Goal: Task Accomplishment & Management: Use online tool/utility

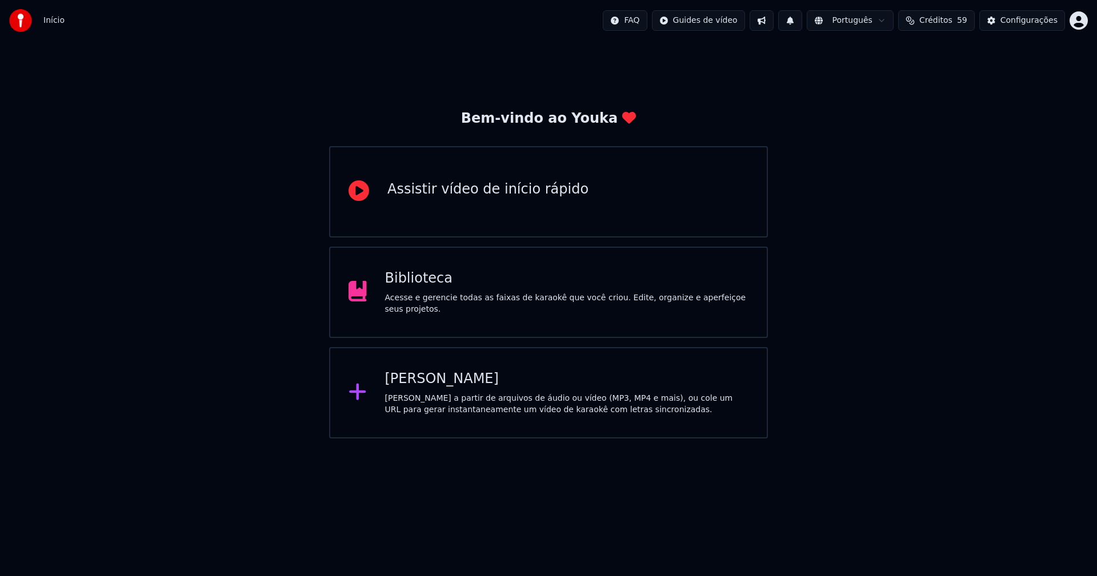
click at [434, 381] on div "[PERSON_NAME]" at bounding box center [567, 379] width 364 height 18
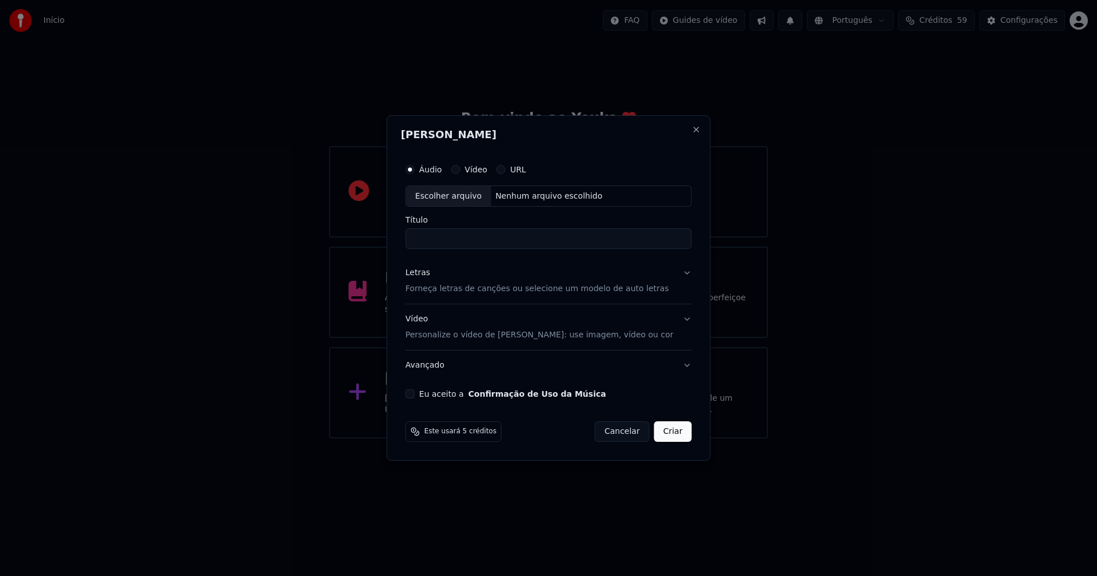
click at [472, 197] on div "Escolher arquivo" at bounding box center [448, 196] width 85 height 21
type input "**********"
click at [425, 275] on div "Letras" at bounding box center [418, 273] width 25 height 11
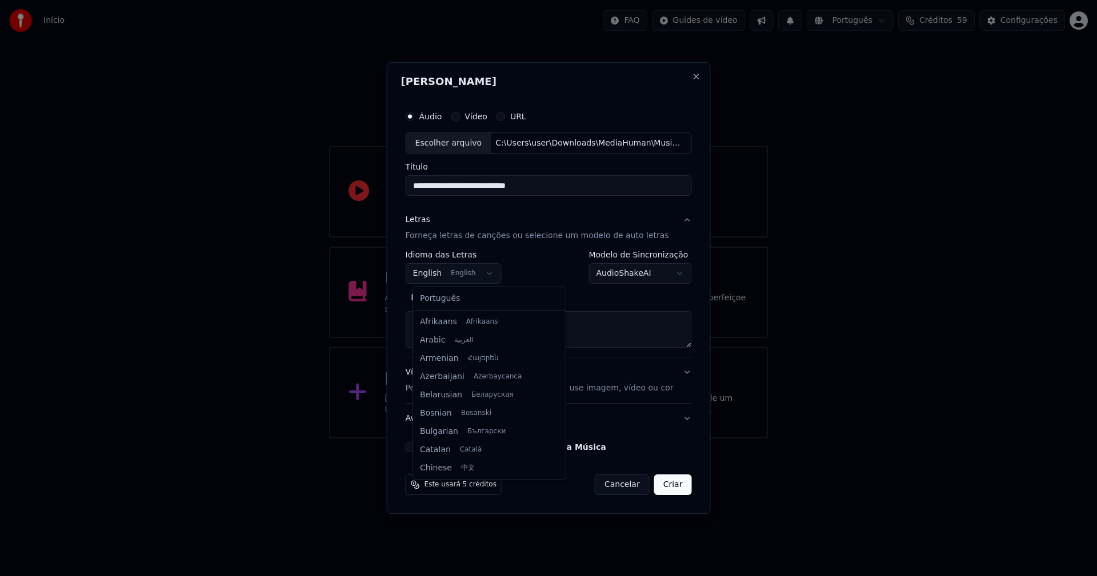
click at [440, 279] on body "**********" at bounding box center [548, 219] width 1097 height 439
select select "**"
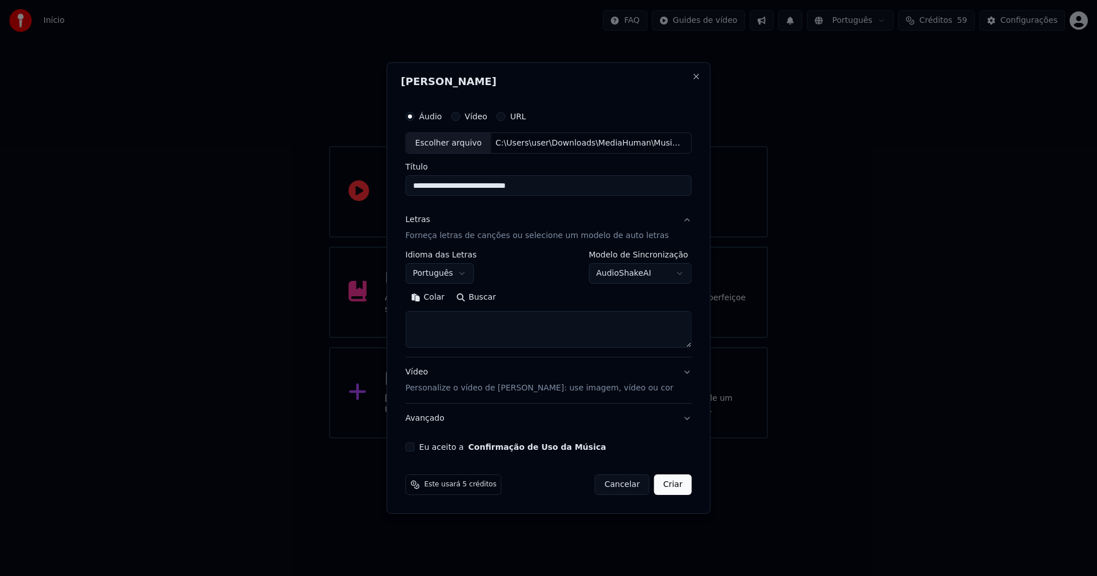
click at [440, 298] on button "Colar" at bounding box center [428, 298] width 45 height 18
click at [415, 448] on button "Eu aceito a Confirmação de Uso da Música" at bounding box center [410, 447] width 9 height 9
click at [663, 486] on button "Criar" at bounding box center [673, 485] width 38 height 21
type textarea "**********"
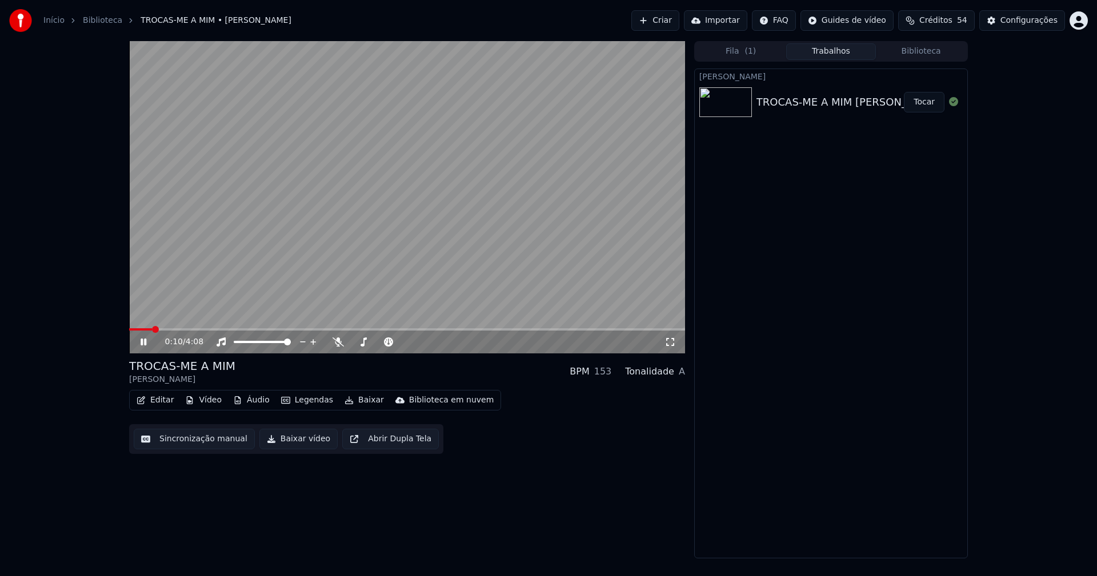
click at [243, 404] on button "Áudio" at bounding box center [252, 400] width 46 height 16
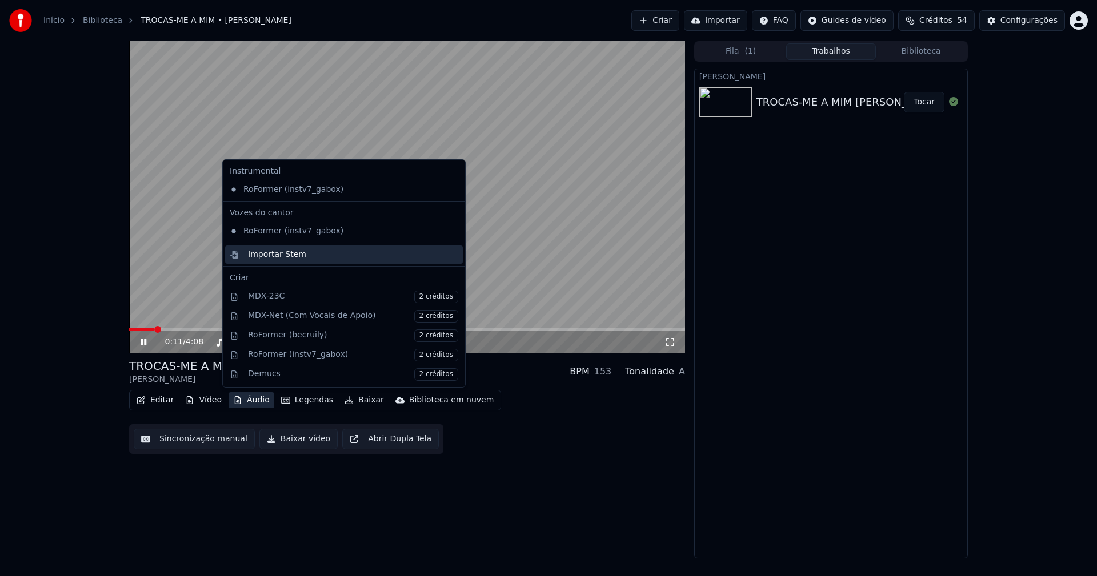
click at [274, 258] on div "Importar Stem" at bounding box center [277, 254] width 58 height 11
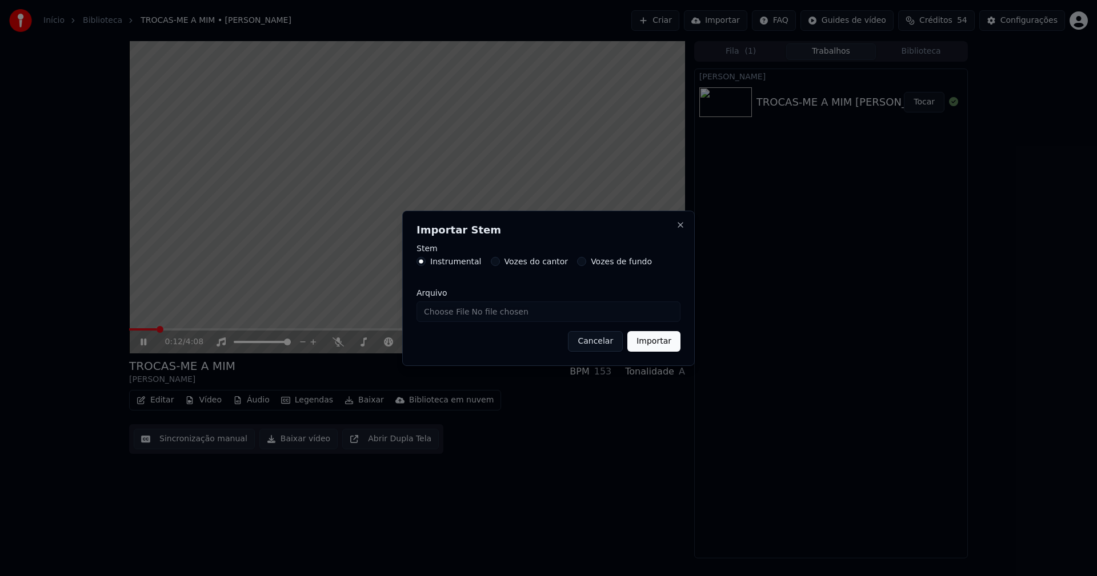
click at [472, 314] on input "Arquivo" at bounding box center [548, 312] width 264 height 21
type input "**********"
click at [666, 343] on button "Importar" at bounding box center [653, 341] width 53 height 21
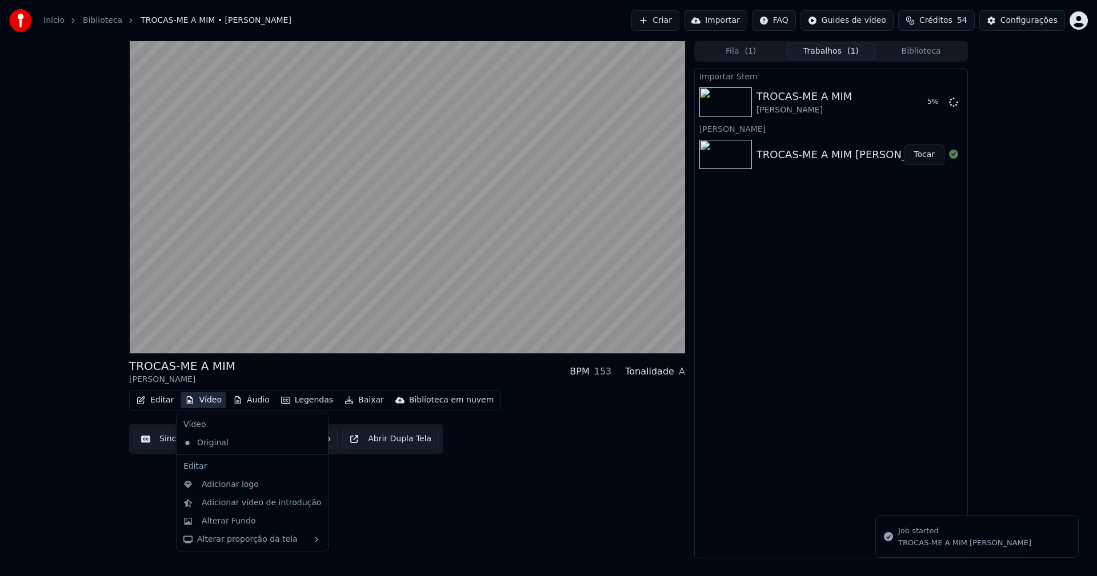
click at [208, 399] on button "Vídeo" at bounding box center [204, 400] width 46 height 16
click at [230, 487] on div "Adicionar logo" at bounding box center [230, 484] width 57 height 11
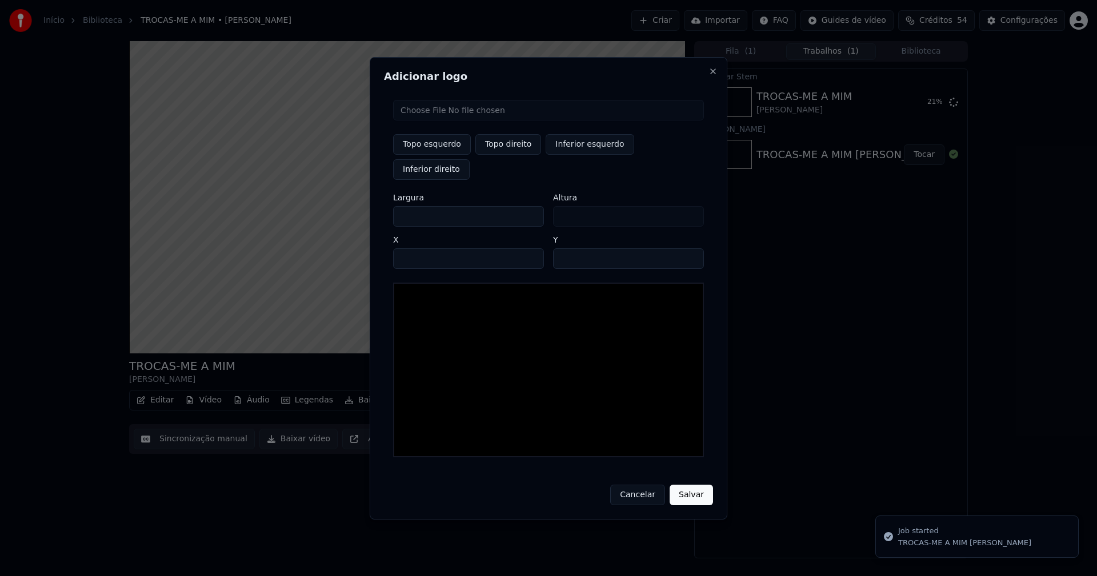
click at [444, 121] on input "file" at bounding box center [548, 110] width 311 height 21
type input "**********"
type input "***"
click at [500, 155] on button "Topo direito" at bounding box center [508, 144] width 66 height 21
type input "****"
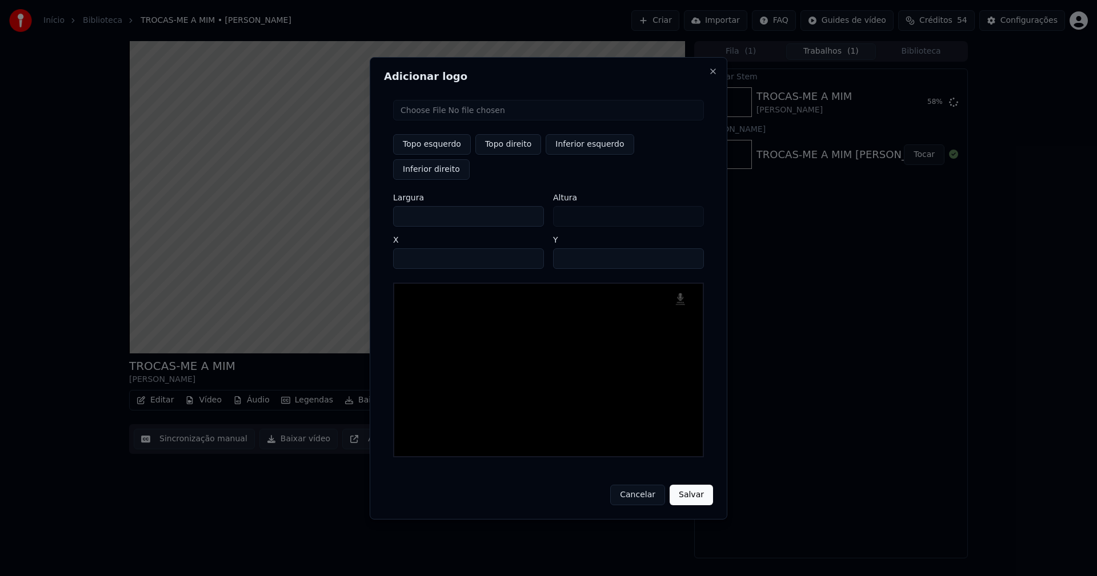
drag, startPoint x: 412, startPoint y: 205, endPoint x: 343, endPoint y: 209, distance: 68.6
click at [343, 209] on body "Início Biblioteca TROCAS-ME A MIM • [PERSON_NAME] Criar Importar FAQ Guides de …" at bounding box center [548, 288] width 1097 height 576
type input "**"
type input "***"
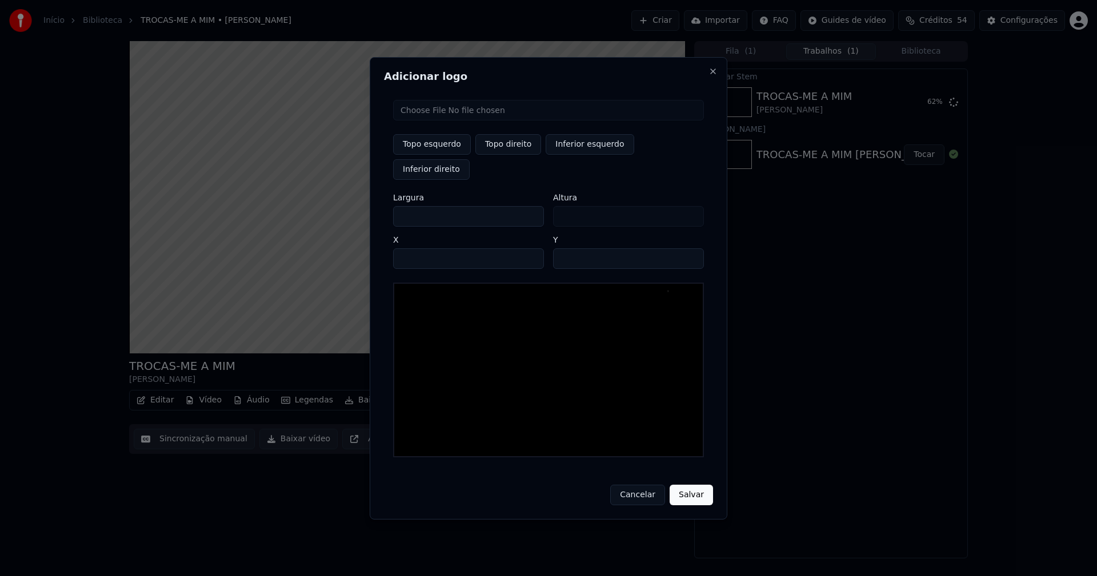
type input "***"
click at [415, 249] on input "****" at bounding box center [468, 259] width 151 height 21
type input "****"
click at [688, 249] on input "**" at bounding box center [628, 259] width 151 height 21
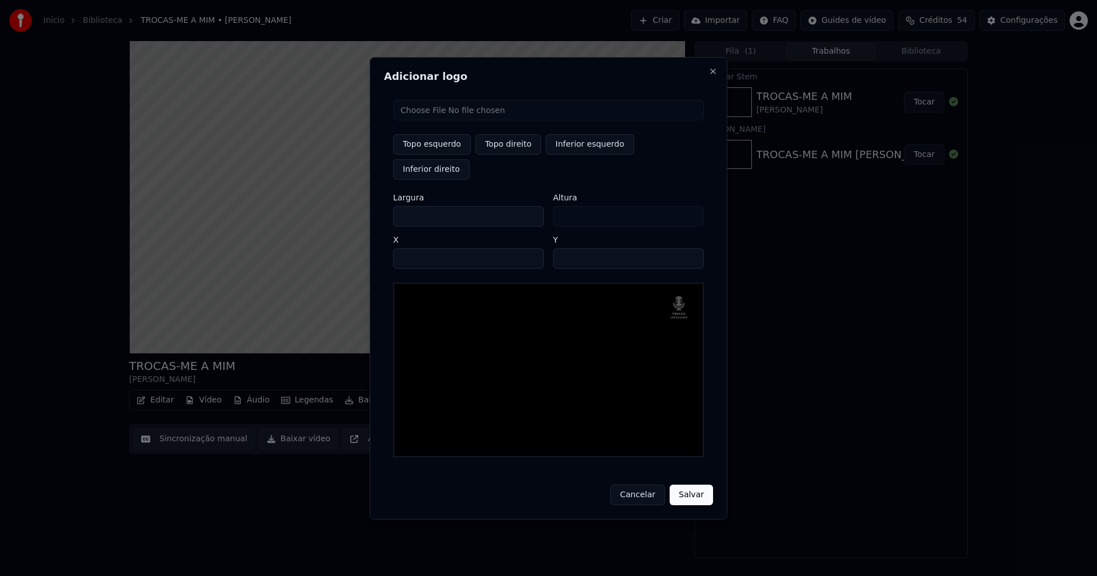
click at [688, 249] on input "**" at bounding box center [628, 259] width 151 height 21
type input "**"
click at [688, 249] on input "**" at bounding box center [628, 259] width 151 height 21
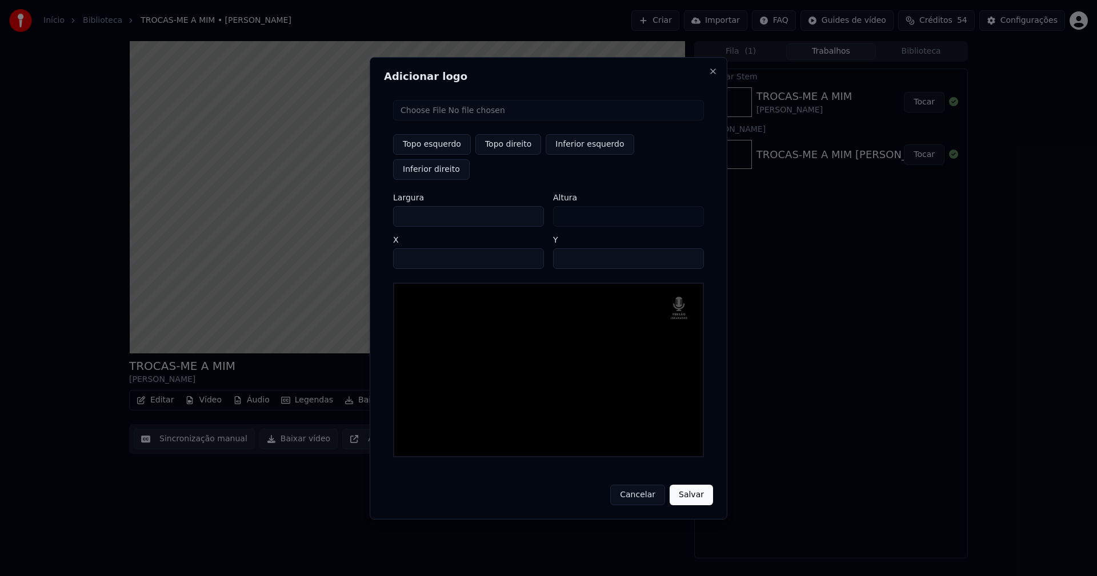
click at [691, 486] on button "Salvar" at bounding box center [691, 495] width 43 height 21
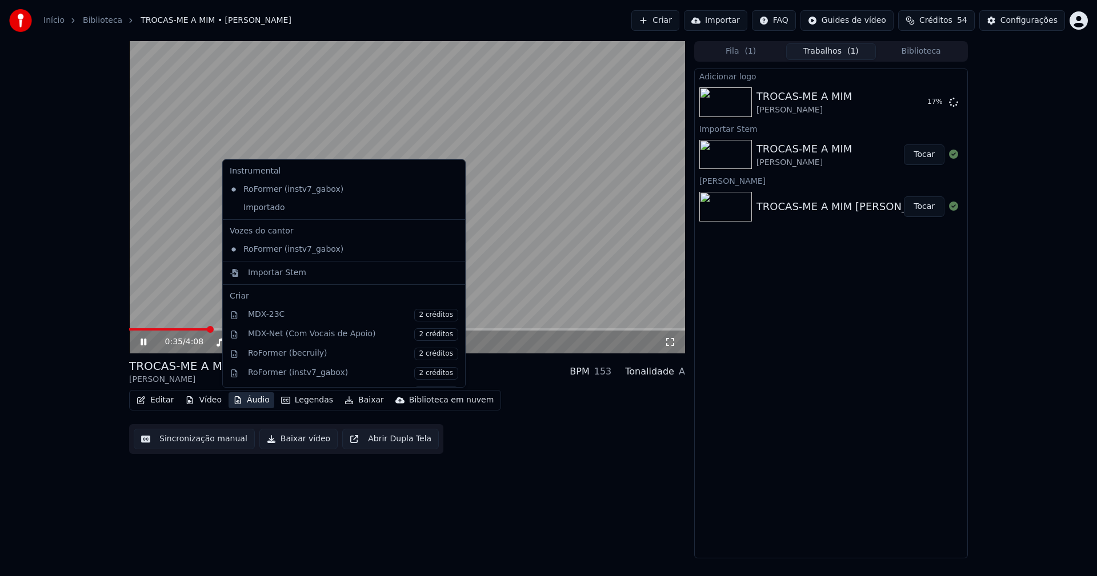
click at [253, 397] on button "Áudio" at bounding box center [252, 400] width 46 height 16
click at [265, 213] on div "Importado" at bounding box center [335, 208] width 221 height 18
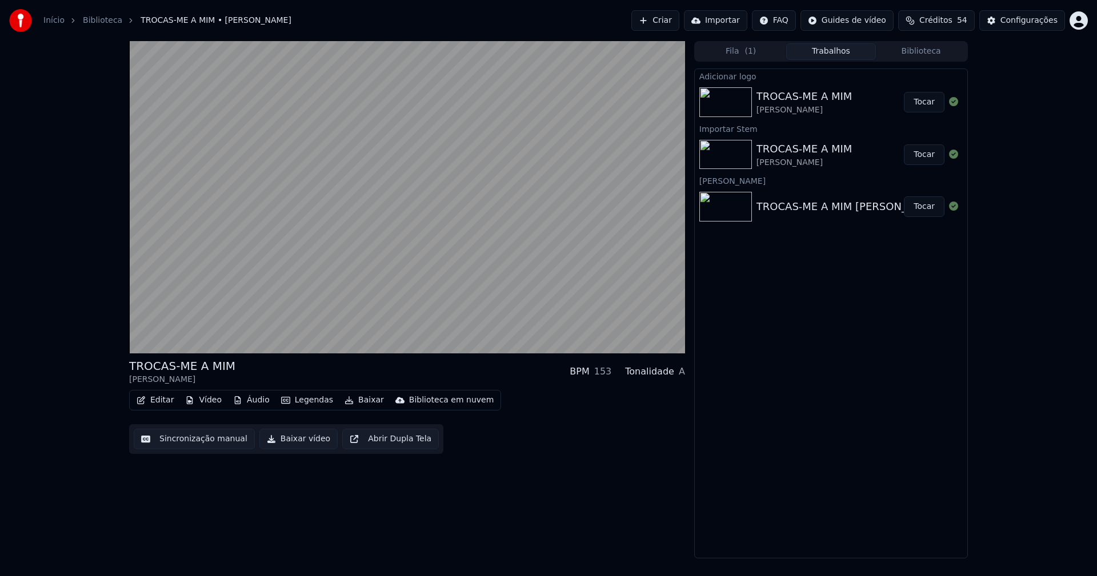
click at [927, 105] on button "Tocar" at bounding box center [924, 102] width 41 height 21
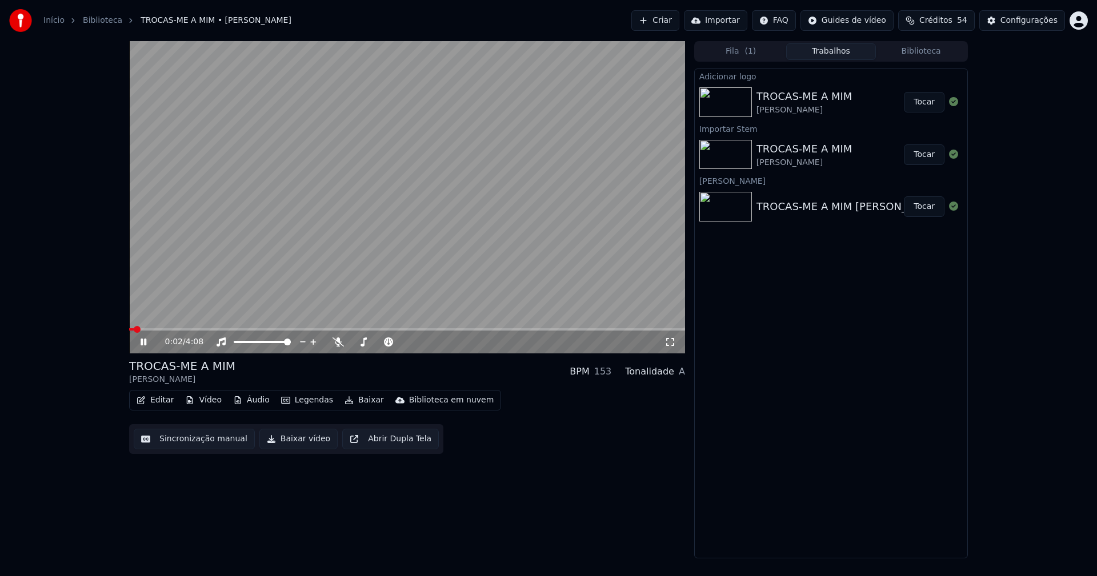
click at [145, 342] on icon at bounding box center [144, 342] width 6 height 7
click at [167, 399] on button "Editar" at bounding box center [155, 400] width 46 height 16
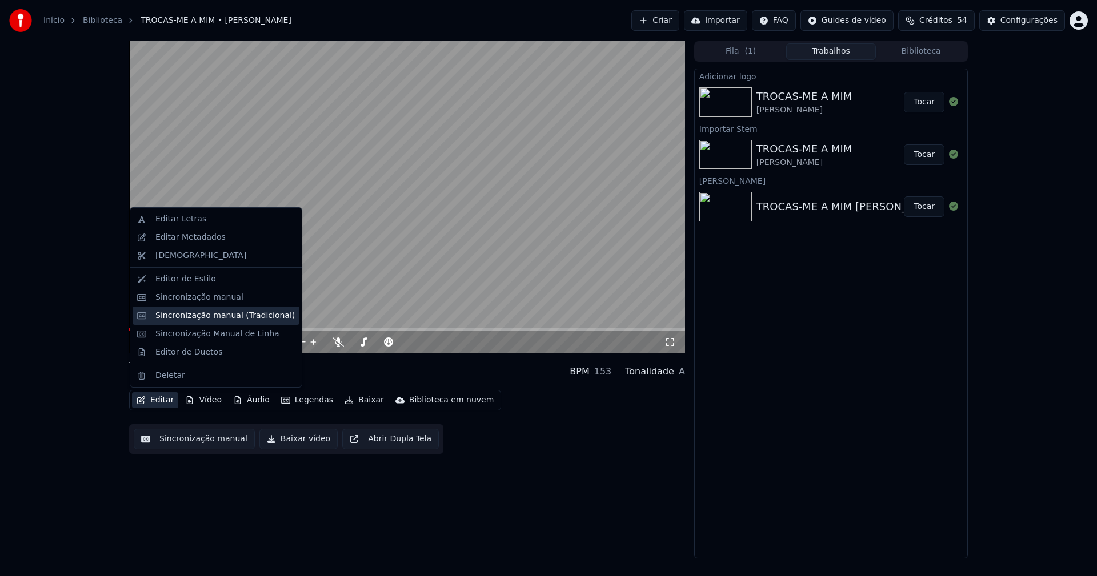
click at [205, 319] on div "Sincronização manual (Tradicional)" at bounding box center [224, 315] width 139 height 11
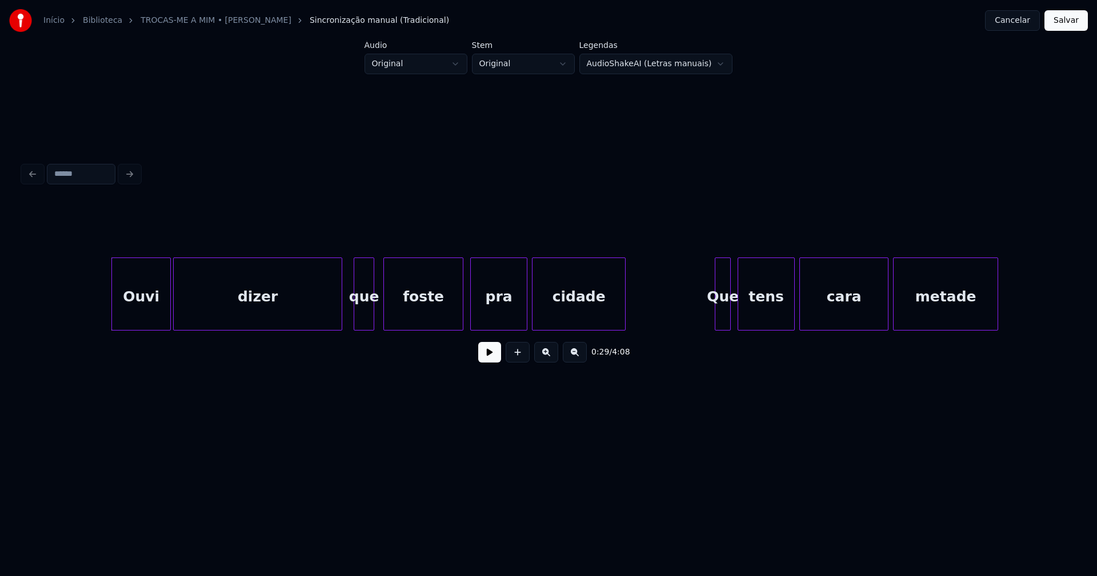
scroll to position [0, 3267]
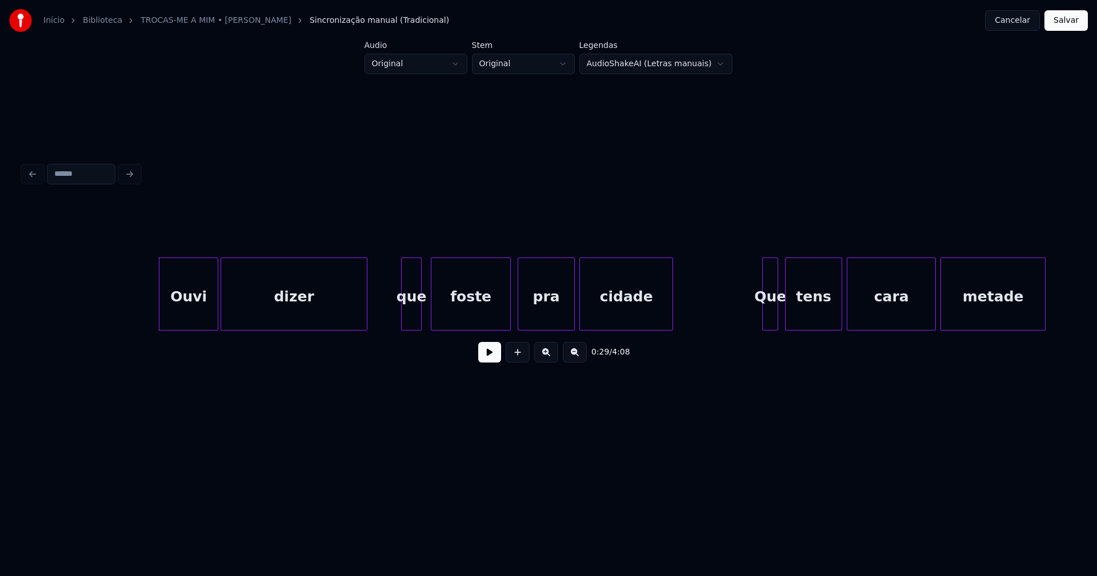
click at [366, 324] on div at bounding box center [364, 294] width 3 height 72
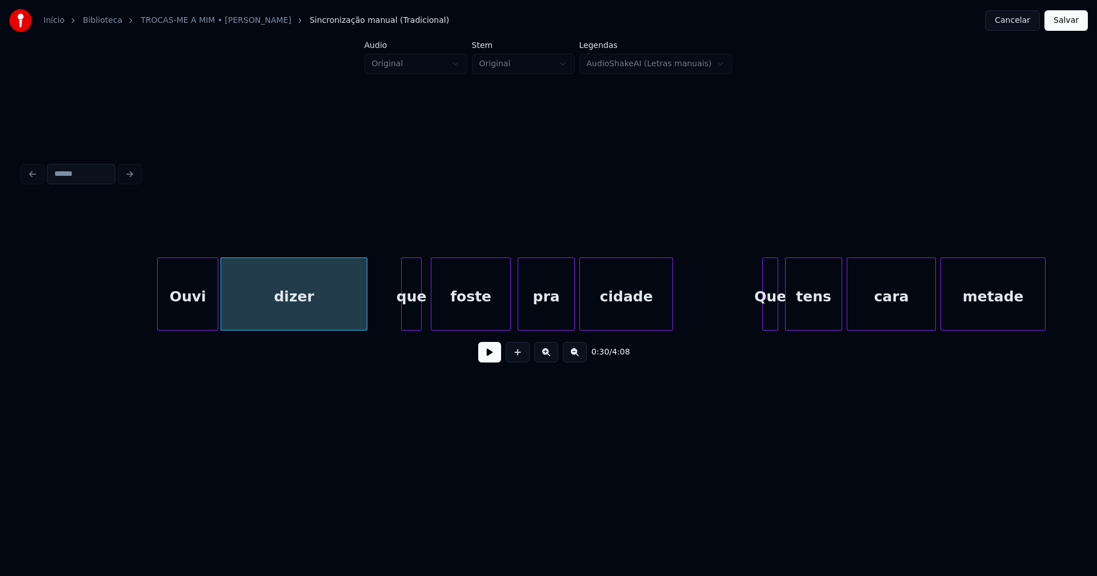
click at [158, 303] on div at bounding box center [159, 294] width 3 height 72
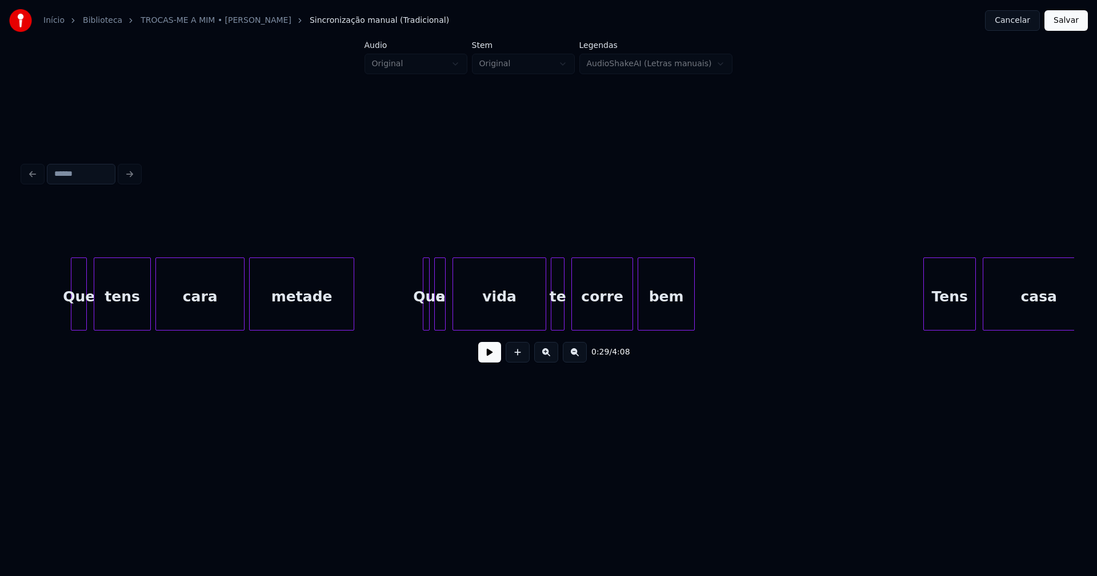
scroll to position [0, 3973]
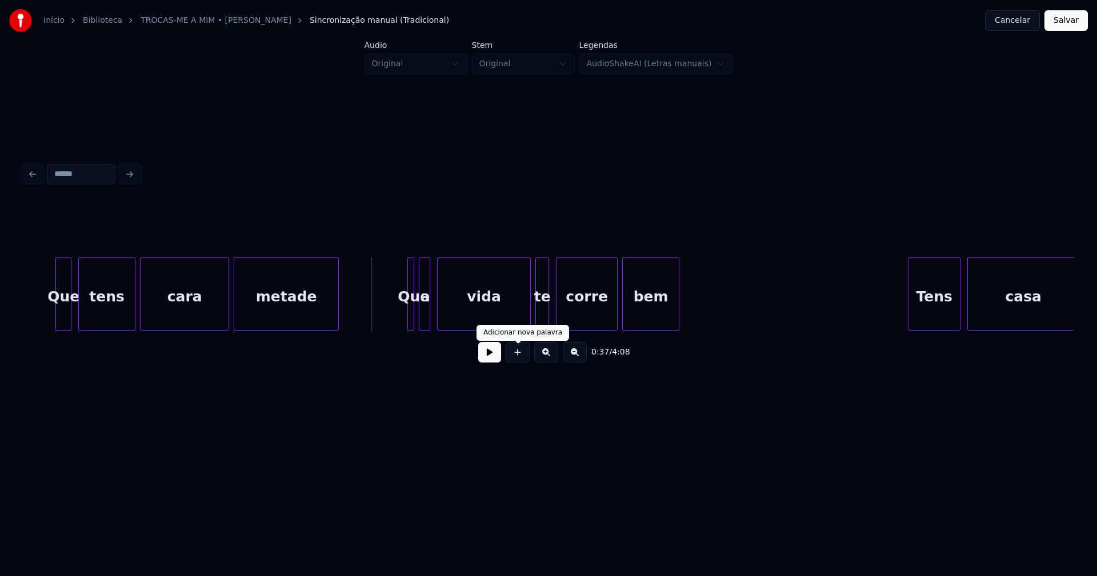
click at [489, 359] on button at bounding box center [489, 352] width 23 height 21
click at [492, 363] on button at bounding box center [489, 352] width 23 height 21
click at [428, 323] on div "a" at bounding box center [428, 297] width 11 height 78
click at [418, 324] on div at bounding box center [417, 294] width 3 height 72
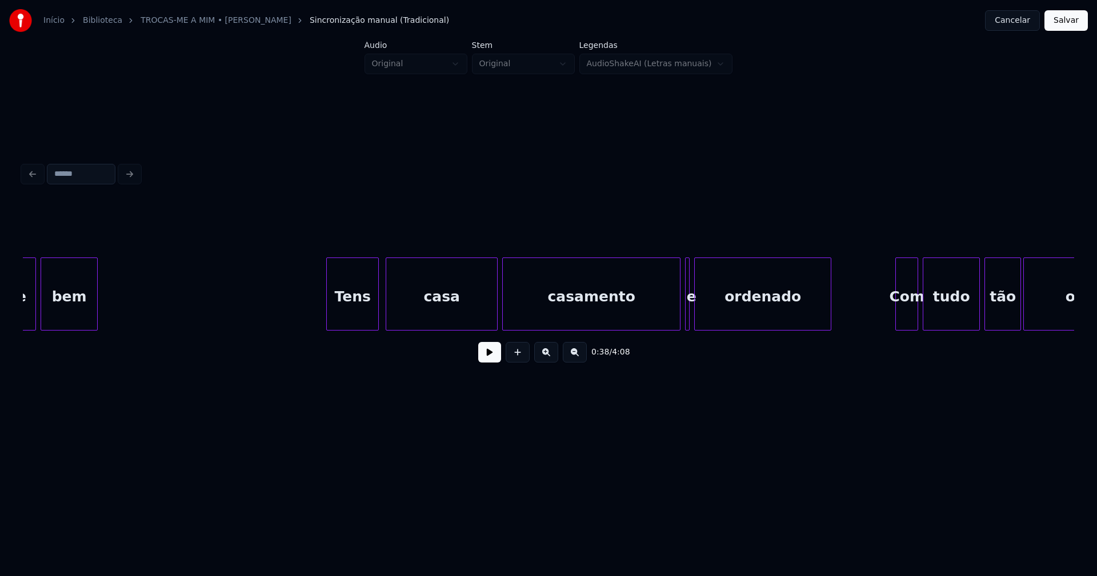
scroll to position [0, 4571]
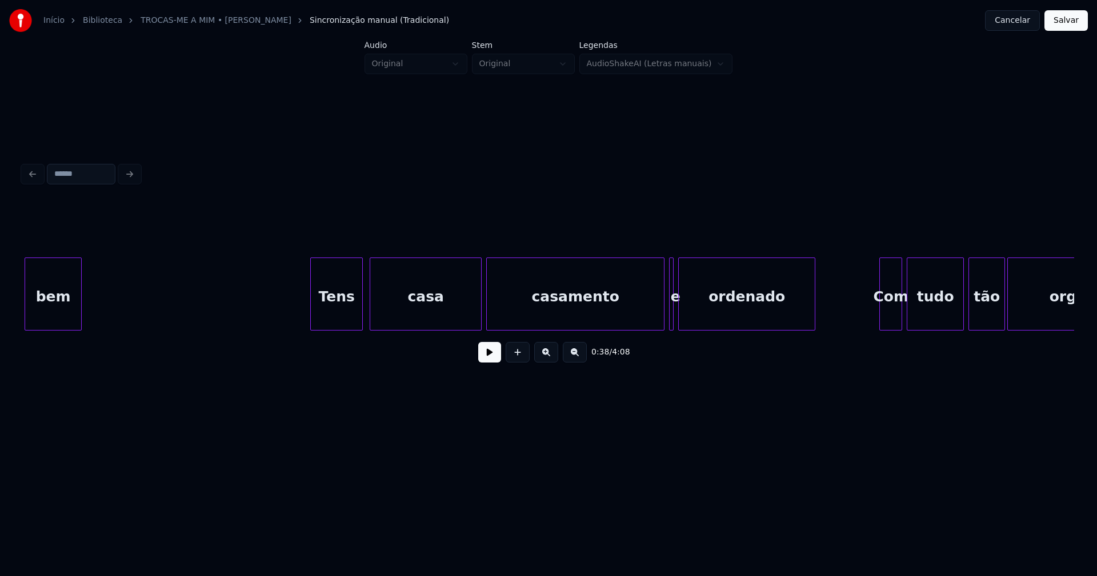
click at [446, 315] on div "casa" at bounding box center [425, 297] width 111 height 78
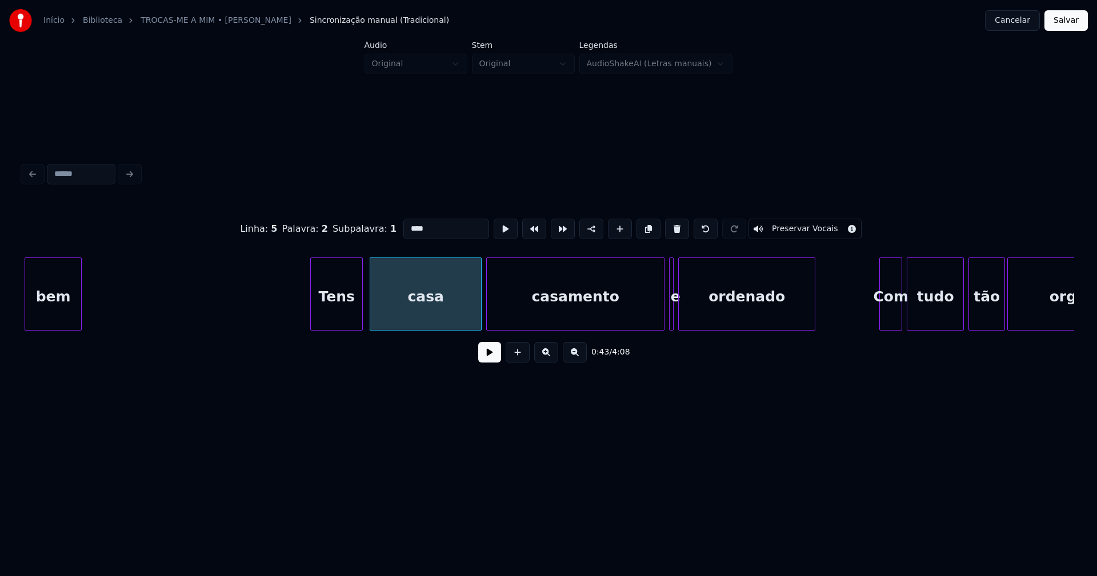
click at [430, 230] on input "****" at bounding box center [446, 229] width 86 height 21
click at [639, 328] on div "bem Tens casa, casamento e ordenado Com tudo tão organizado" at bounding box center [548, 294] width 1051 height 73
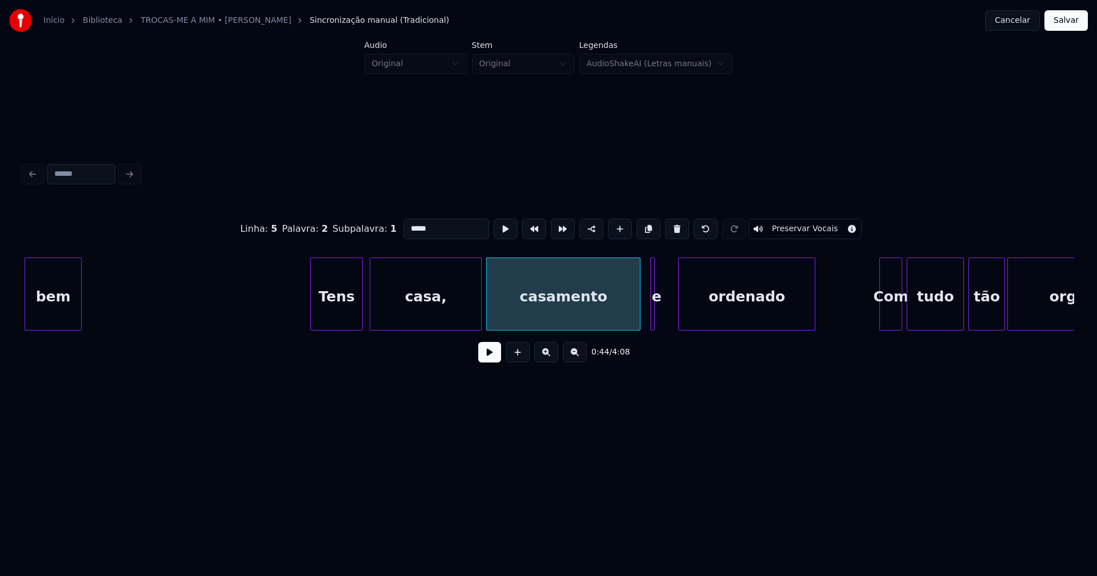
click at [650, 319] on div "e" at bounding box center [652, 294] width 5 height 73
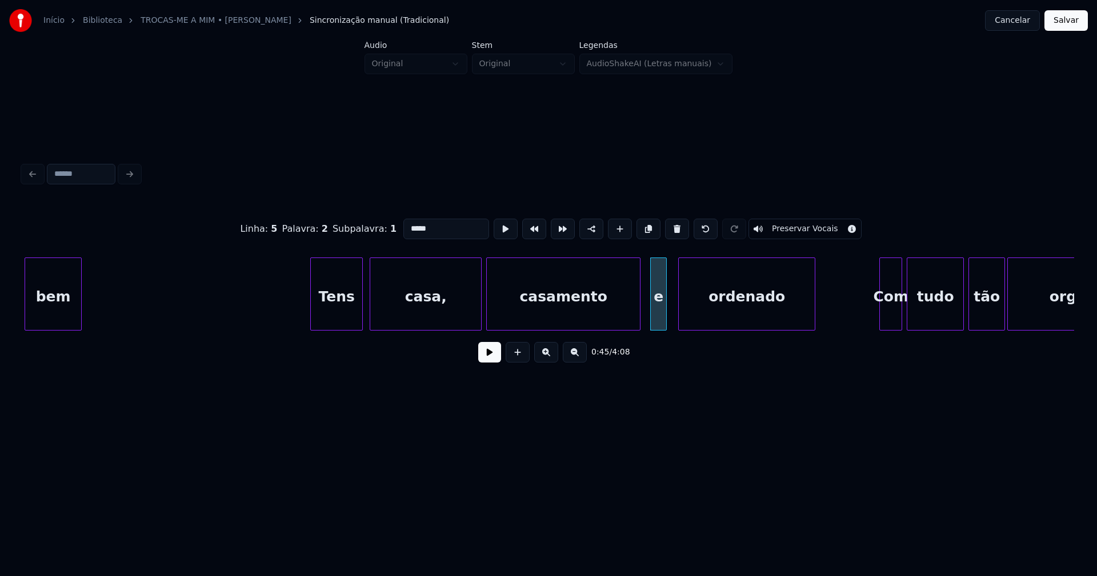
click at [666, 314] on div at bounding box center [664, 294] width 3 height 72
click at [674, 313] on div at bounding box center [673, 294] width 3 height 72
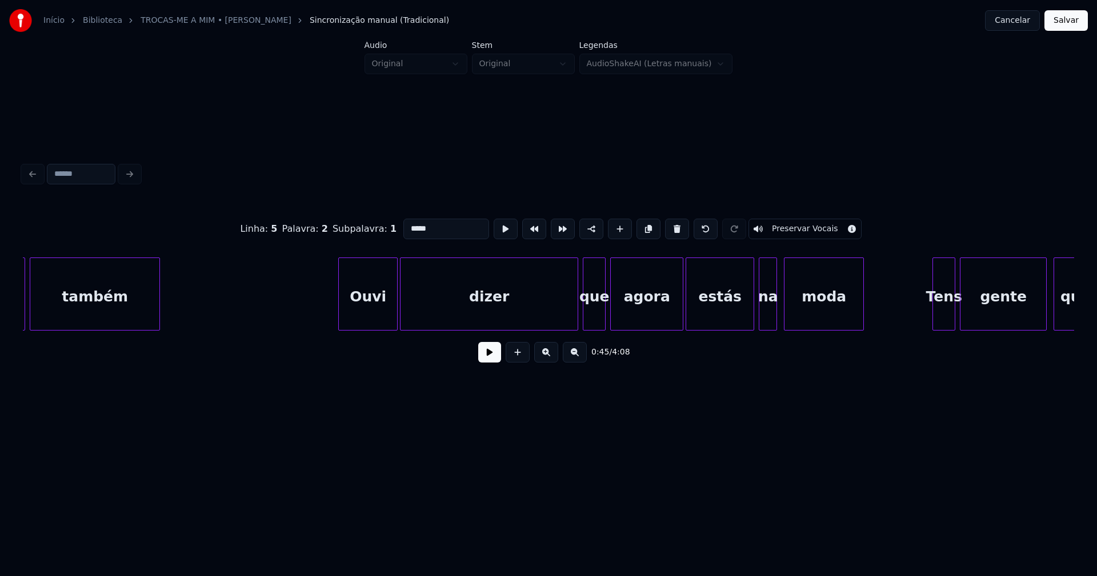
scroll to position [0, 5968]
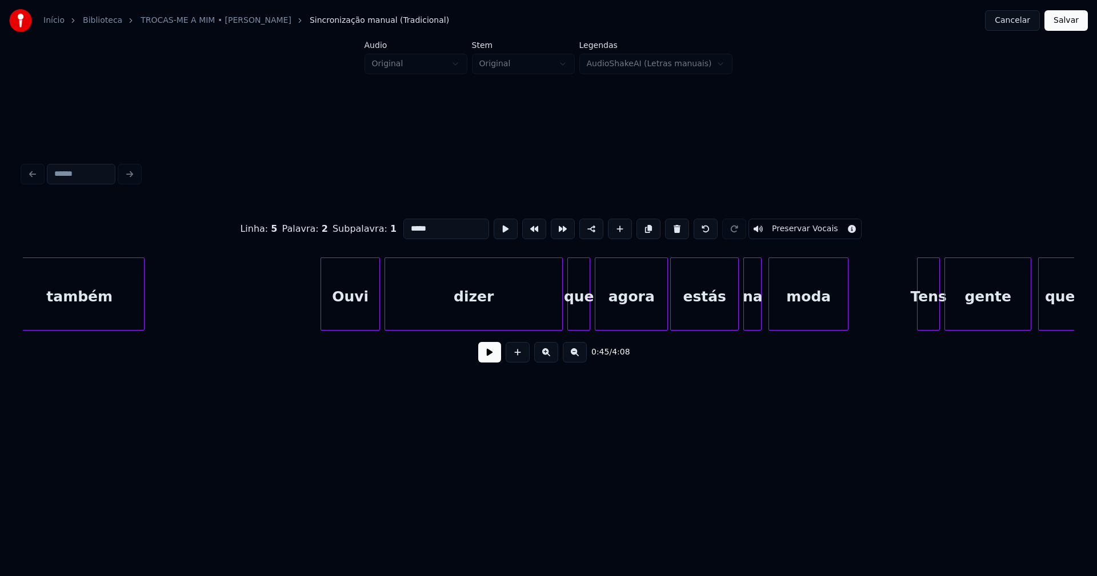
click at [360, 317] on div "Ouvi" at bounding box center [350, 297] width 58 height 78
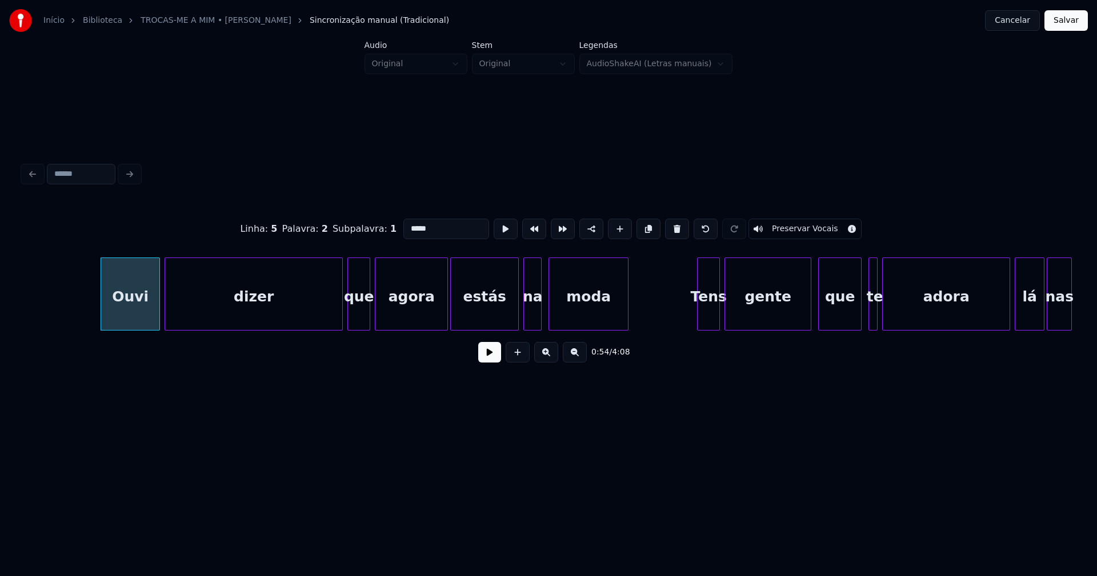
scroll to position [0, 6204]
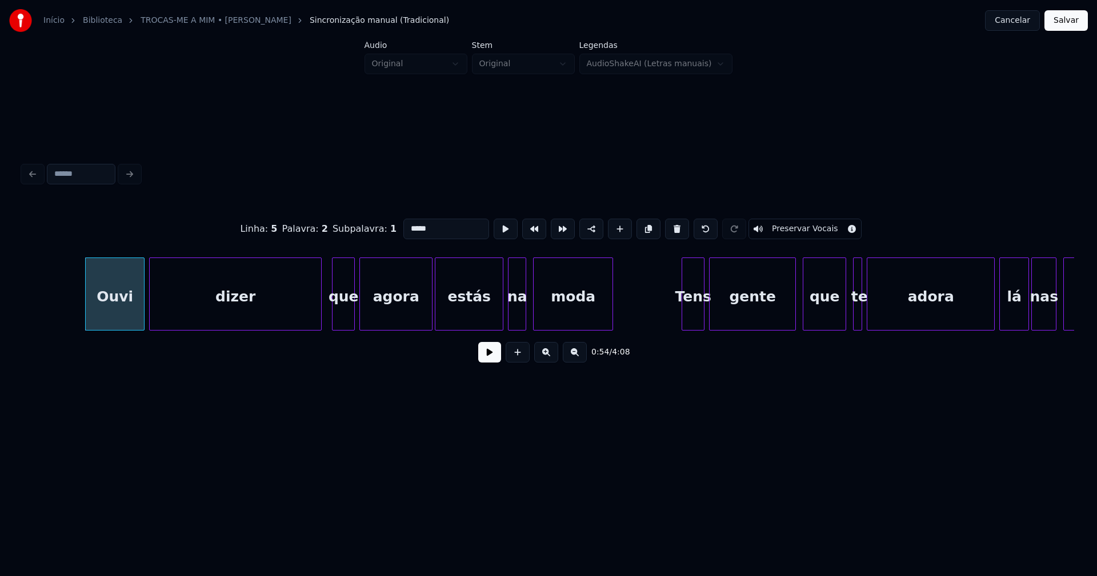
click at [320, 316] on div at bounding box center [319, 294] width 3 height 72
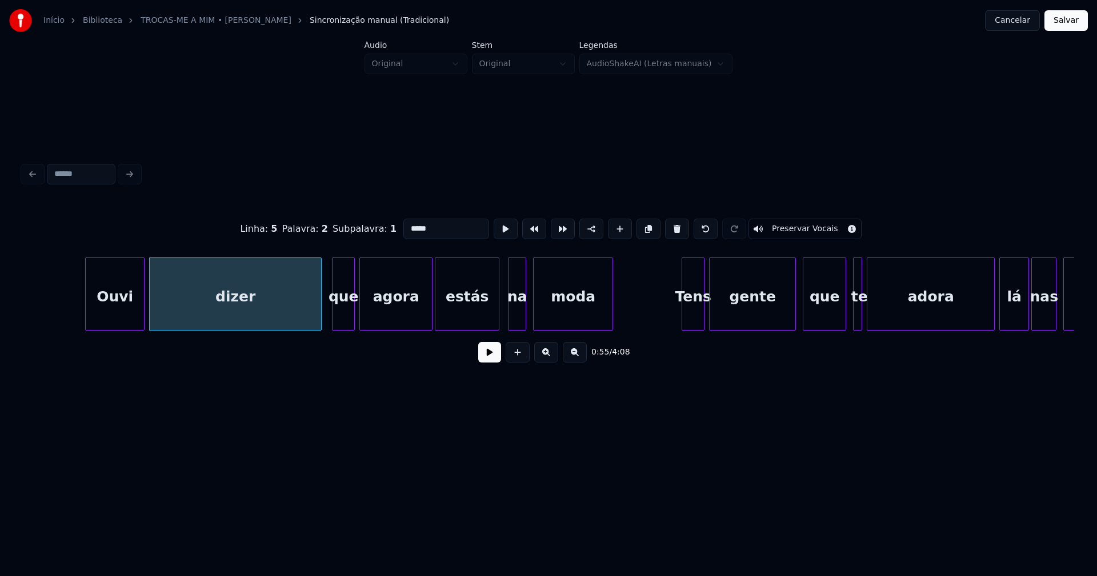
click at [496, 321] on div at bounding box center [496, 294] width 3 height 72
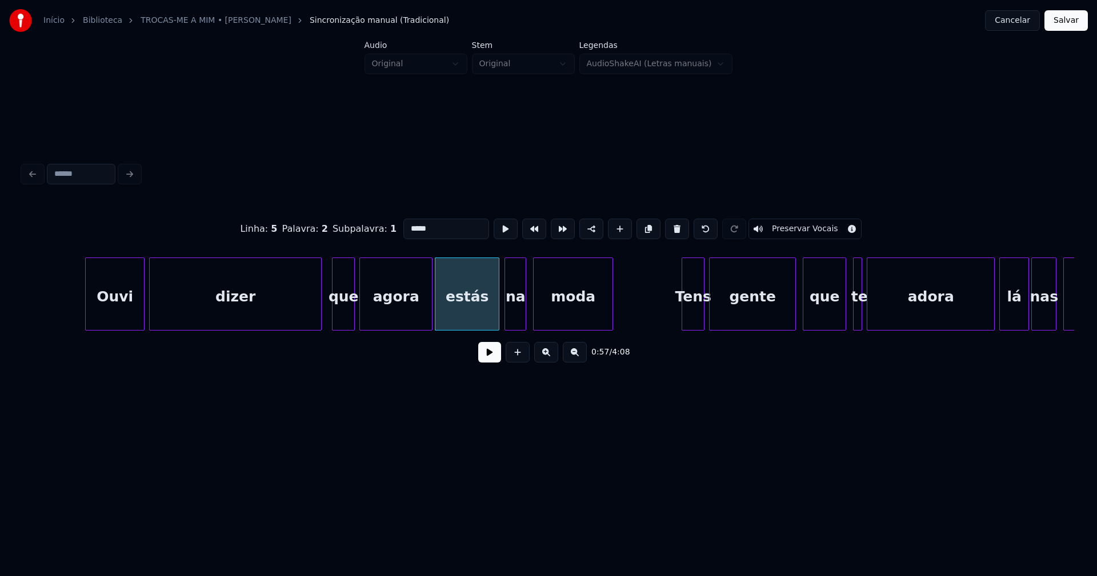
click at [507, 319] on div at bounding box center [506, 294] width 3 height 72
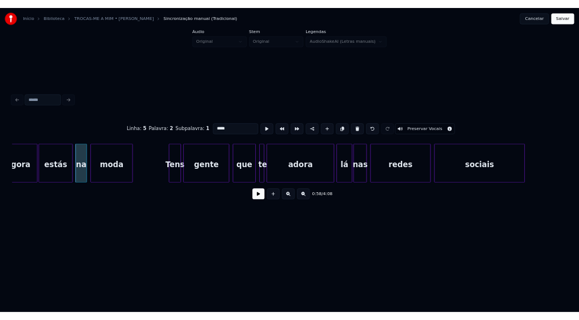
scroll to position [0, 6581]
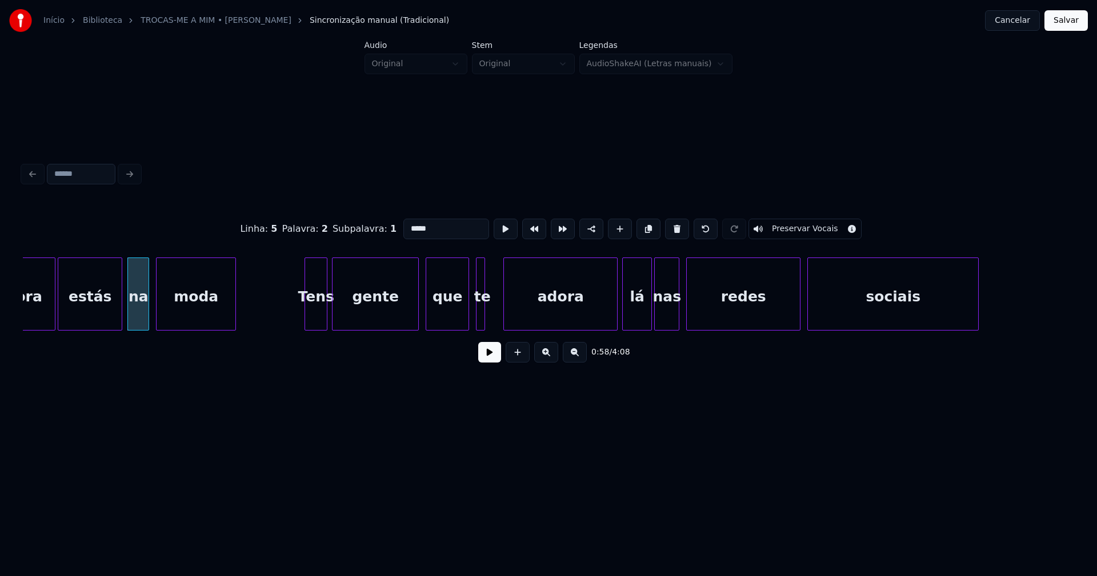
click at [504, 310] on div at bounding box center [505, 294] width 3 height 72
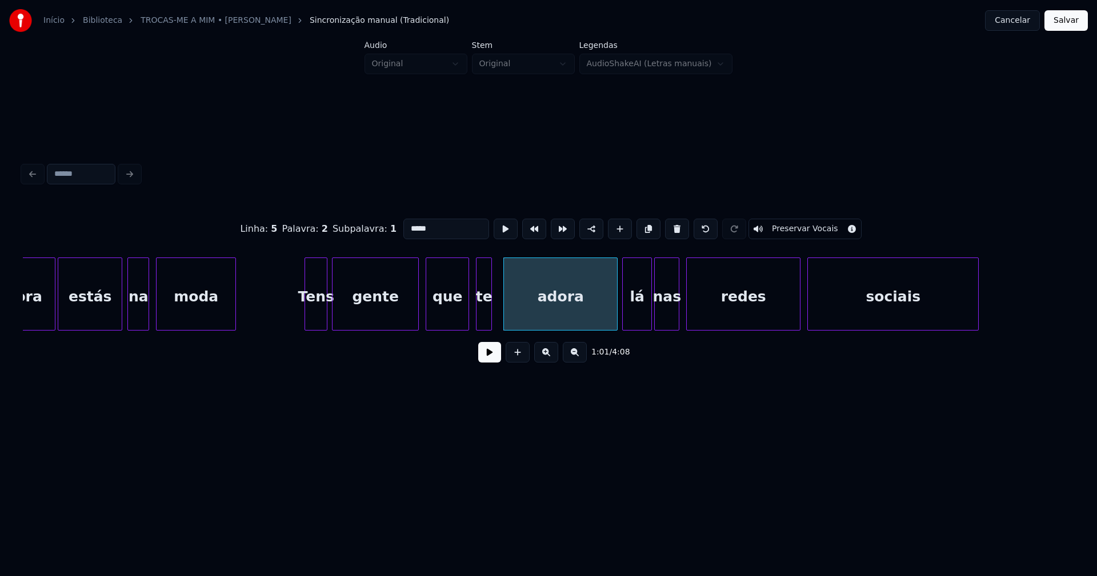
click at [488, 314] on div at bounding box center [489, 294] width 3 height 72
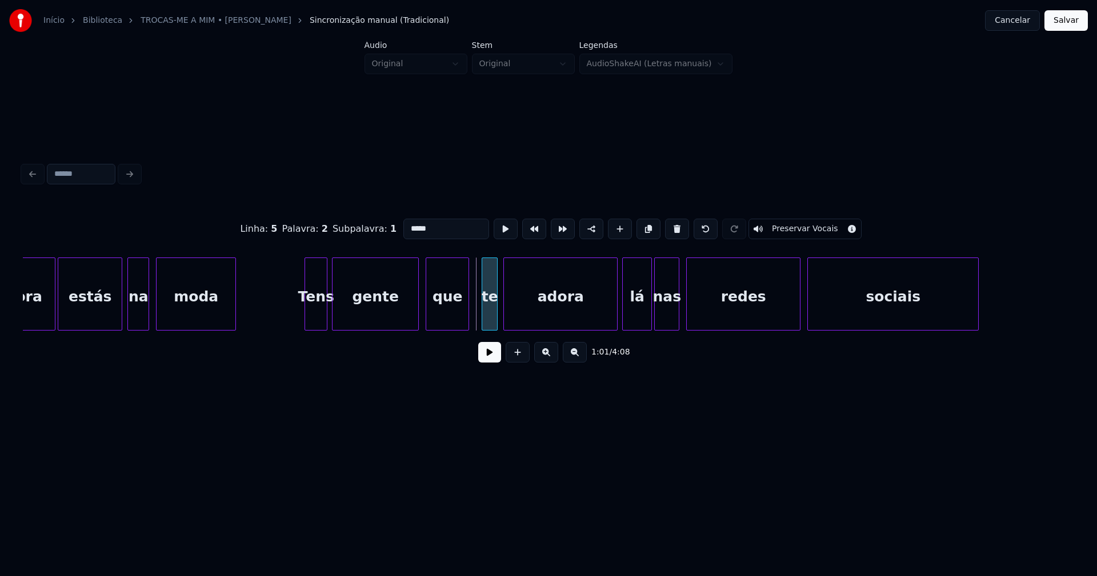
click at [488, 324] on div "te" at bounding box center [489, 297] width 15 height 78
click at [612, 315] on div at bounding box center [609, 294] width 3 height 72
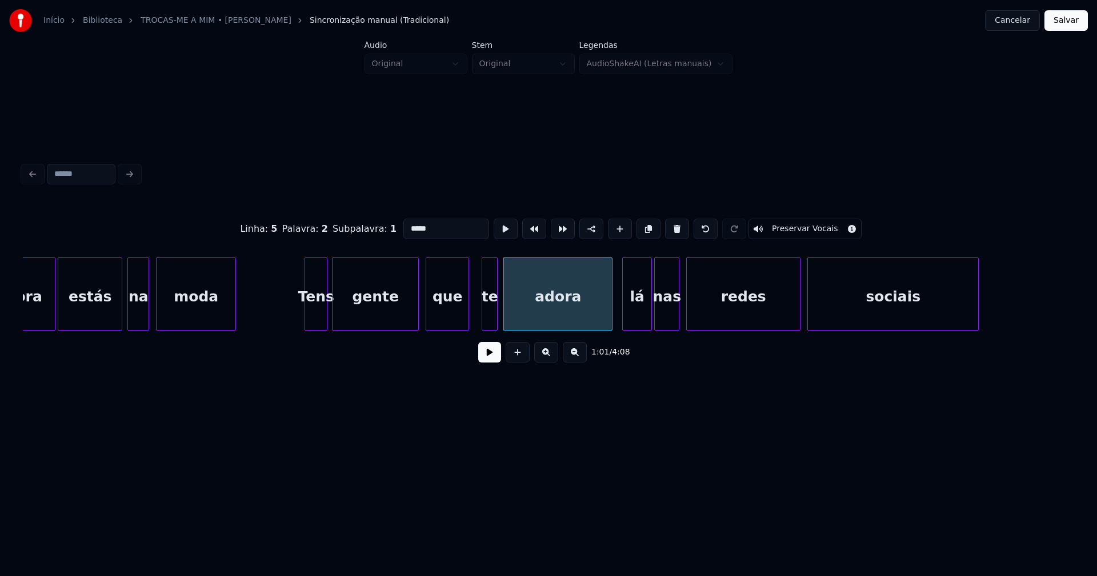
type input "*****"
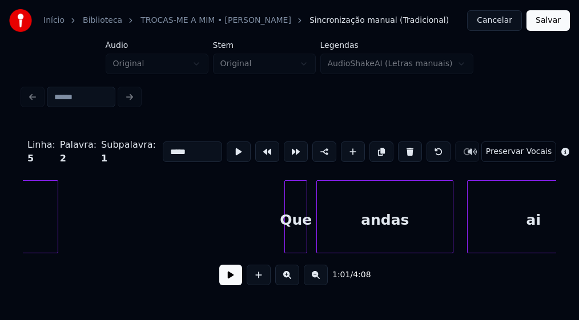
scroll to position [0, 7533]
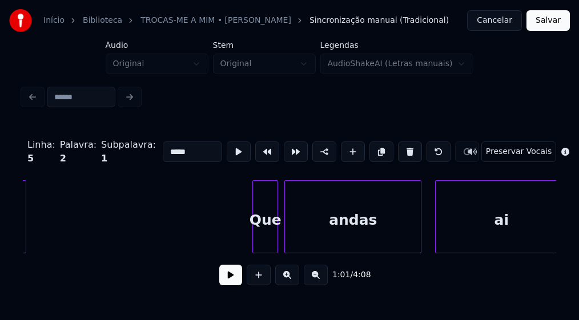
click at [275, 239] on div at bounding box center [275, 217] width 3 height 72
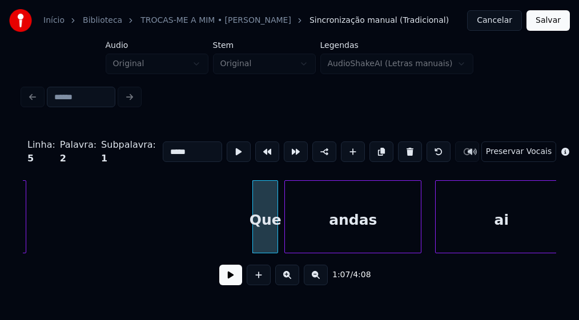
scroll to position [0, 7542]
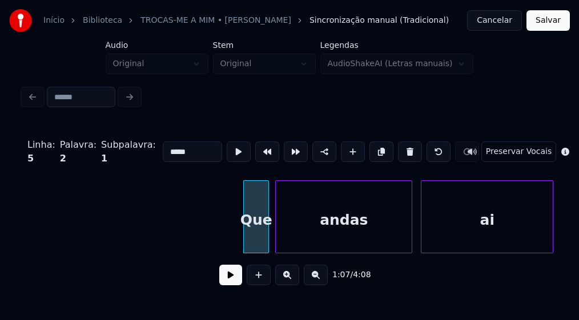
click at [470, 237] on div "ai" at bounding box center [487, 220] width 131 height 78
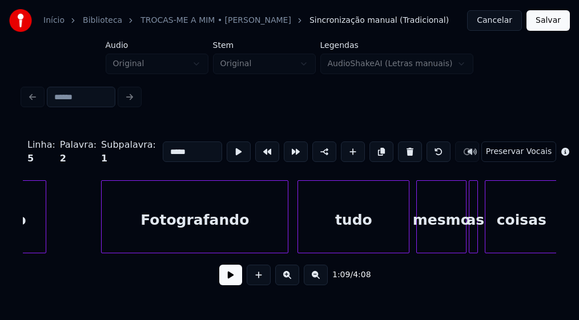
scroll to position [0, 8290]
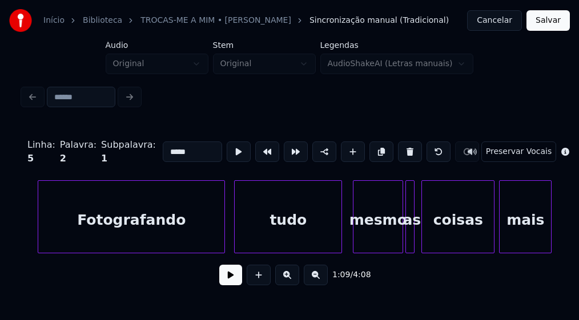
click at [340, 238] on div at bounding box center [339, 217] width 3 height 72
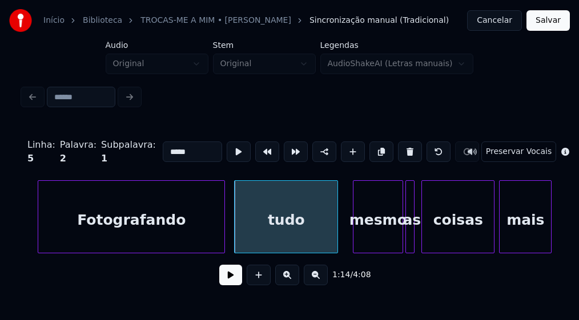
click at [337, 237] on div at bounding box center [335, 217] width 3 height 72
click at [385, 242] on div "mesmo" at bounding box center [376, 220] width 49 height 78
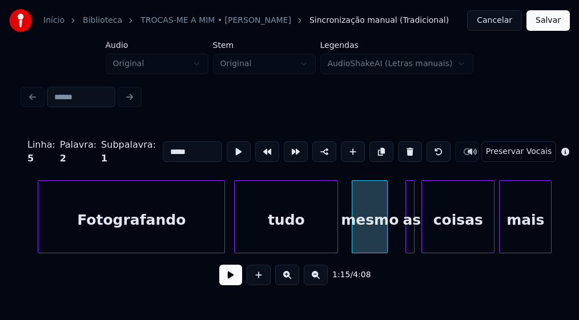
click at [386, 247] on div at bounding box center [385, 217] width 3 height 72
click at [391, 243] on div at bounding box center [391, 217] width 3 height 72
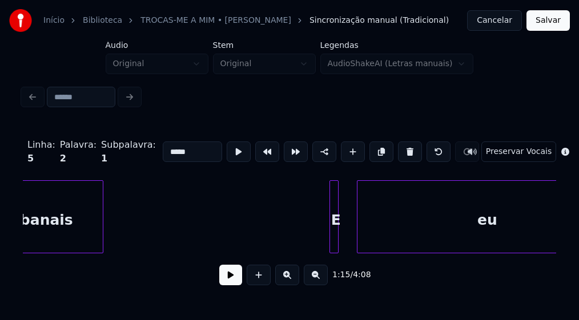
scroll to position [0, 8951]
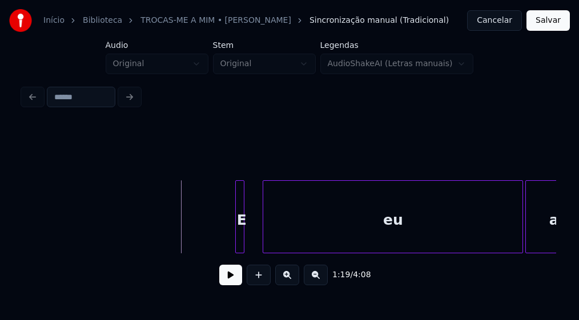
click at [228, 280] on button at bounding box center [230, 275] width 23 height 21
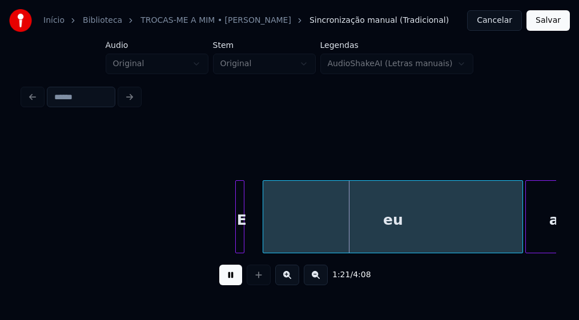
click at [239, 286] on button at bounding box center [230, 275] width 23 height 21
click at [269, 235] on div at bounding box center [270, 217] width 3 height 72
click at [247, 237] on div at bounding box center [246, 217] width 3 height 72
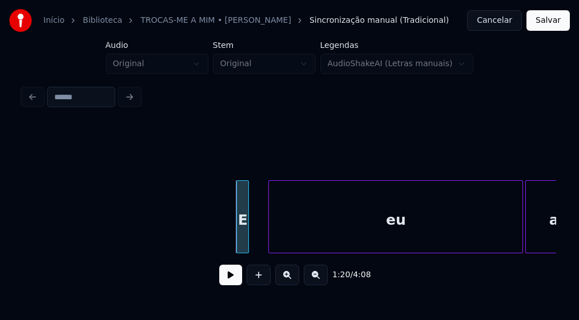
click at [241, 238] on div at bounding box center [238, 217] width 3 height 72
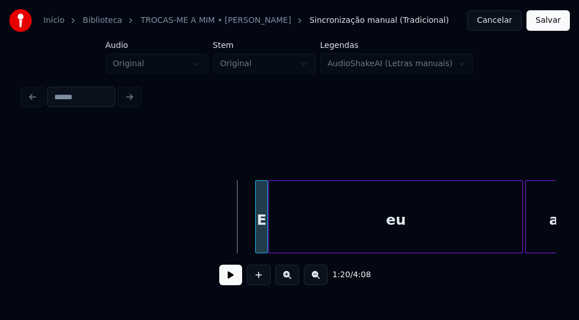
click at [262, 241] on div "E" at bounding box center [261, 220] width 11 height 78
click at [229, 279] on button at bounding box center [230, 275] width 23 height 21
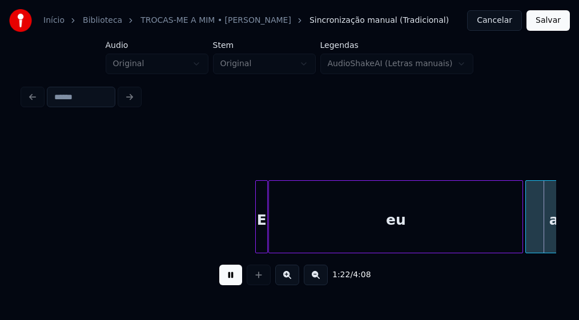
scroll to position [0, 9485]
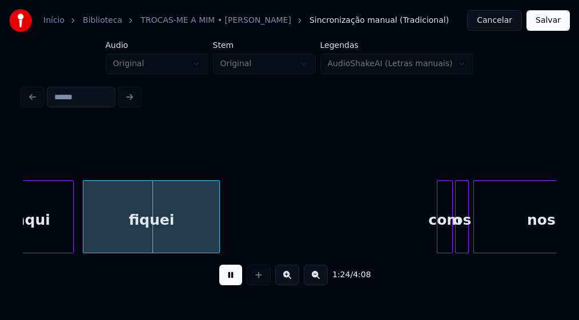
drag, startPoint x: 234, startPoint y: 284, endPoint x: 203, endPoint y: 254, distance: 43.6
click at [234, 283] on button at bounding box center [230, 275] width 23 height 21
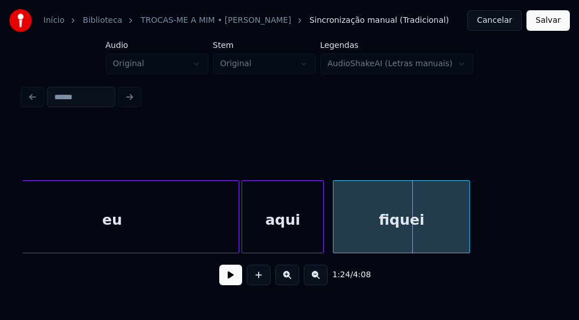
scroll to position [0, 9203]
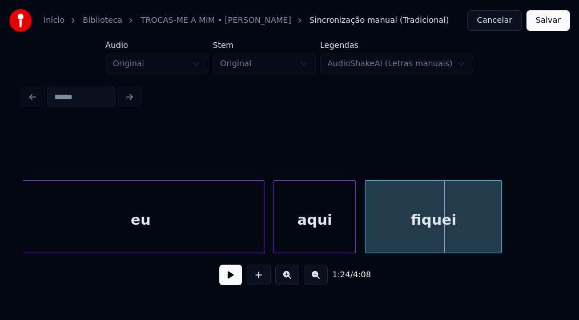
click at [262, 245] on div at bounding box center [262, 217] width 3 height 72
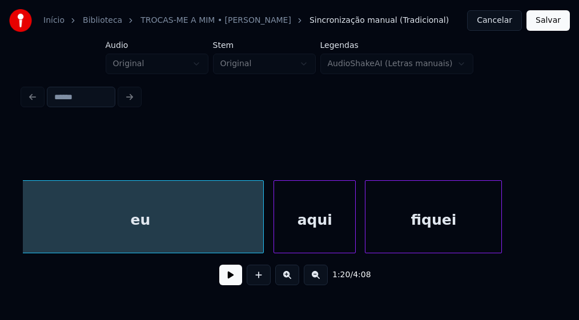
scroll to position [0, 9197]
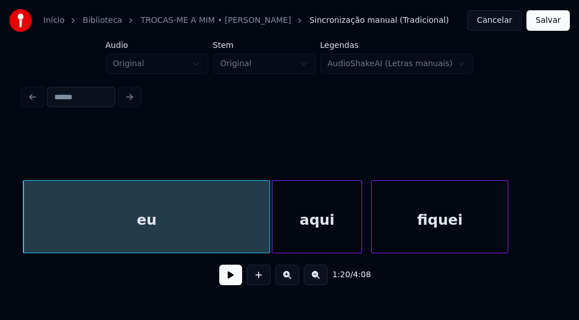
click at [275, 233] on div at bounding box center [274, 217] width 3 height 72
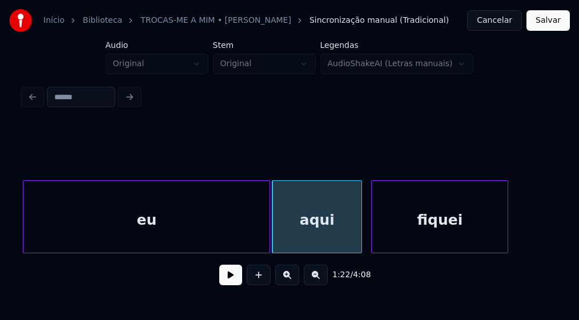
click at [229, 282] on button at bounding box center [230, 275] width 23 height 21
click at [198, 233] on div "eu" at bounding box center [146, 220] width 246 height 78
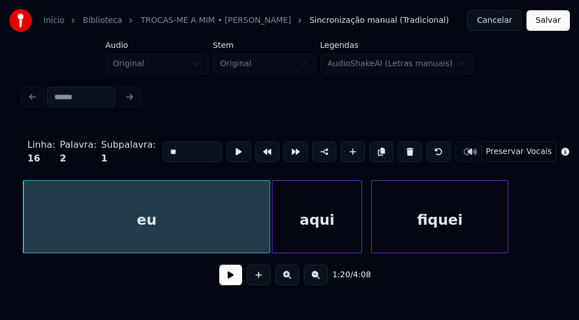
click at [229, 281] on button at bounding box center [230, 275] width 23 height 21
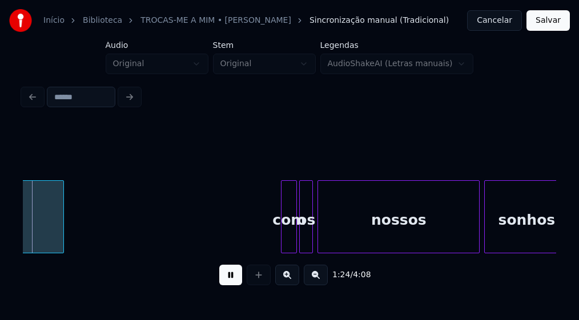
scroll to position [0, 9645]
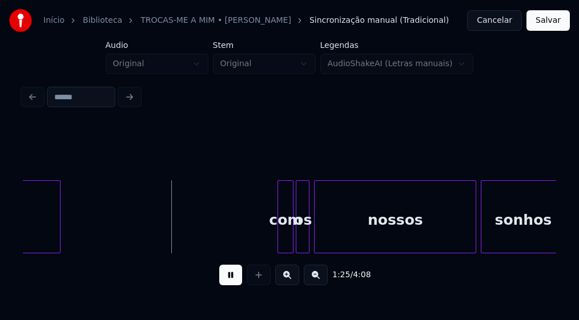
drag, startPoint x: 233, startPoint y: 282, endPoint x: 295, endPoint y: 223, distance: 85.7
click at [233, 278] on button at bounding box center [230, 275] width 23 height 21
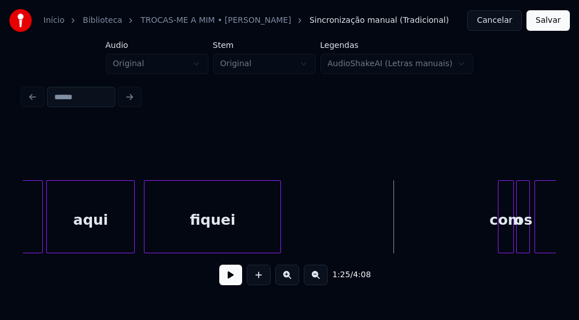
scroll to position [0, 9361]
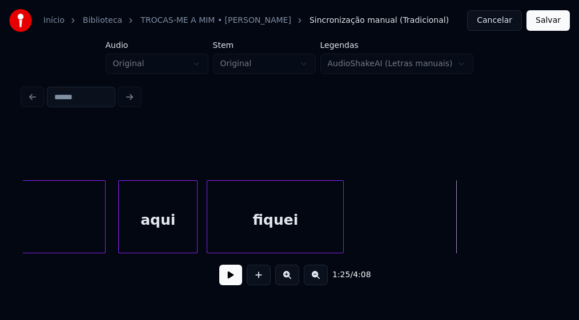
click at [121, 235] on div at bounding box center [120, 217] width 3 height 72
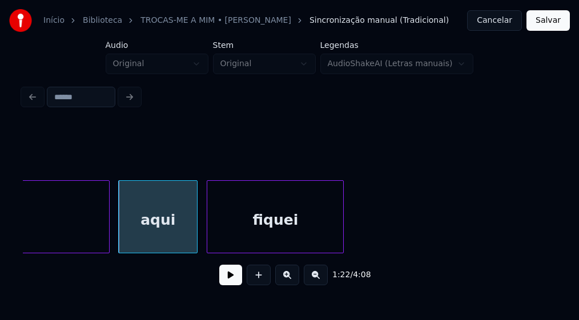
click at [108, 241] on div at bounding box center [107, 217] width 3 height 72
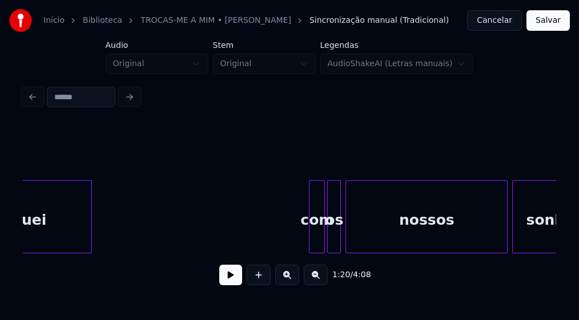
scroll to position [0, 9708]
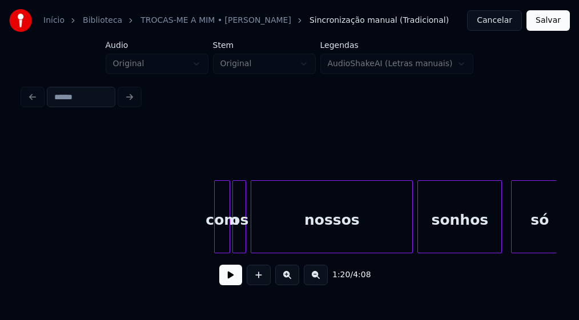
click at [219, 239] on div "com" at bounding box center [222, 220] width 15 height 78
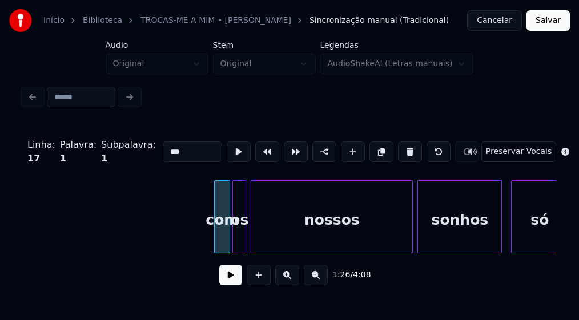
drag, startPoint x: 155, startPoint y: 147, endPoint x: 133, endPoint y: 155, distance: 24.4
click at [133, 155] on div "Linha : 17 Palavra : 1 Subpalavra : 1 *** Preservar Vocais" at bounding box center [290, 151] width 534 height 57
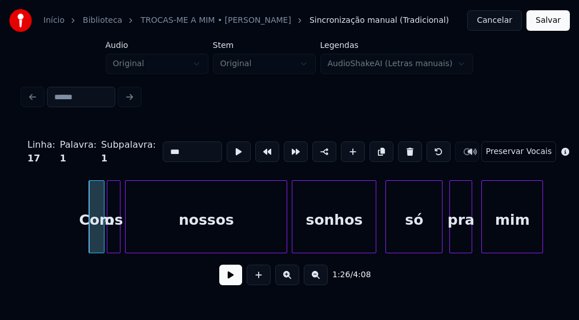
scroll to position [0, 9897]
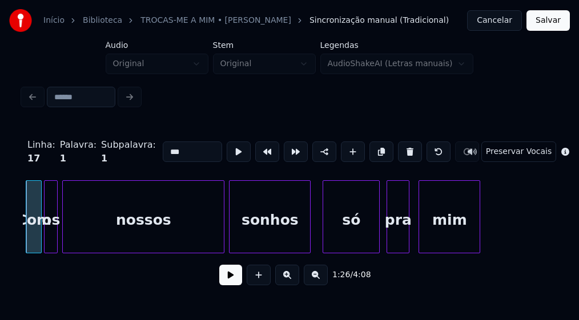
click at [310, 241] on div at bounding box center [308, 217] width 3 height 72
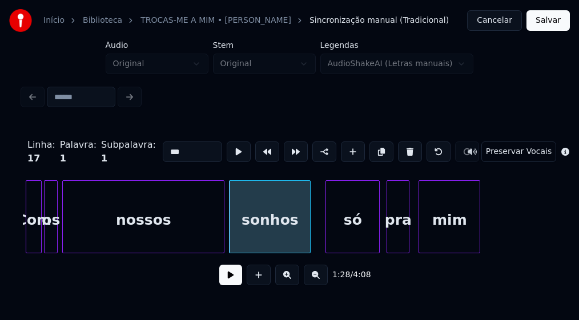
click at [326, 239] on div at bounding box center [327, 217] width 3 height 72
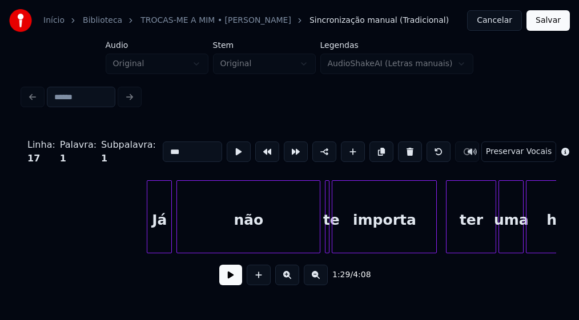
scroll to position [0, 10527]
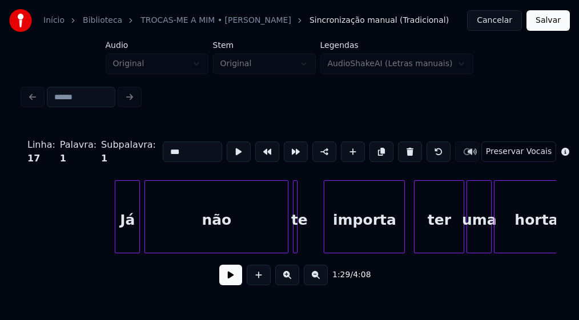
click at [327, 231] on div at bounding box center [325, 217] width 3 height 72
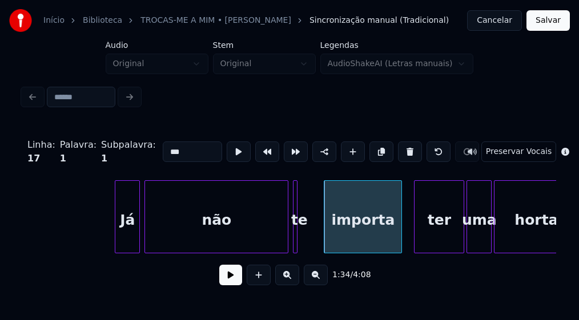
click at [402, 232] on div at bounding box center [399, 217] width 3 height 72
click at [317, 233] on div at bounding box center [316, 217] width 3 height 72
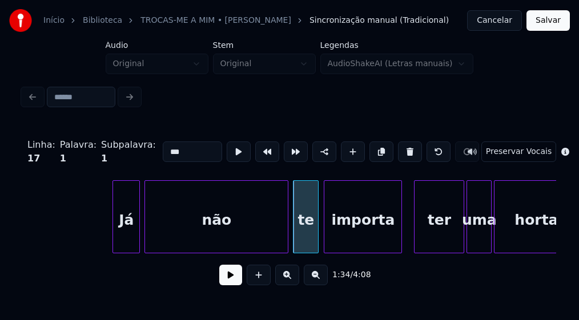
click at [116, 233] on div at bounding box center [114, 217] width 3 height 72
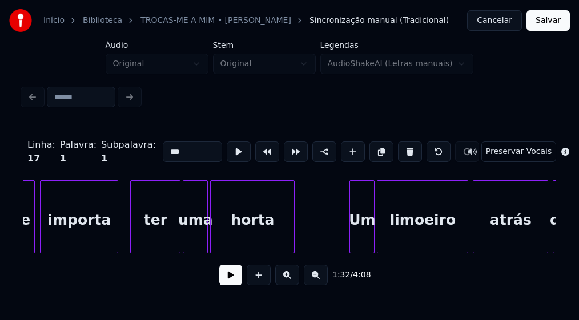
scroll to position [0, 10874]
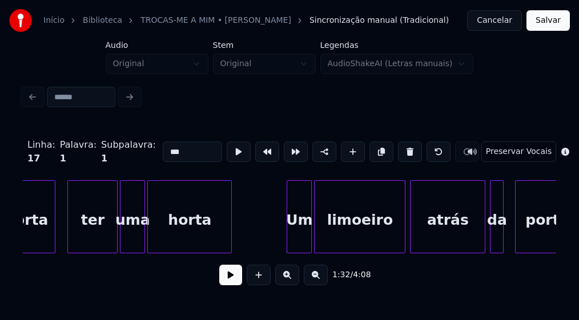
type input "***"
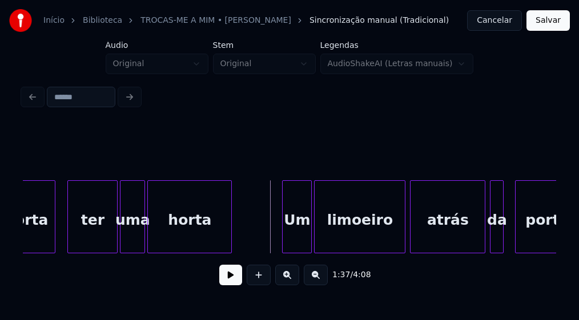
click at [283, 234] on div at bounding box center [284, 217] width 3 height 72
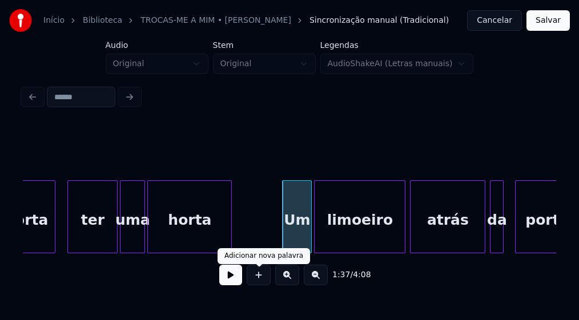
click at [233, 278] on button at bounding box center [230, 275] width 23 height 21
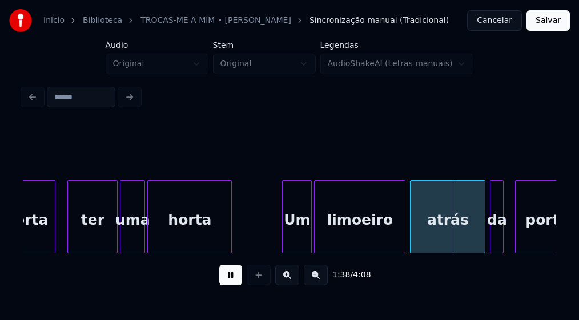
click at [231, 281] on button at bounding box center [230, 275] width 23 height 21
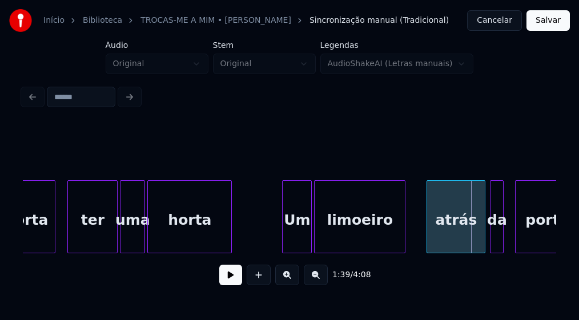
click at [428, 238] on div at bounding box center [428, 217] width 3 height 72
click at [415, 237] on div at bounding box center [414, 217] width 3 height 72
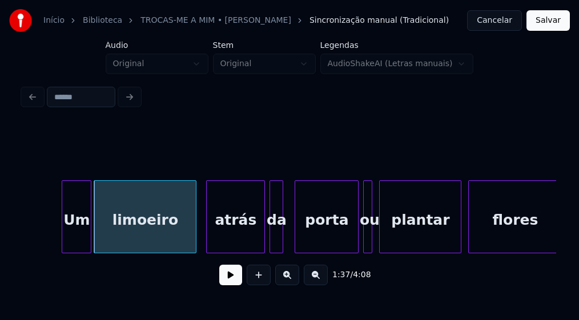
scroll to position [0, 11157]
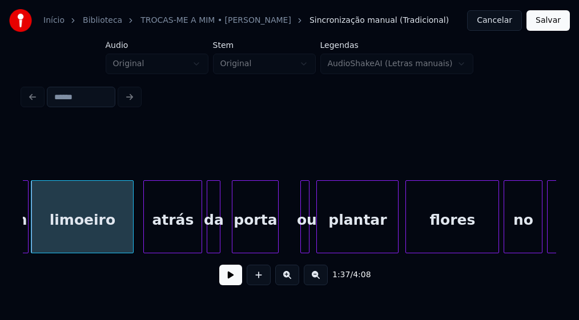
click at [277, 250] on div "Um limoeiro atrás da porta ou plantar flores no jardim" at bounding box center [290, 217] width 534 height 73
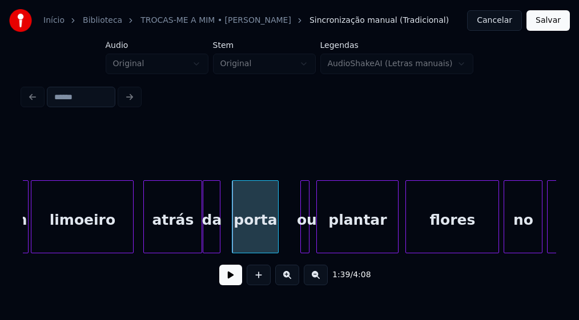
click at [203, 242] on div at bounding box center [204, 217] width 3 height 72
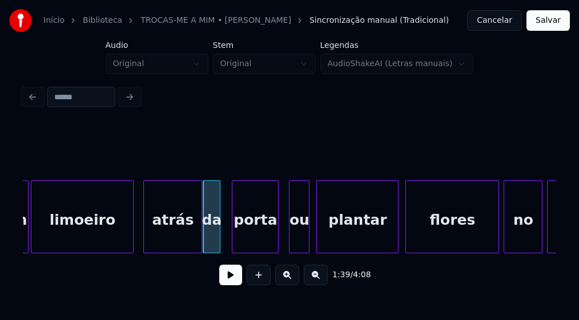
click at [290, 235] on div at bounding box center [291, 217] width 3 height 72
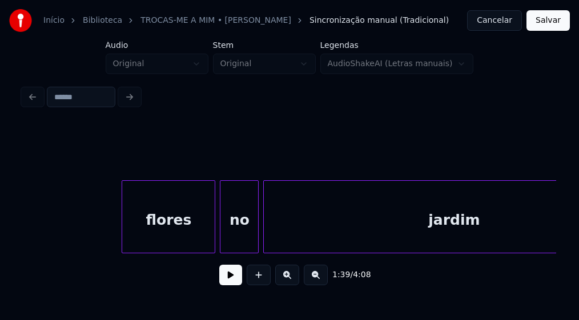
scroll to position [0, 11536]
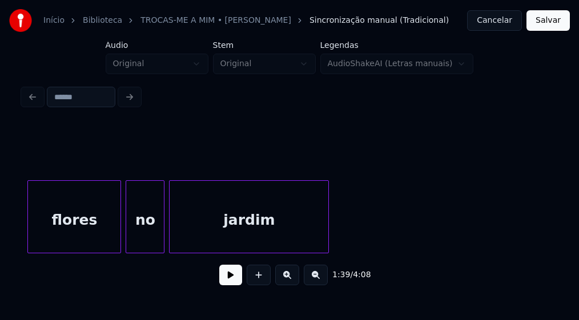
click at [325, 265] on div "1:39 / 4:08" at bounding box center [290, 210] width 534 height 174
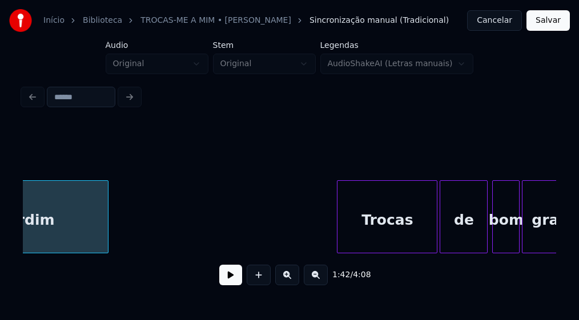
scroll to position [0, 11914]
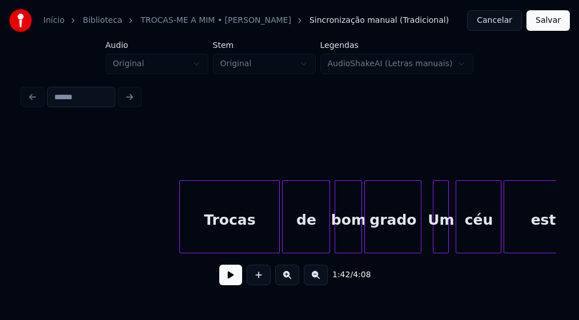
click at [420, 247] on div at bounding box center [419, 217] width 3 height 72
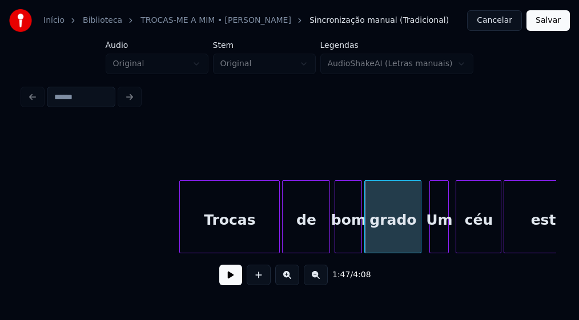
click at [433, 241] on div at bounding box center [431, 217] width 3 height 72
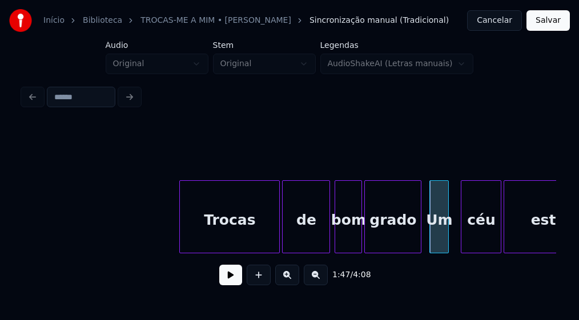
click at [462, 239] on div at bounding box center [463, 217] width 3 height 72
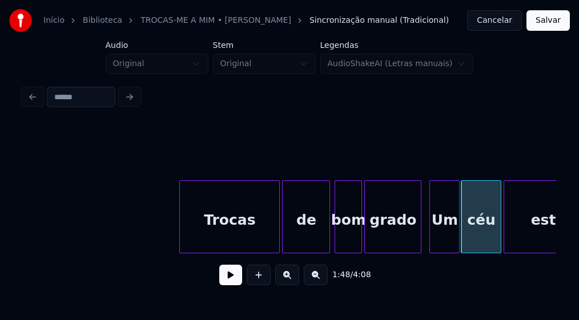
click at [456, 240] on div at bounding box center [457, 217] width 3 height 72
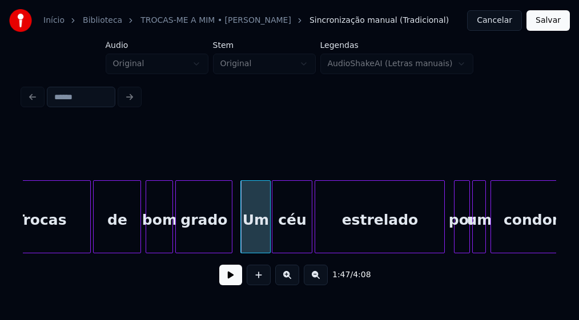
scroll to position [0, 12135]
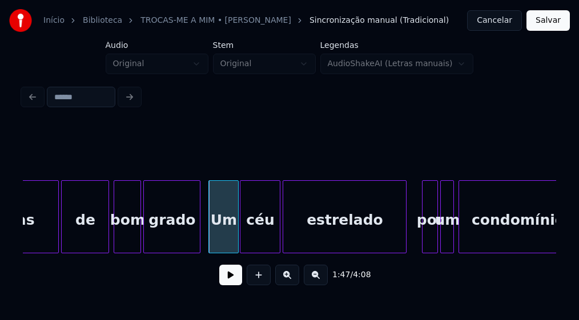
click at [406, 240] on div at bounding box center [404, 217] width 3 height 72
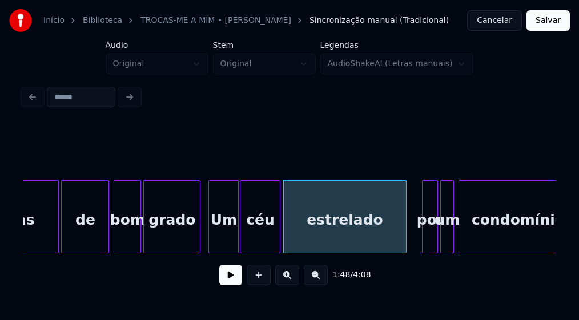
click at [234, 278] on button at bounding box center [230, 275] width 23 height 21
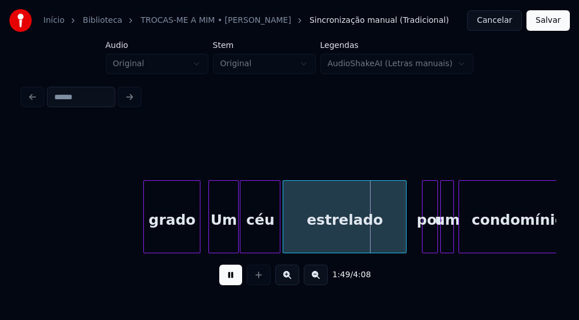
scroll to position [0, 12418]
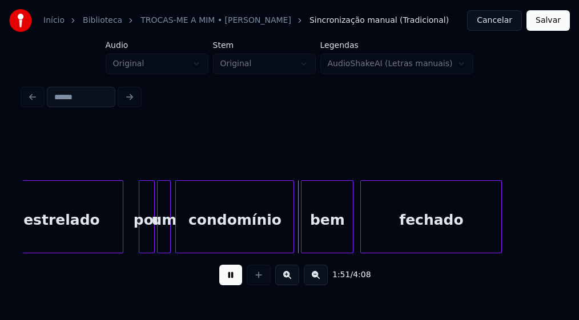
click at [231, 285] on button at bounding box center [230, 275] width 23 height 21
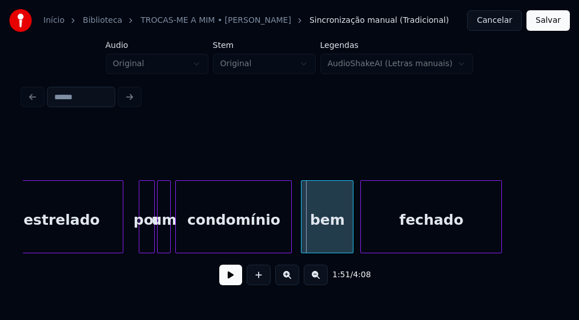
click at [288, 236] on div at bounding box center [289, 217] width 3 height 72
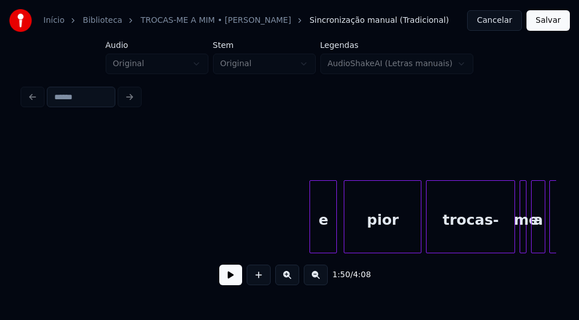
scroll to position [0, 13049]
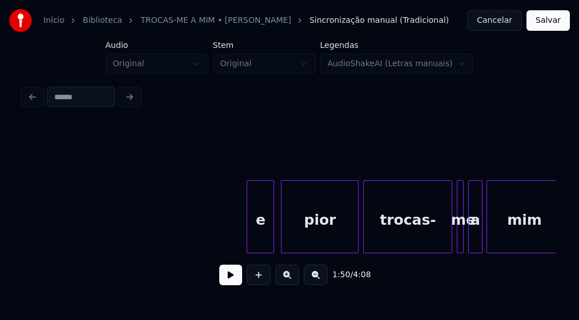
click at [265, 231] on div "e" at bounding box center [260, 220] width 26 height 78
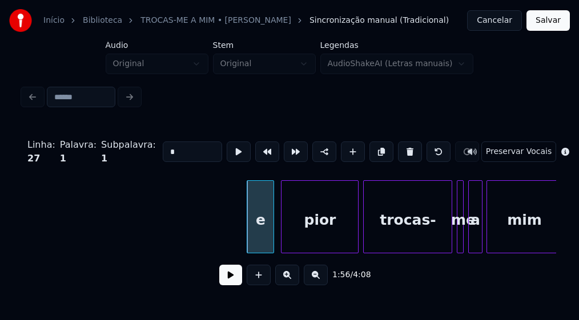
drag, startPoint x: 165, startPoint y: 149, endPoint x: 137, endPoint y: 158, distance: 29.8
click at [135, 153] on div "Linha : 27 [GEOGRAPHIC_DATA] : 1 Subpalavra : 1 * Preservar Vocais" at bounding box center [290, 151] width 534 height 57
click at [257, 236] on div "E" at bounding box center [256, 220] width 26 height 78
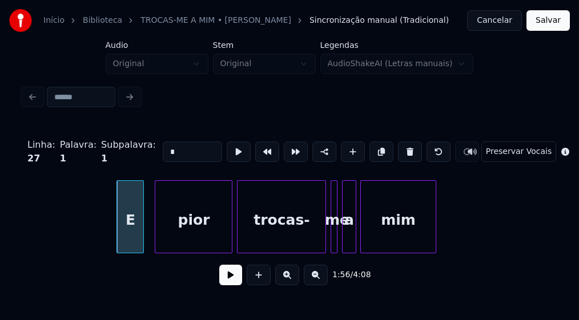
scroll to position [0, 13270]
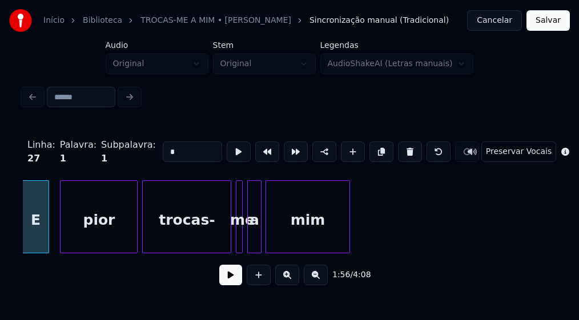
click at [348, 232] on div at bounding box center [347, 217] width 3 height 72
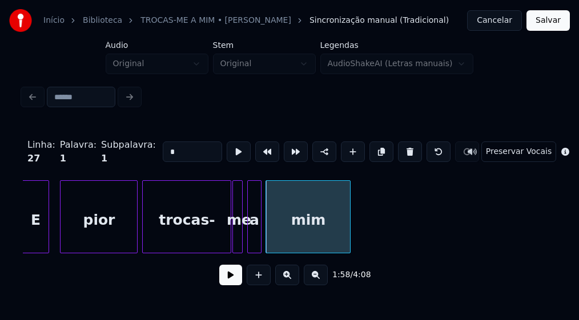
click at [234, 237] on div at bounding box center [234, 217] width 3 height 72
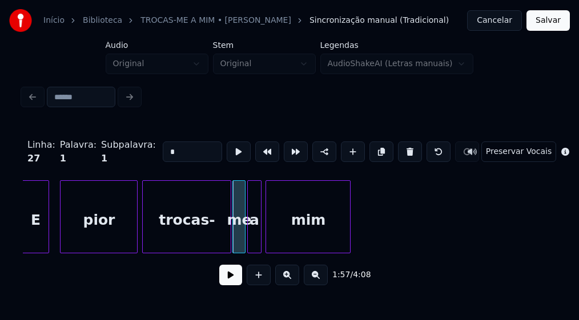
click at [245, 238] on div at bounding box center [243, 217] width 3 height 72
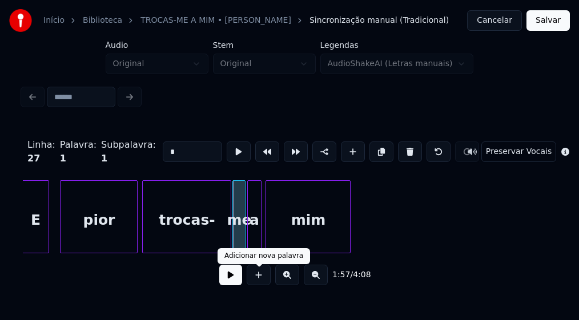
type input "*"
click at [232, 278] on button at bounding box center [230, 275] width 23 height 21
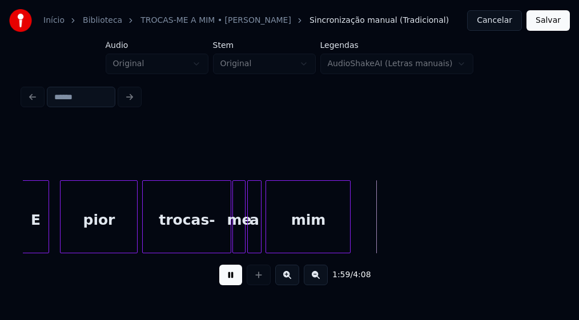
drag, startPoint x: 231, startPoint y: 282, endPoint x: 242, endPoint y: 278, distance: 11.8
click at [232, 282] on button at bounding box center [230, 275] width 23 height 21
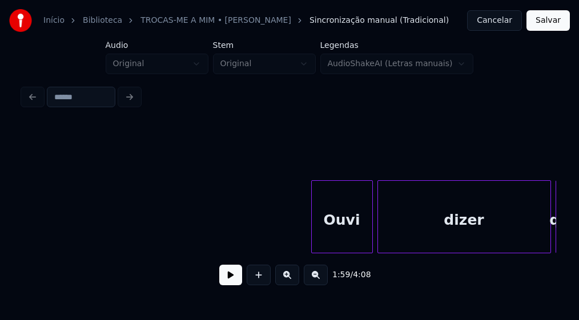
scroll to position [0, 14720]
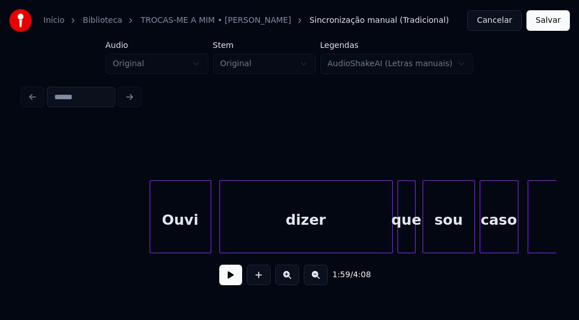
click at [195, 239] on div "Ouvi" at bounding box center [180, 220] width 61 height 78
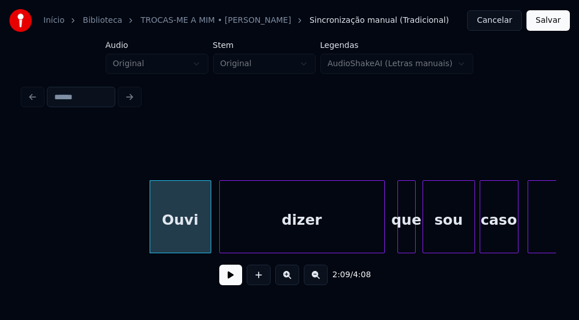
click at [382, 245] on div at bounding box center [382, 217] width 3 height 72
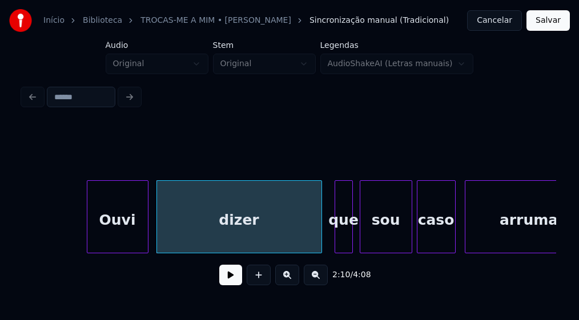
scroll to position [0, 14845]
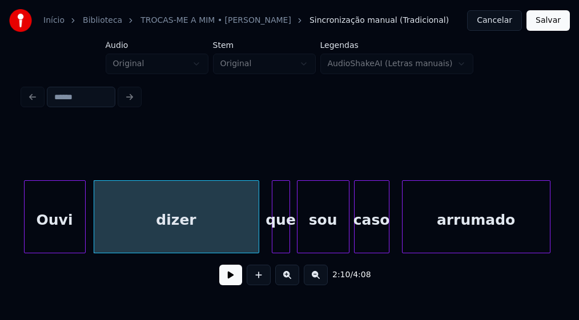
click at [386, 241] on div at bounding box center [387, 217] width 3 height 72
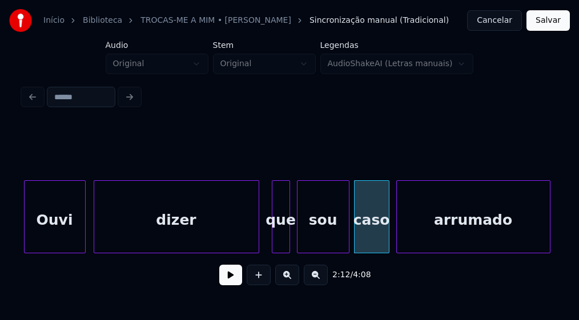
click at [399, 237] on div at bounding box center [398, 217] width 3 height 72
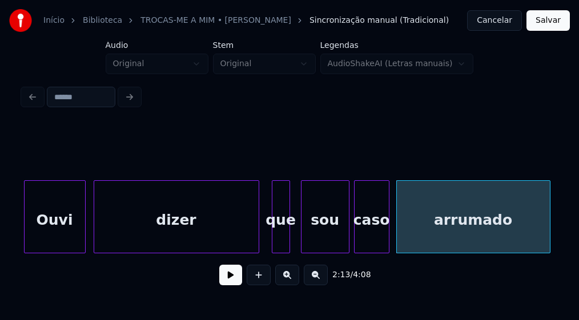
click at [302, 233] on div at bounding box center [303, 217] width 3 height 72
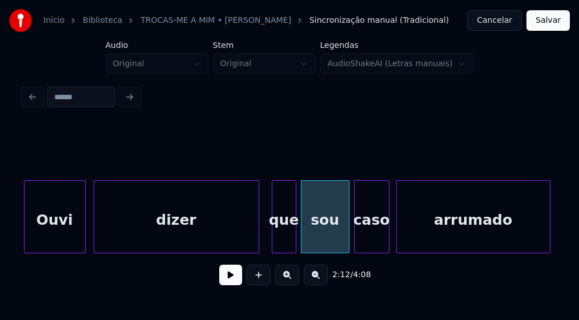
click at [295, 240] on div at bounding box center [294, 217] width 3 height 72
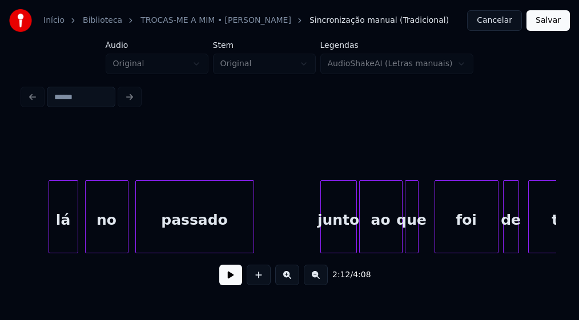
scroll to position [0, 15539]
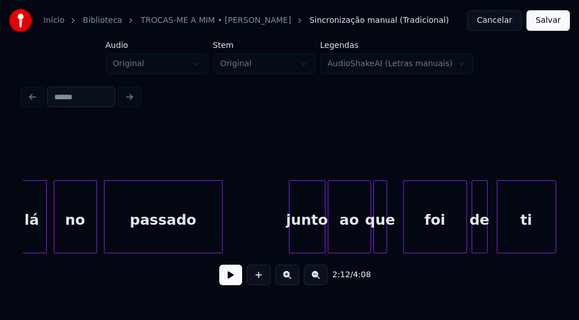
click at [309, 242] on div "junto" at bounding box center [307, 220] width 35 height 78
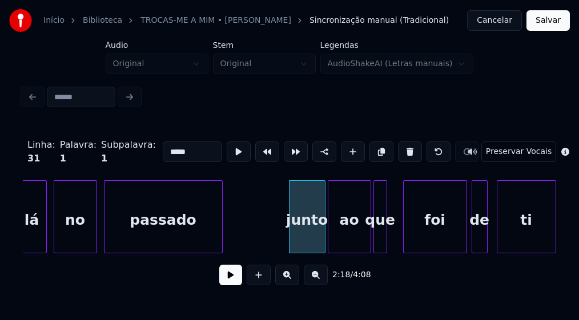
drag, startPoint x: 154, startPoint y: 146, endPoint x: 130, endPoint y: 155, distance: 24.9
click at [130, 155] on div "Linha : 31 Palavra : 1 Subpalavra : 1 ***** Preservar Vocais" at bounding box center [290, 151] width 534 height 57
click at [397, 240] on div at bounding box center [396, 217] width 3 height 72
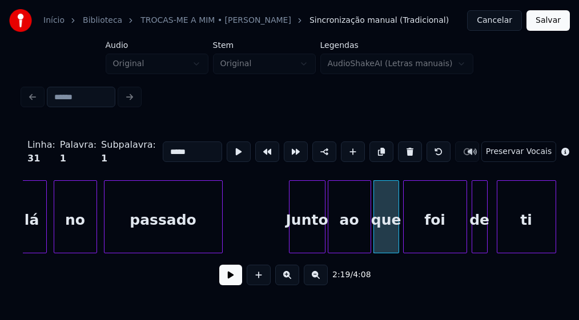
type input "*****"
click at [233, 278] on button at bounding box center [230, 275] width 23 height 21
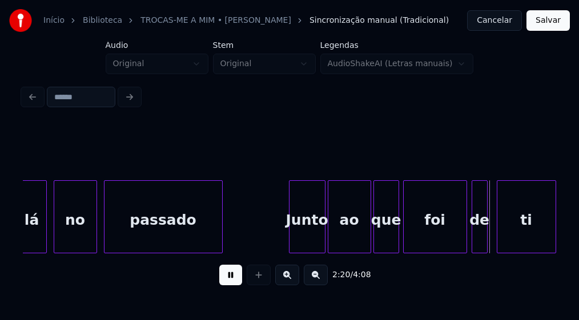
click at [233, 278] on button at bounding box center [230, 275] width 23 height 21
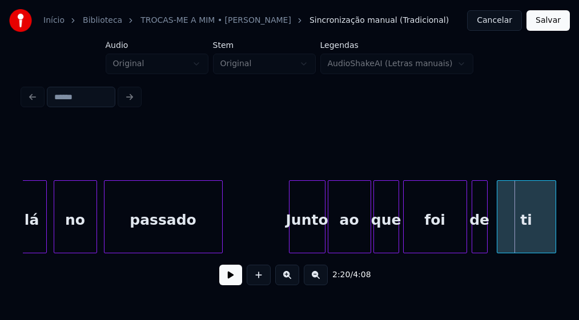
click at [467, 237] on div "foi" at bounding box center [435, 217] width 64 height 73
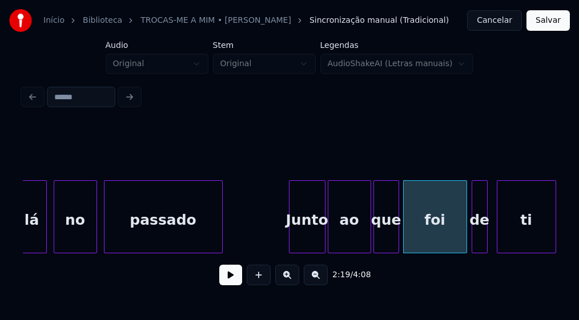
click at [467, 235] on div "foi" at bounding box center [435, 217] width 64 height 73
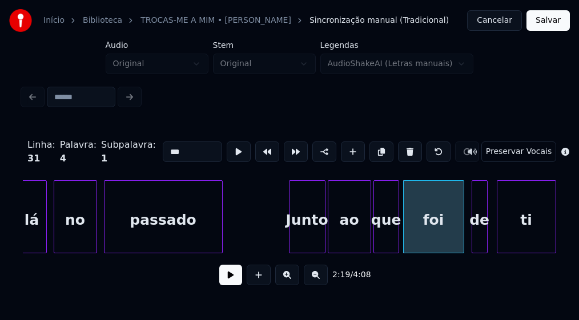
click at [463, 238] on div at bounding box center [461, 217] width 3 height 72
click at [472, 241] on div at bounding box center [470, 217] width 3 height 72
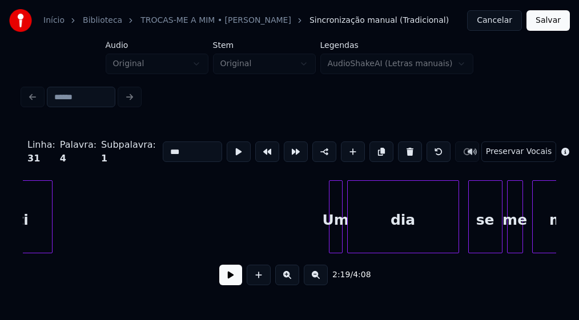
scroll to position [0, 16043]
click at [318, 242] on div at bounding box center [319, 217] width 3 height 72
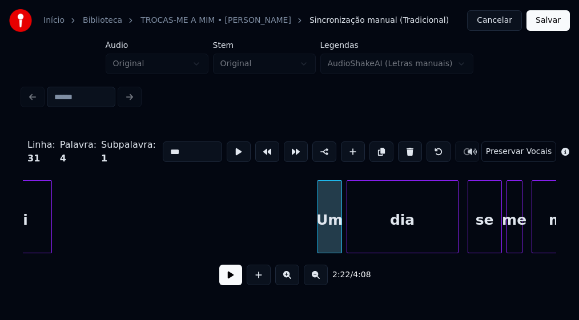
scroll to position [0, 16106]
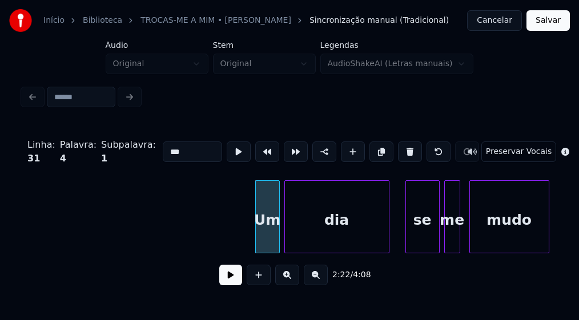
click at [388, 242] on div at bounding box center [387, 217] width 3 height 72
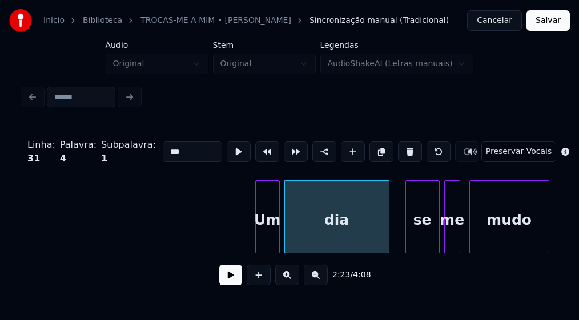
click at [232, 283] on button at bounding box center [230, 275] width 23 height 21
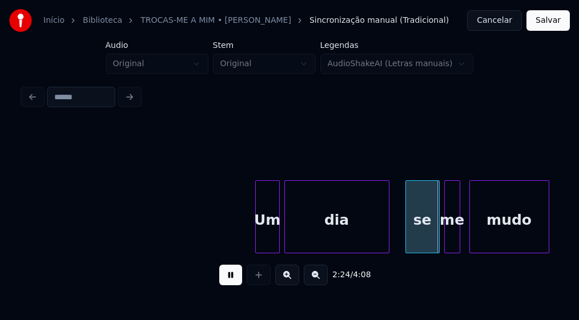
drag, startPoint x: 233, startPoint y: 282, endPoint x: 324, endPoint y: 251, distance: 97.2
click at [233, 282] on button at bounding box center [230, 275] width 23 height 21
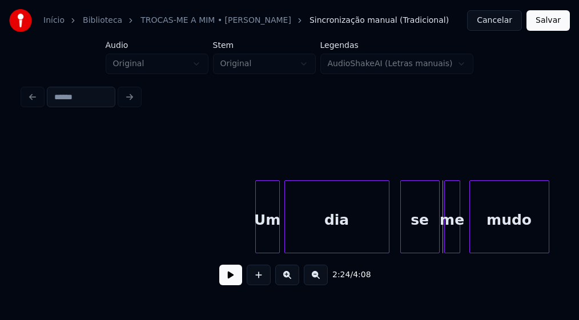
click at [401, 239] on div at bounding box center [402, 217] width 3 height 72
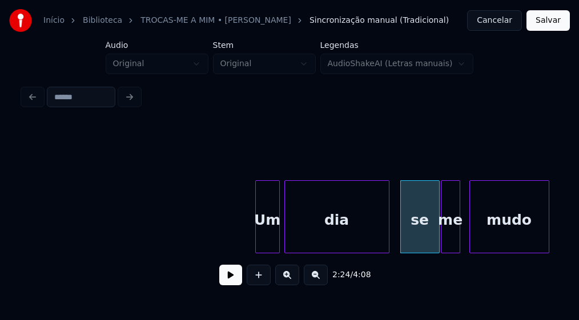
click at [442, 243] on div at bounding box center [443, 217] width 3 height 72
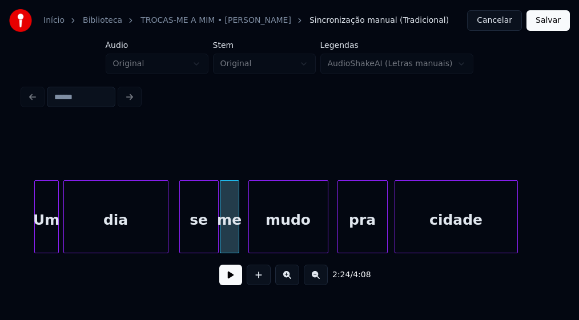
scroll to position [0, 16390]
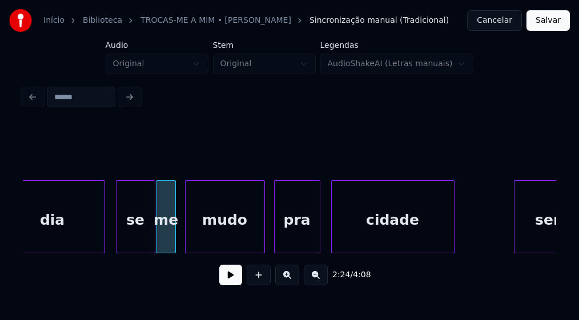
click at [318, 243] on div at bounding box center [318, 217] width 3 height 72
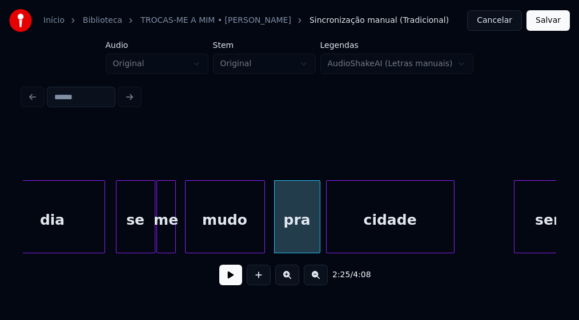
click at [327, 239] on div at bounding box center [328, 217] width 3 height 72
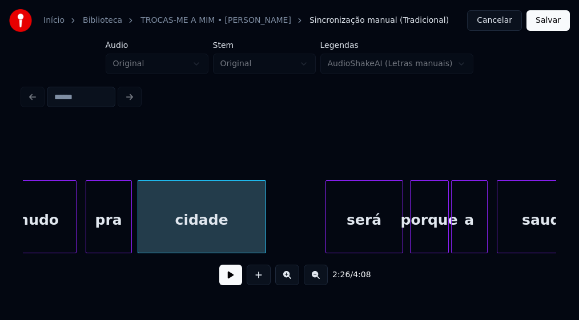
scroll to position [0, 16611]
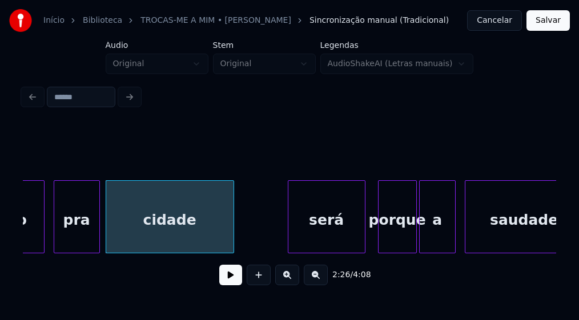
click at [339, 233] on div "será" at bounding box center [327, 220] width 77 height 78
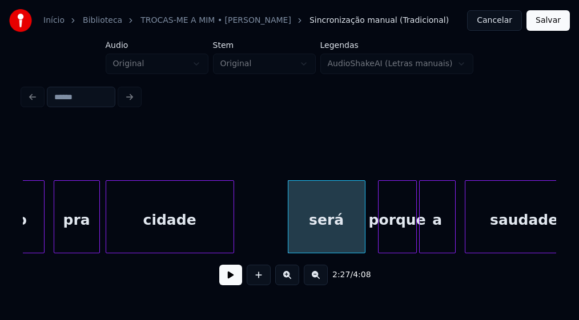
click at [334, 233] on div "será" at bounding box center [327, 220] width 77 height 78
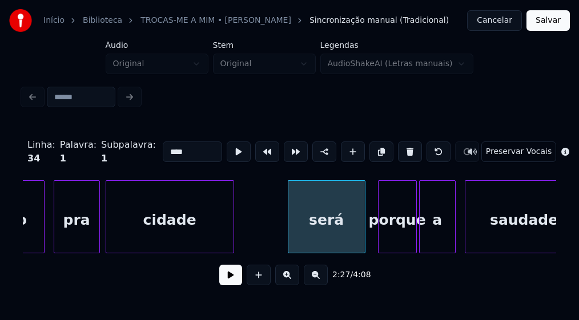
drag, startPoint x: 153, startPoint y: 147, endPoint x: 141, endPoint y: 153, distance: 13.8
click at [141, 153] on div "Linha : 34 [GEOGRAPHIC_DATA] : 1 Subpalavra : 1 **** Preservar Vocais" at bounding box center [290, 151] width 534 height 57
type input "****"
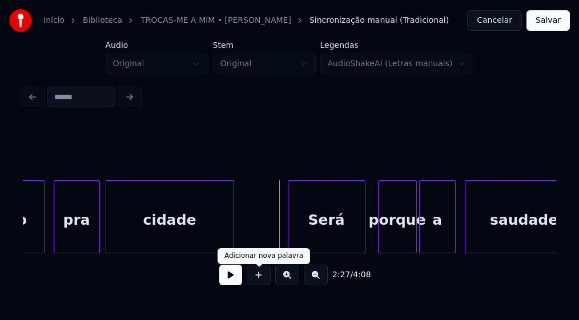
click at [239, 275] on button at bounding box center [230, 275] width 23 height 21
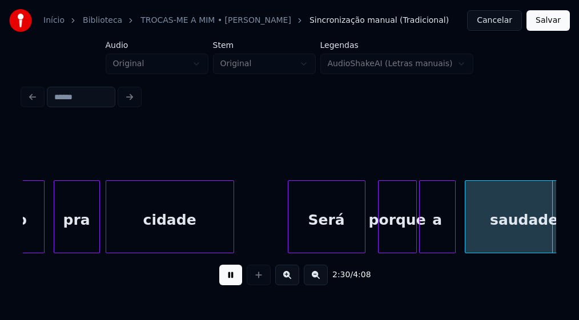
drag, startPoint x: 229, startPoint y: 281, endPoint x: 301, endPoint y: 266, distance: 72.8
click at [230, 281] on button at bounding box center [230, 275] width 23 height 21
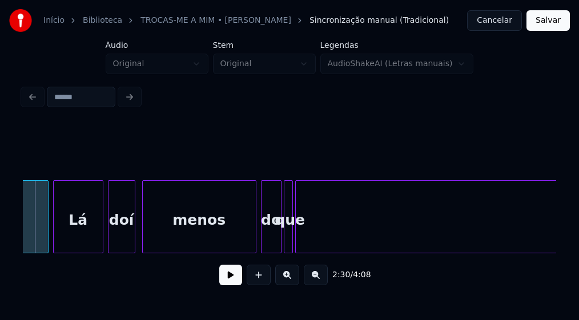
scroll to position [0, 16863]
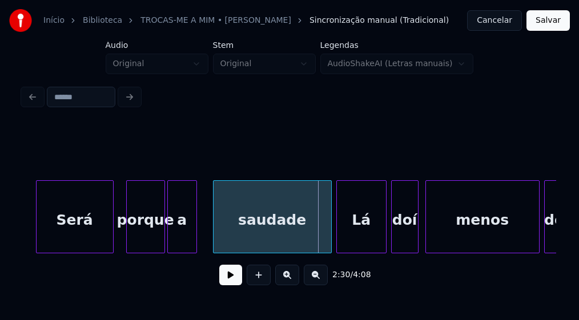
click at [195, 241] on div at bounding box center [194, 217] width 3 height 72
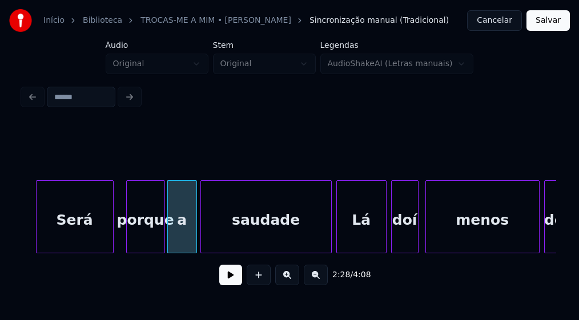
click at [202, 238] on div at bounding box center [202, 217] width 3 height 72
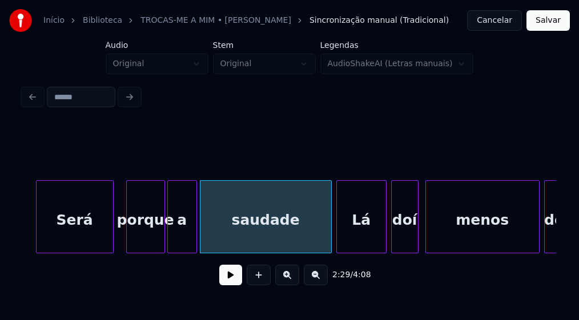
click at [228, 286] on button at bounding box center [230, 275] width 23 height 21
click at [319, 243] on div at bounding box center [318, 217] width 3 height 72
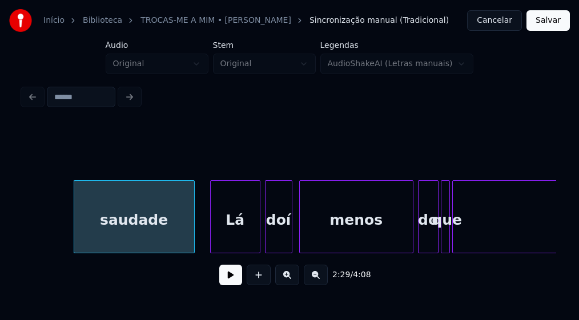
scroll to position [0, 17052]
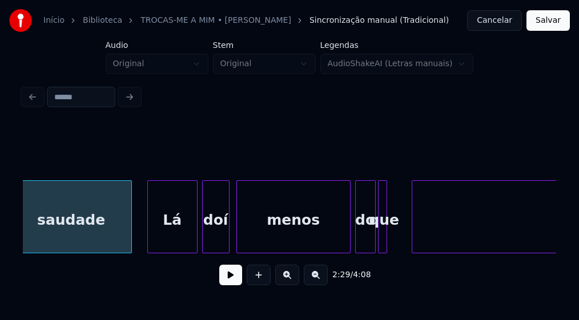
click at [415, 240] on div at bounding box center [413, 217] width 3 height 72
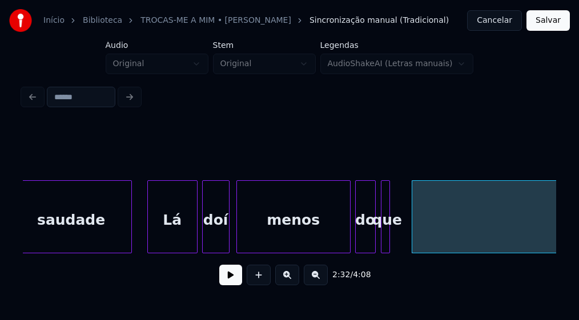
click at [390, 246] on div "que" at bounding box center [387, 220] width 11 height 78
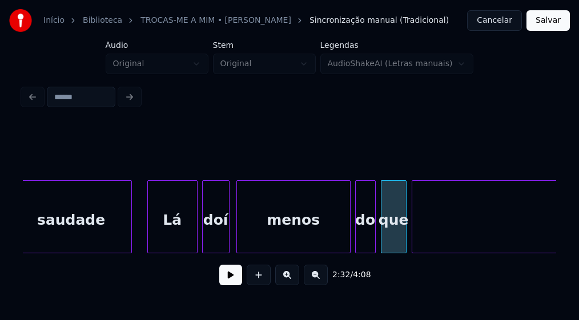
click at [403, 237] on div at bounding box center [404, 217] width 3 height 72
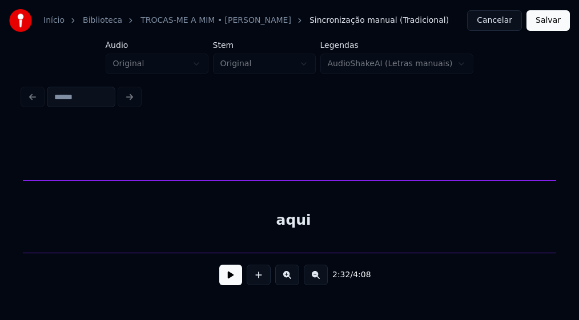
scroll to position [0, 17209]
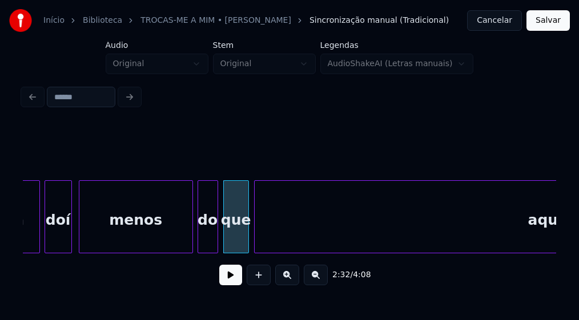
click at [230, 281] on button at bounding box center [230, 275] width 23 height 21
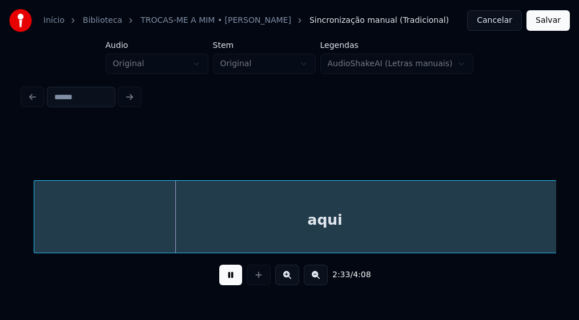
scroll to position [0, 17461]
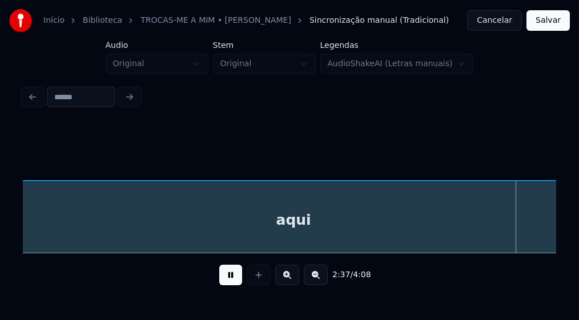
drag, startPoint x: 231, startPoint y: 281, endPoint x: 337, endPoint y: 263, distance: 107.7
click at [231, 281] on button at bounding box center [230, 275] width 23 height 21
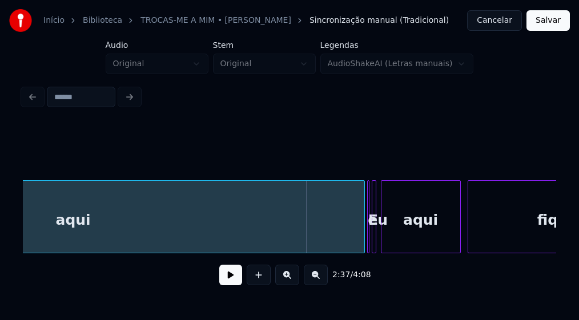
scroll to position [0, 17714]
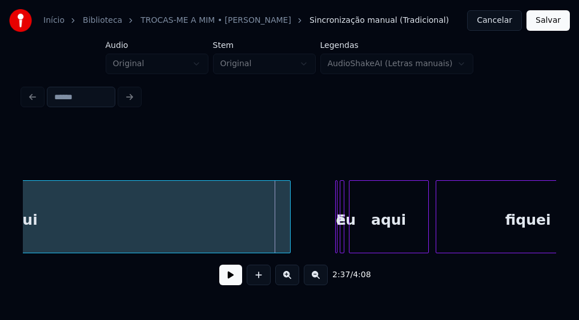
click at [289, 249] on div "aqui" at bounding box center [20, 217] width 541 height 73
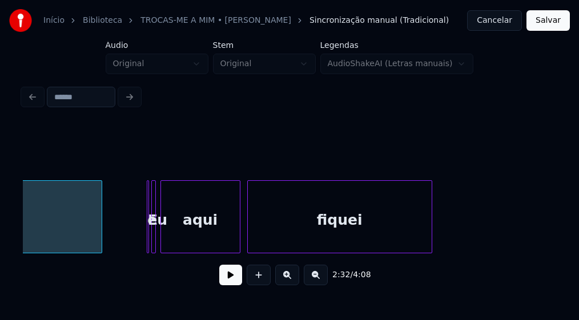
scroll to position [0, 17934]
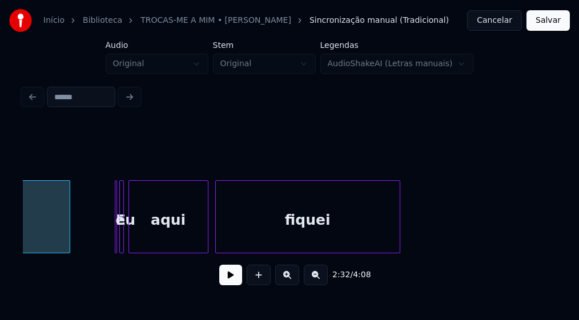
click at [234, 281] on button at bounding box center [230, 275] width 23 height 21
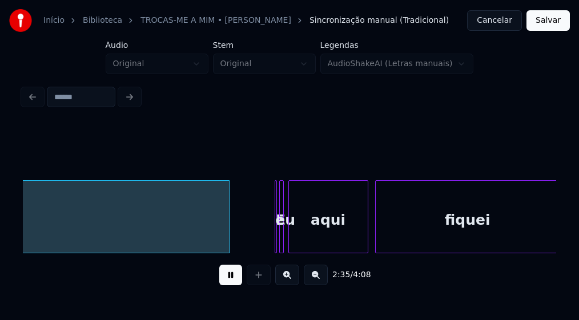
scroll to position [0, 17778]
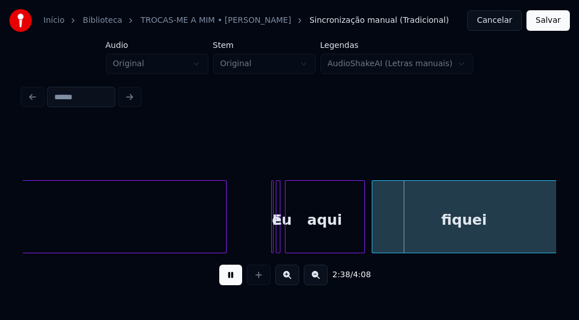
click at [222, 281] on button at bounding box center [230, 275] width 23 height 21
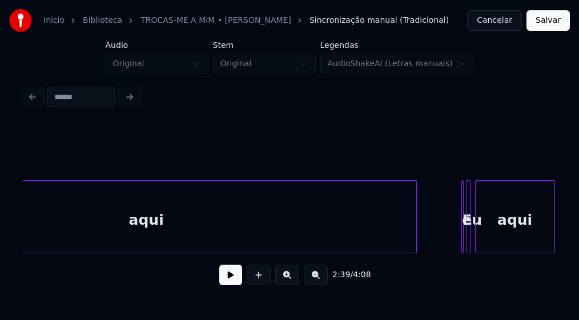
scroll to position [0, 17525]
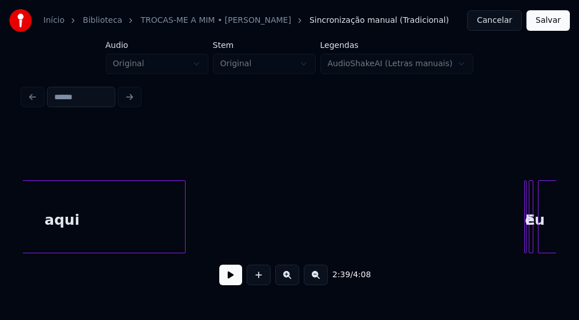
click at [183, 254] on div "aqui E eu aqui" at bounding box center [290, 217] width 534 height 73
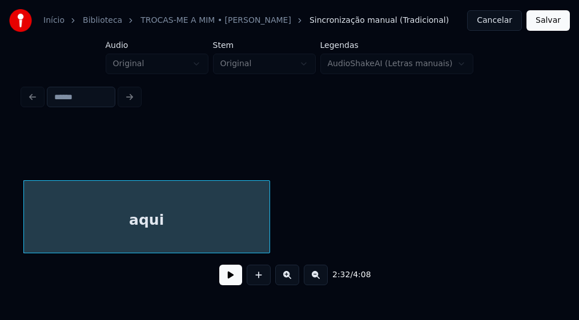
click at [229, 278] on button at bounding box center [230, 275] width 23 height 21
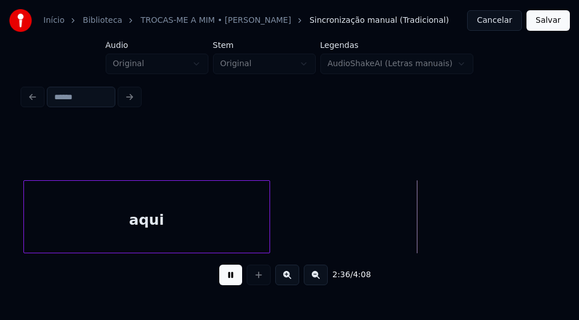
click at [235, 281] on button at bounding box center [230, 275] width 23 height 21
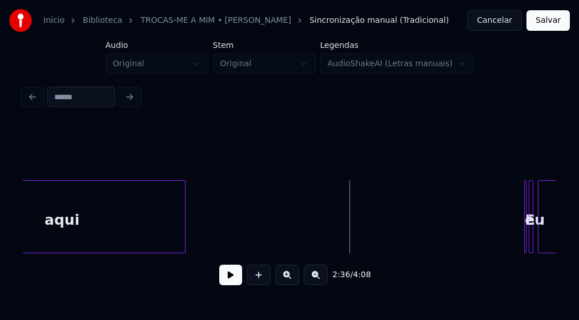
scroll to position [0, 17619]
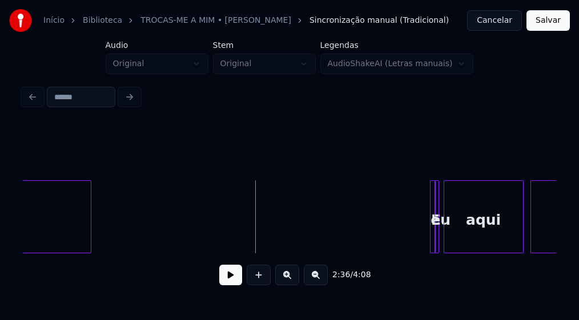
click at [434, 239] on div at bounding box center [433, 217] width 3 height 72
click at [198, 254] on div "aqui E eu aqui fiquei" at bounding box center [290, 217] width 534 height 73
drag, startPoint x: 194, startPoint y: 238, endPoint x: 187, endPoint y: 242, distance: 7.9
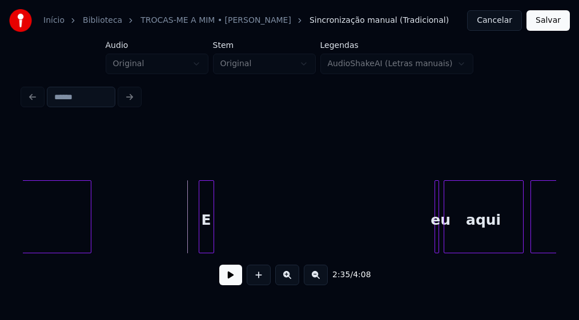
click at [212, 243] on div at bounding box center [211, 217] width 3 height 72
click at [197, 243] on div "E" at bounding box center [198, 220] width 15 height 78
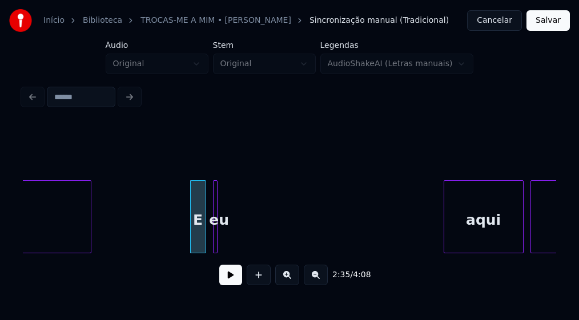
click at [213, 266] on div "2:35 / 4:08" at bounding box center [290, 210] width 534 height 174
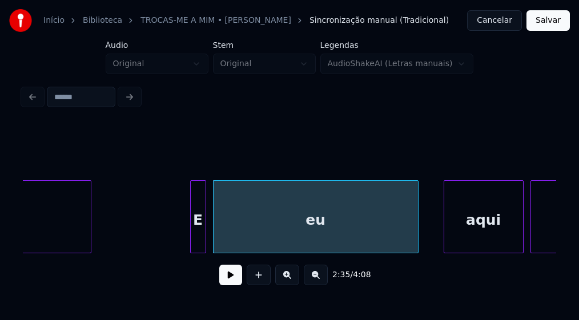
click at [416, 243] on div at bounding box center [416, 217] width 3 height 72
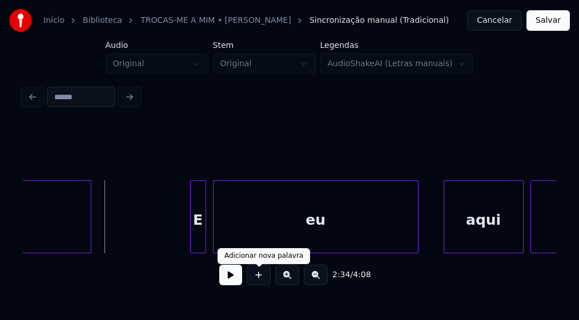
click at [234, 281] on button at bounding box center [230, 275] width 23 height 21
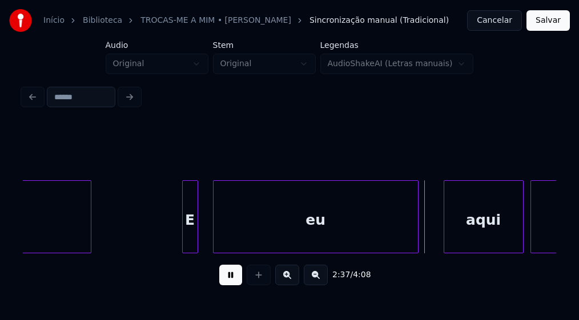
click at [186, 238] on div "E" at bounding box center [190, 220] width 15 height 78
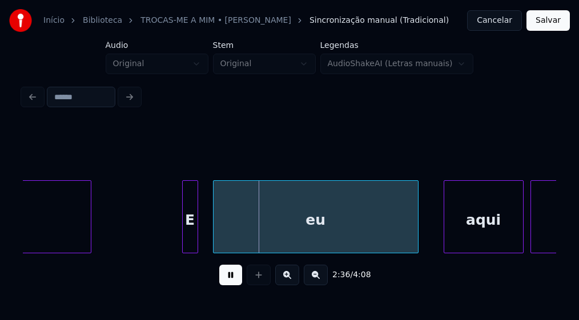
click at [205, 241] on div at bounding box center [204, 217] width 3 height 72
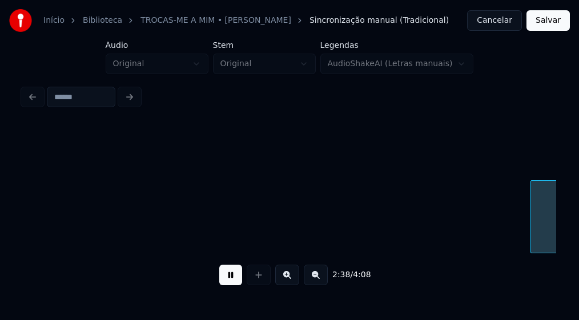
scroll to position [0, 18153]
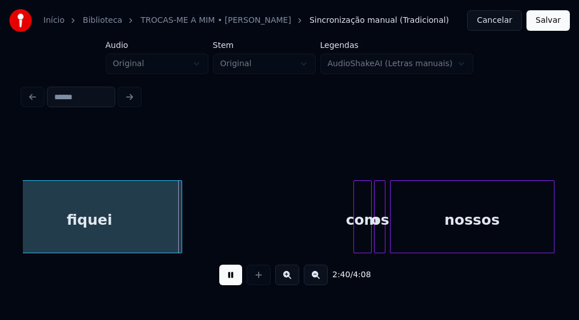
click at [235, 281] on button at bounding box center [230, 275] width 23 height 21
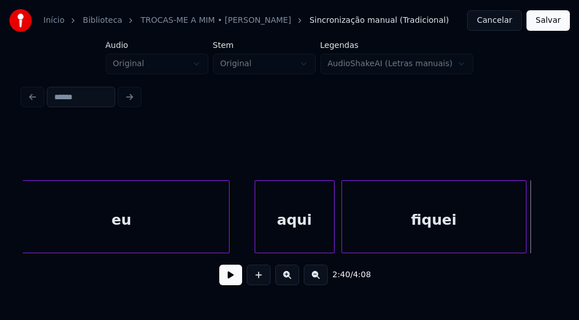
scroll to position [0, 17839]
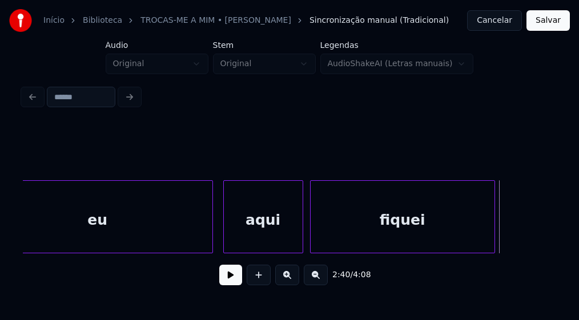
click at [212, 238] on div at bounding box center [210, 217] width 3 height 72
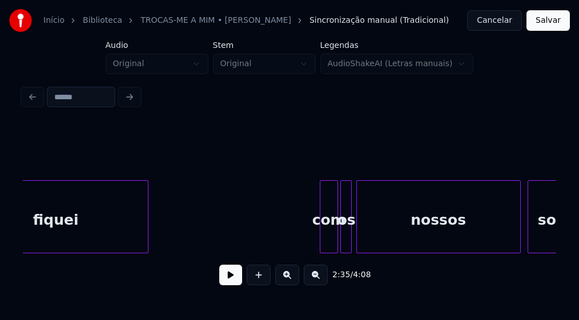
scroll to position [0, 18250]
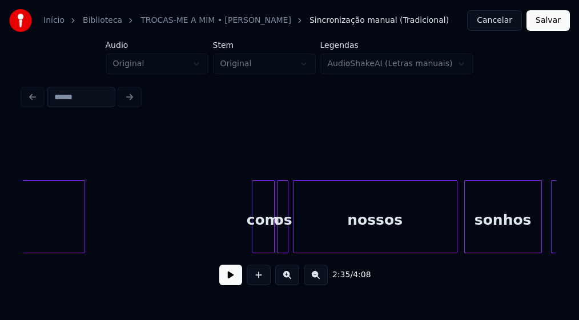
click at [253, 237] on div at bounding box center [254, 217] width 3 height 72
click at [267, 235] on div "com" at bounding box center [264, 220] width 22 height 78
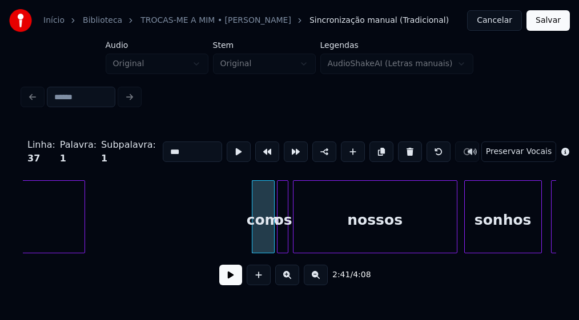
drag, startPoint x: 155, startPoint y: 146, endPoint x: 127, endPoint y: 162, distance: 31.7
click at [129, 161] on div "Linha : 37 [GEOGRAPHIC_DATA] : 1 Subpalavra : 1 *** Preservar Vocais" at bounding box center [290, 151] width 534 height 57
type input "***"
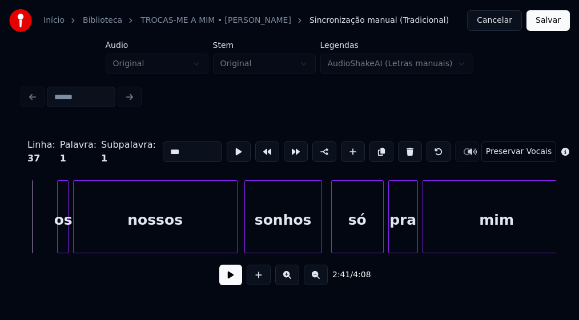
scroll to position [0, 18502]
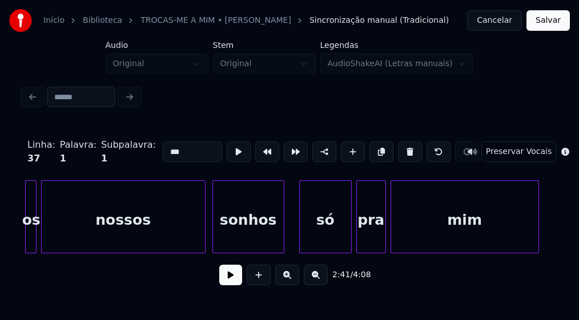
click at [282, 238] on div at bounding box center [282, 217] width 3 height 72
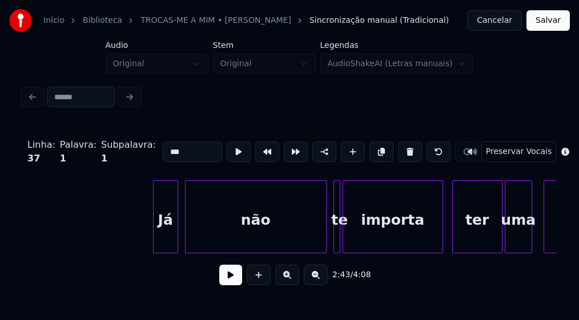
scroll to position [0, 19069]
click at [363, 234] on div at bounding box center [361, 217] width 3 height 72
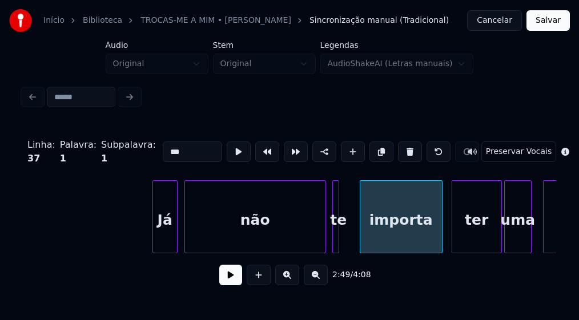
click at [338, 246] on div "te" at bounding box center [338, 220] width 11 height 78
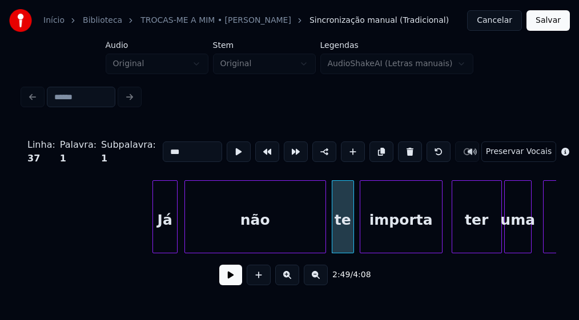
click at [351, 241] on div at bounding box center [351, 217] width 3 height 72
click at [436, 244] on div at bounding box center [435, 217] width 3 height 72
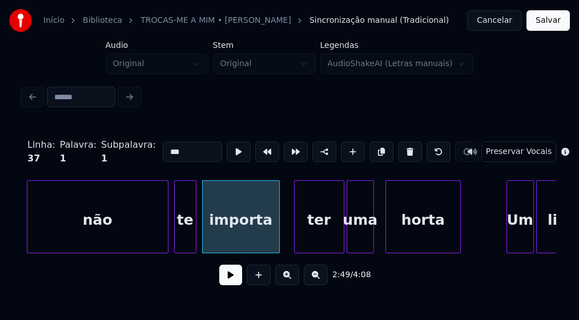
scroll to position [0, 19289]
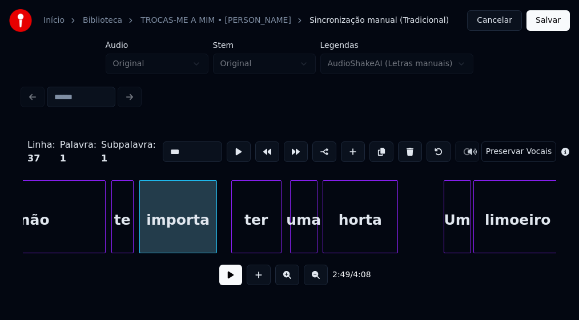
click at [302, 252] on div "não te importa ter uma horta Um limoeiro" at bounding box center [290, 217] width 534 height 73
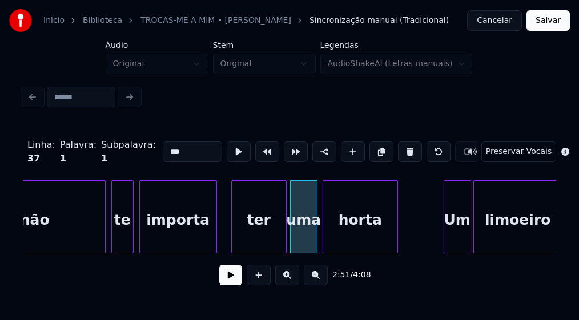
click at [283, 241] on div at bounding box center [284, 217] width 3 height 72
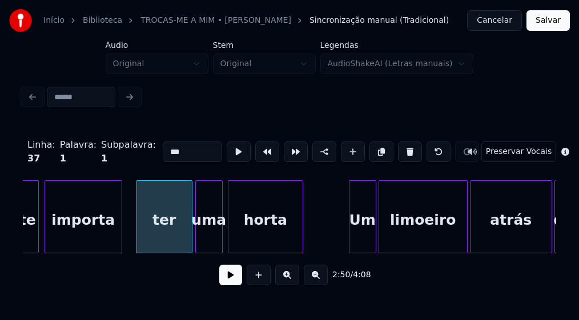
scroll to position [0, 19447]
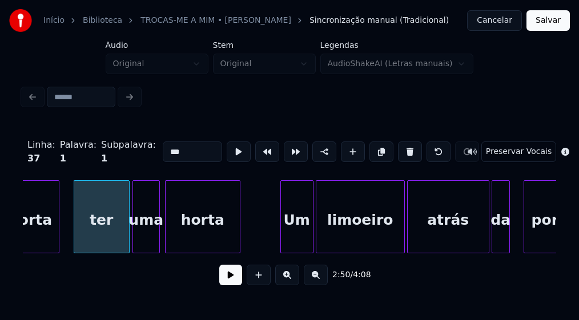
click at [282, 235] on div at bounding box center [282, 217] width 3 height 72
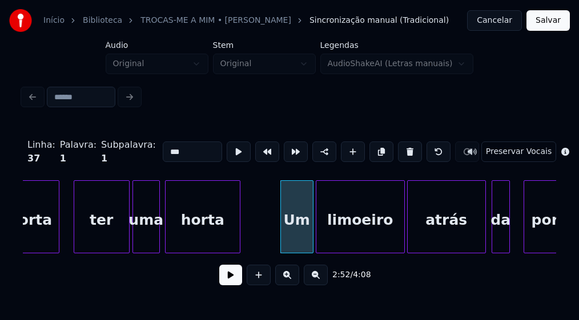
click at [484, 239] on div at bounding box center [483, 217] width 3 height 72
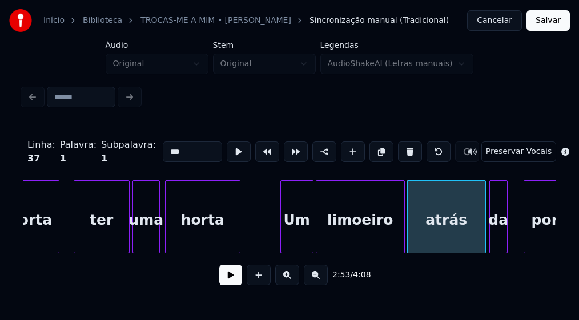
click at [496, 238] on div "da" at bounding box center [498, 220] width 17 height 78
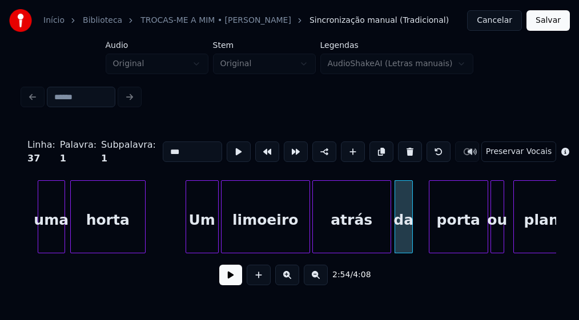
scroll to position [0, 19605]
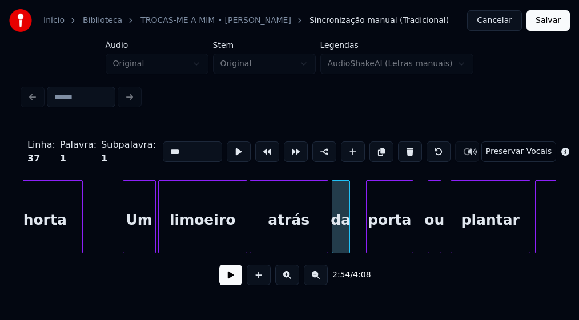
click at [410, 251] on div "horta Um limoeiro atrás da porta ou plantar flores" at bounding box center [290, 217] width 534 height 73
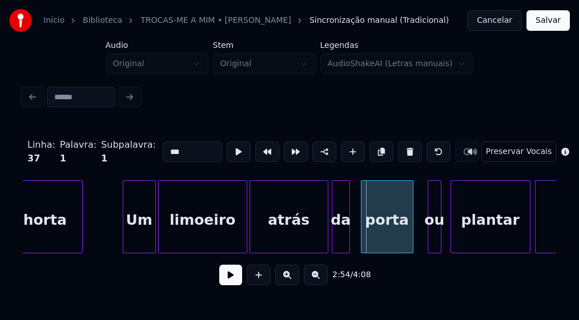
click at [363, 243] on div at bounding box center [363, 217] width 3 height 72
click at [424, 241] on div at bounding box center [423, 217] width 3 height 72
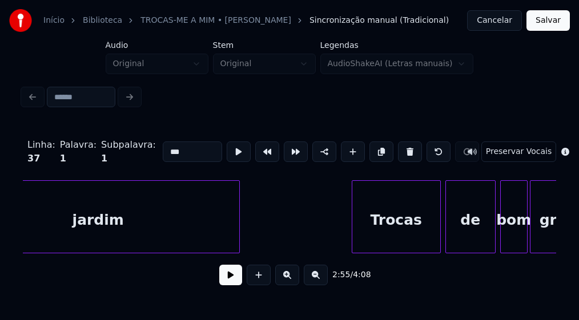
scroll to position [0, 20393]
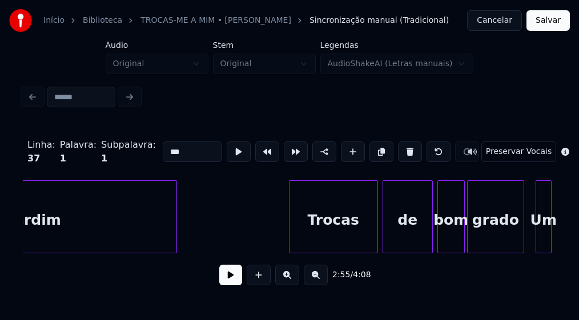
click at [522, 249] on div "grado" at bounding box center [495, 217] width 57 height 73
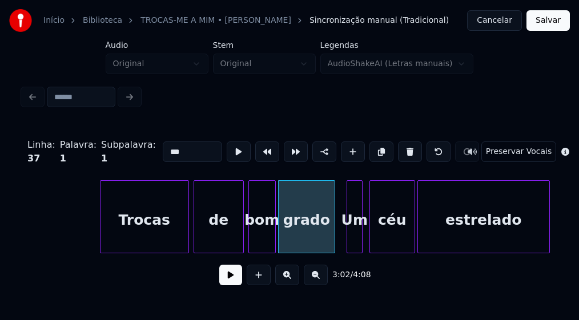
scroll to position [0, 20613]
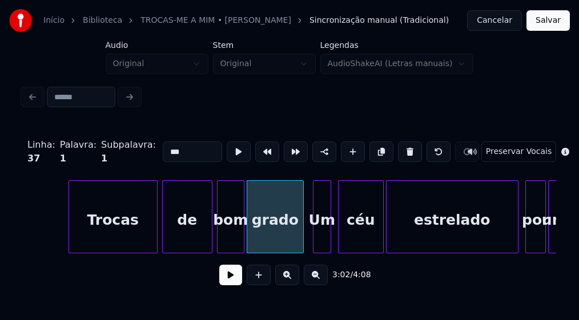
click at [317, 243] on div at bounding box center [315, 217] width 3 height 72
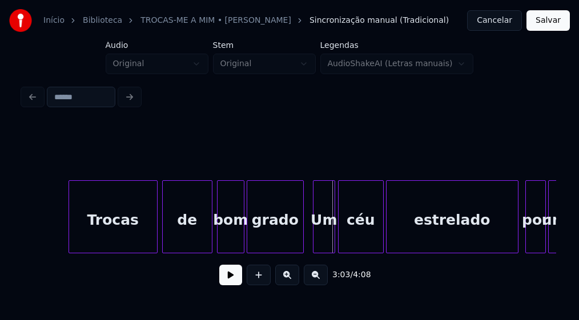
click at [332, 238] on div at bounding box center [332, 217] width 3 height 72
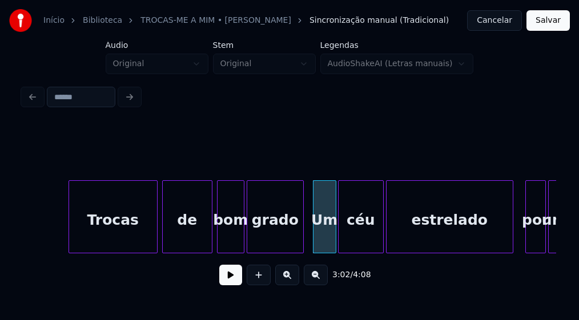
click at [511, 243] on div at bounding box center [511, 217] width 3 height 72
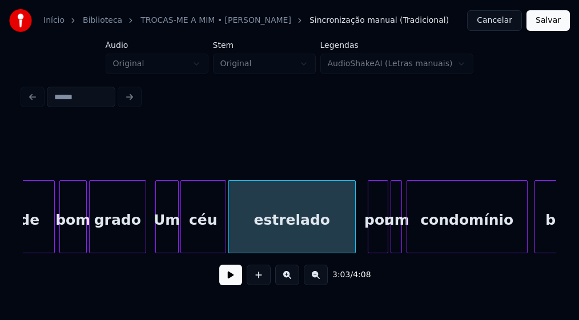
scroll to position [0, 20803]
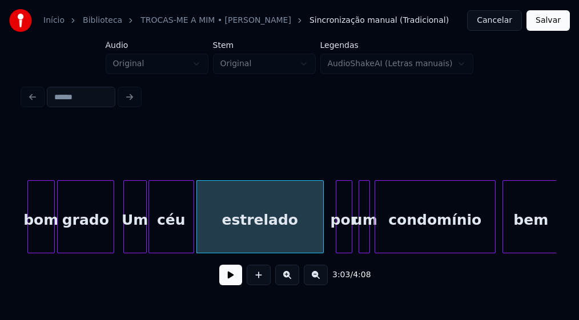
click at [350, 242] on div at bounding box center [349, 217] width 3 height 72
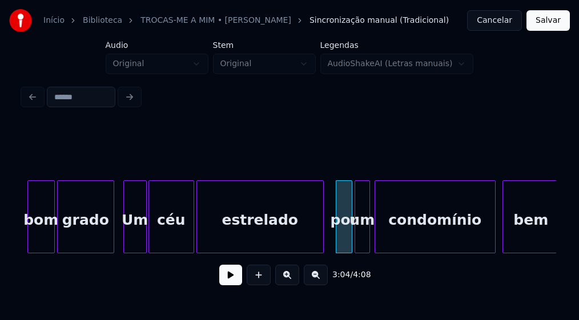
click at [355, 240] on div at bounding box center [356, 217] width 3 height 72
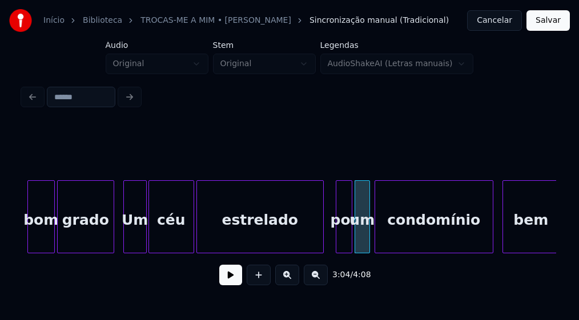
click at [491, 239] on div at bounding box center [491, 217] width 3 height 72
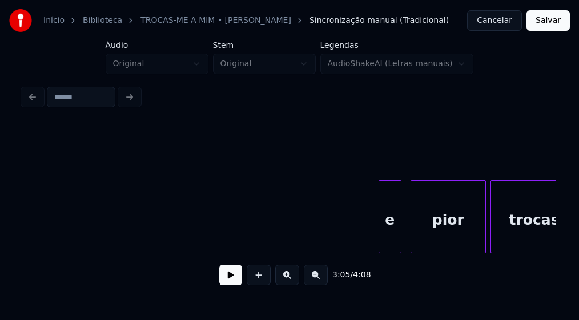
scroll to position [0, 21527]
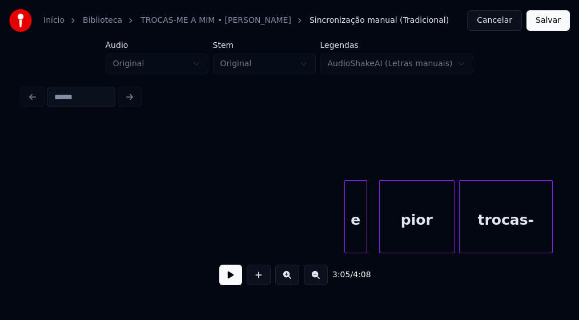
click at [358, 241] on div "e" at bounding box center [356, 220] width 22 height 78
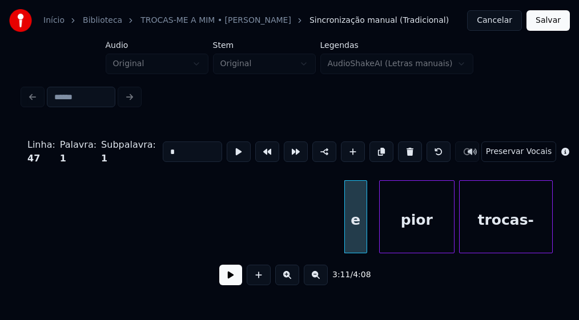
drag, startPoint x: 135, startPoint y: 152, endPoint x: 103, endPoint y: 158, distance: 31.9
click at [105, 157] on div "Linha : 47 [GEOGRAPHIC_DATA] : 1 Subpalavra : 1 * Preservar Vocais" at bounding box center [290, 151] width 534 height 57
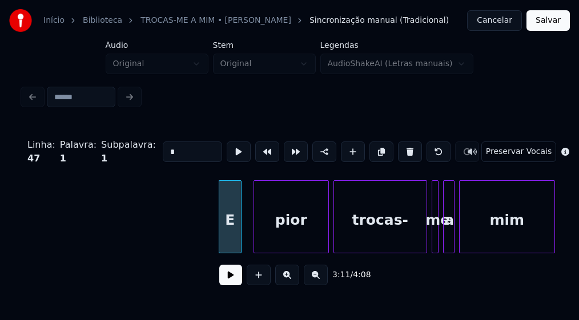
scroll to position [0, 21685]
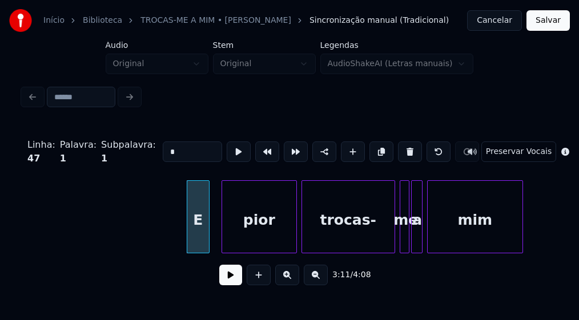
click at [408, 243] on div at bounding box center [407, 217] width 3 height 72
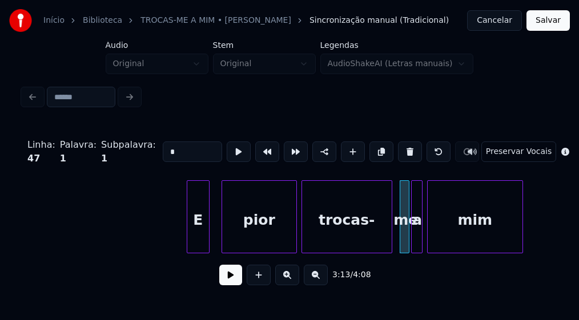
click at [391, 243] on div at bounding box center [389, 217] width 3 height 72
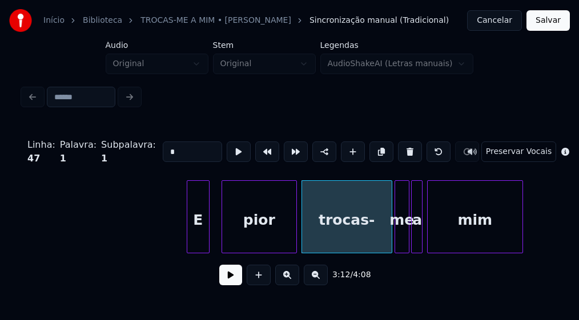
click at [396, 241] on div at bounding box center [396, 217] width 3 height 72
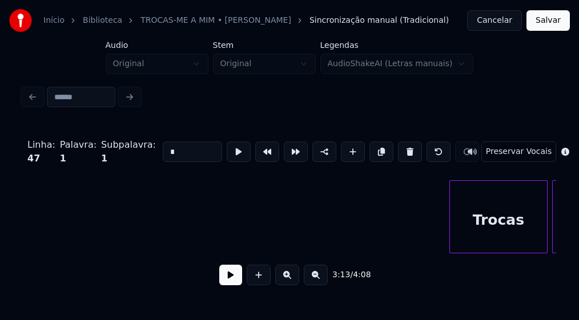
scroll to position [0, 23608]
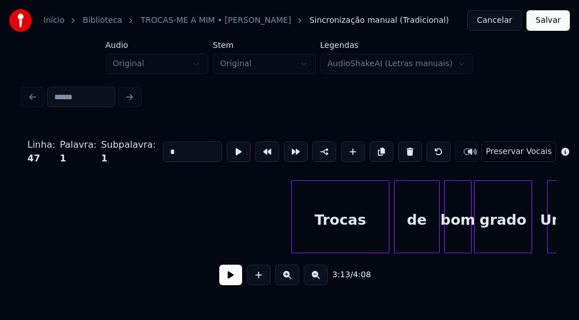
click at [530, 254] on div "Trocas de bom grado Um" at bounding box center [290, 217] width 534 height 73
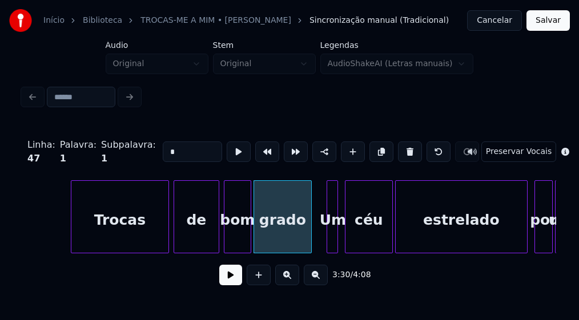
scroll to position [0, 23860]
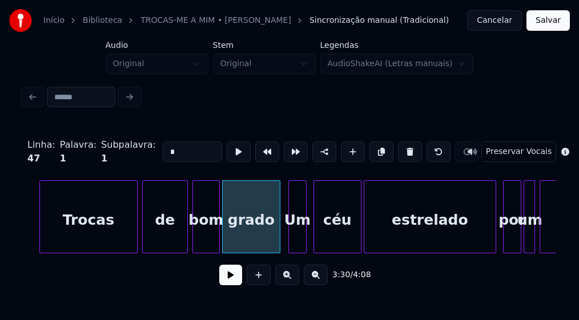
click at [291, 247] on div at bounding box center [290, 217] width 3 height 72
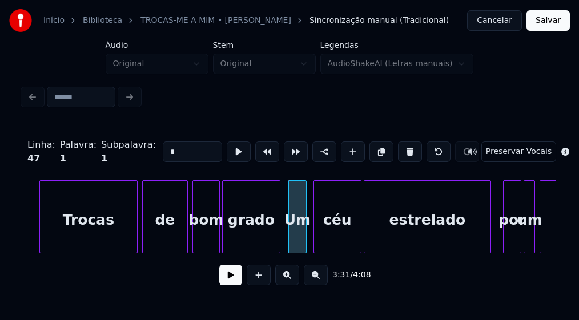
click at [489, 238] on div at bounding box center [488, 217] width 3 height 72
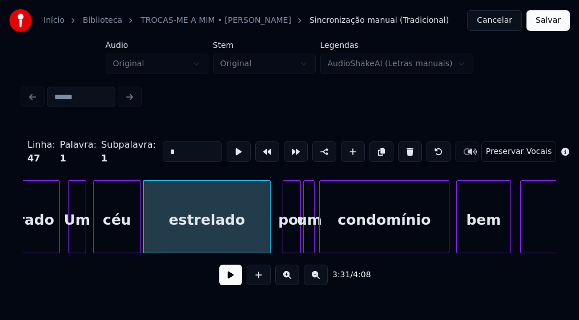
scroll to position [0, 24112]
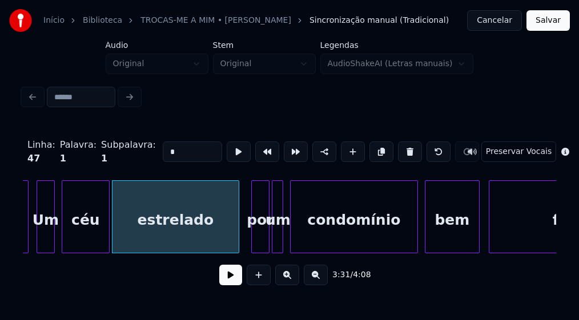
click at [291, 243] on div at bounding box center [292, 217] width 3 height 72
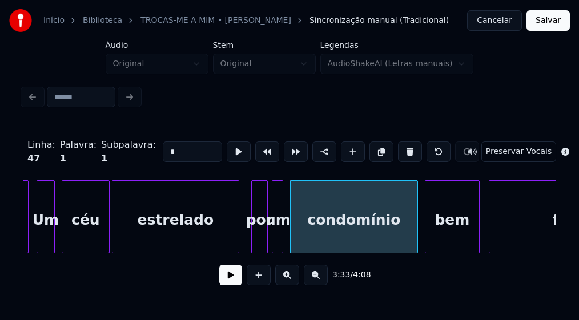
click at [266, 242] on div at bounding box center [265, 217] width 3 height 72
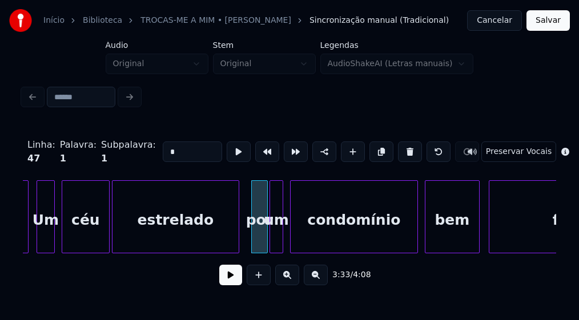
click at [271, 242] on div at bounding box center [271, 217] width 3 height 72
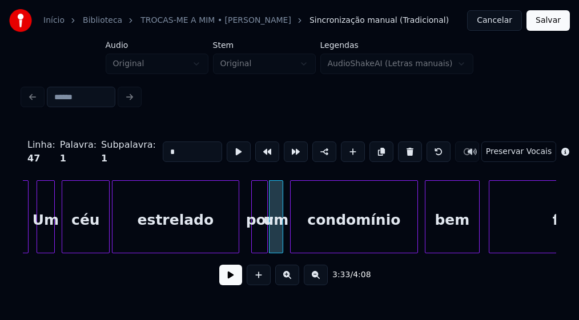
scroll to position [0, 24143]
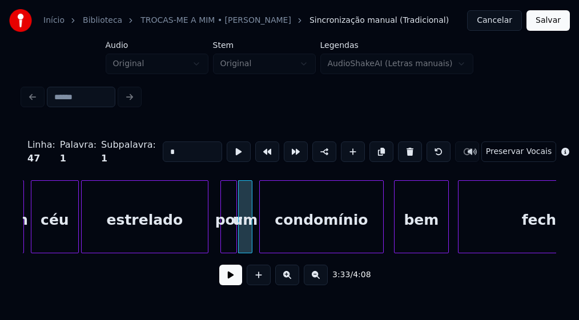
click at [382, 239] on div at bounding box center [381, 217] width 3 height 72
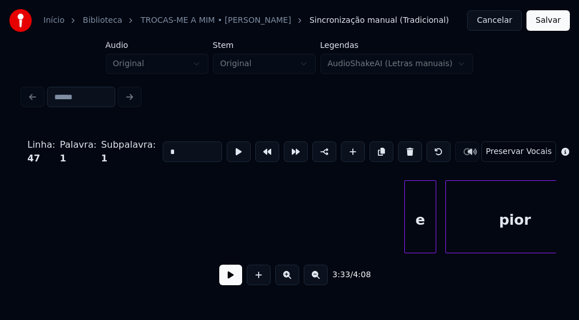
scroll to position [0, 24805]
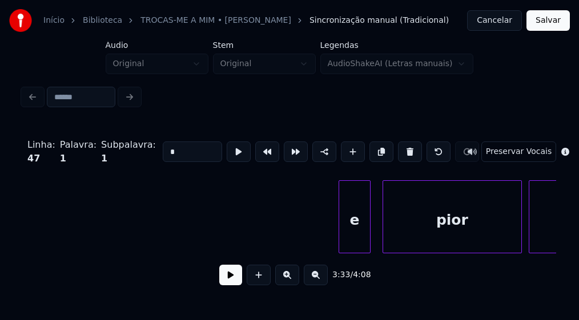
click at [362, 244] on div "e" at bounding box center [354, 220] width 31 height 78
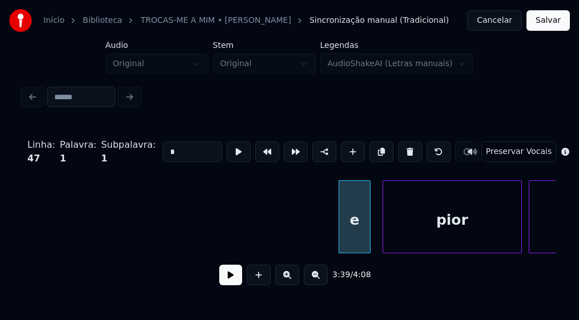
click at [362, 242] on div "e" at bounding box center [354, 220] width 31 height 78
drag, startPoint x: 126, startPoint y: 148, endPoint x: 110, endPoint y: 149, distance: 15.4
click at [110, 149] on div "Linha : 52 Palavra : 1 Subpalavra : 1 * Preservar Vocais" at bounding box center [290, 151] width 534 height 57
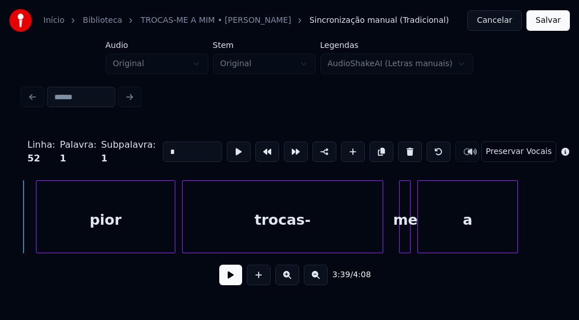
scroll to position [0, 25183]
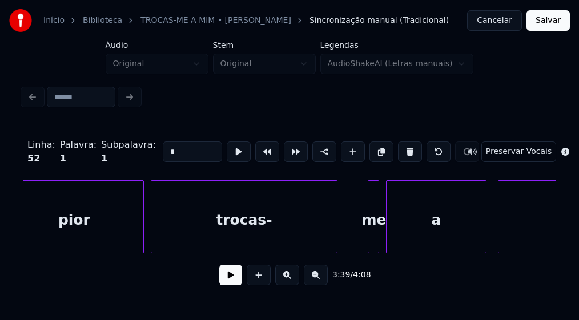
click at [336, 246] on div at bounding box center [335, 217] width 3 height 72
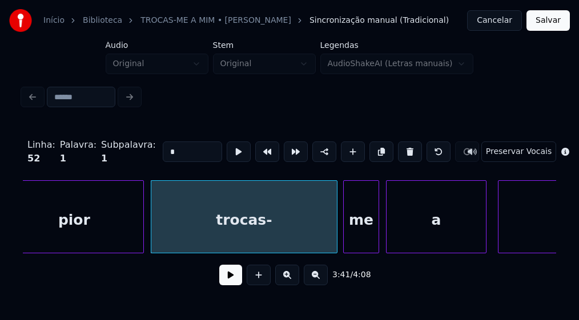
click at [345, 243] on div at bounding box center [345, 217] width 3 height 72
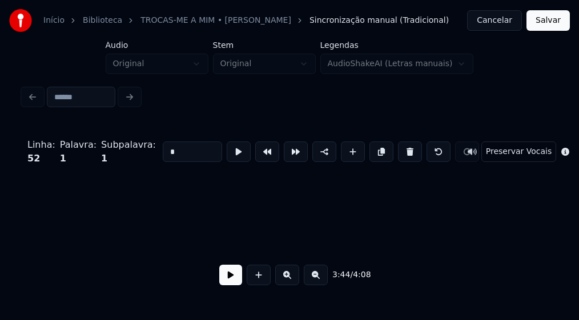
scroll to position [0, 25659]
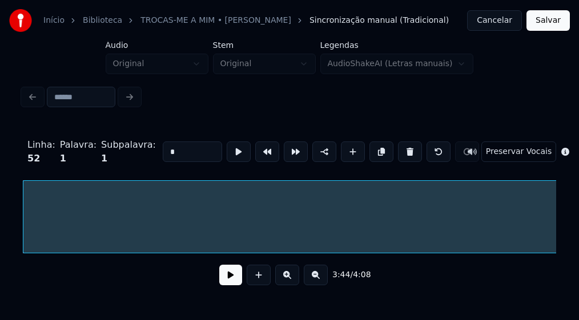
click at [0, 255] on html "Início Biblioteca TROCAS-ME A MIM • [PERSON_NAME] Sincronização manual (Tradici…" at bounding box center [289, 151] width 579 height 303
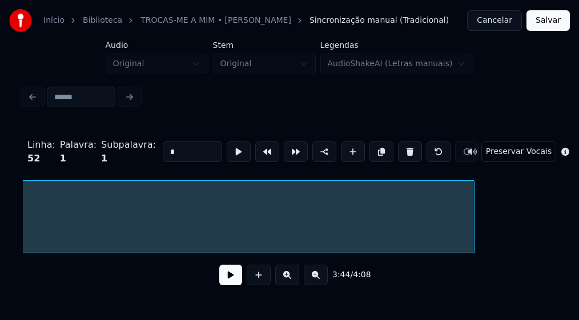
scroll to position [0, 27012]
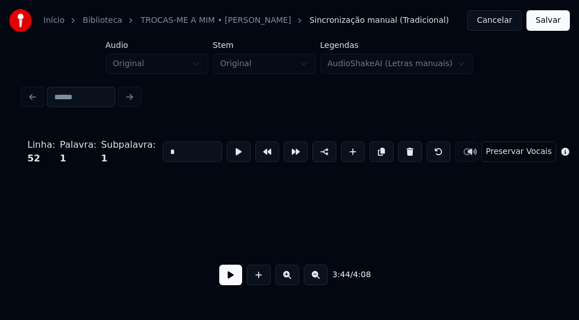
click at [10, 235] on div "Início Biblioteca TROCAS-ME A MIM • [PERSON_NAME] Sincronização manual (Tradici…" at bounding box center [289, 142] width 579 height 285
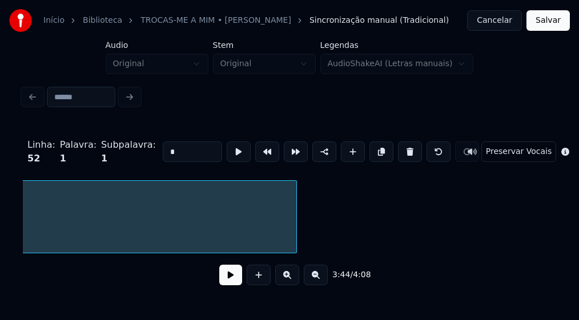
scroll to position [0, 26570]
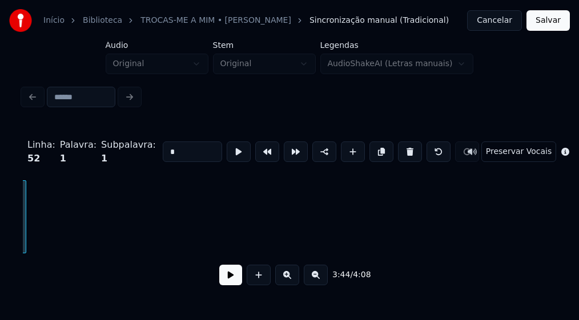
click at [25, 248] on div at bounding box center [23, 217] width 3 height 72
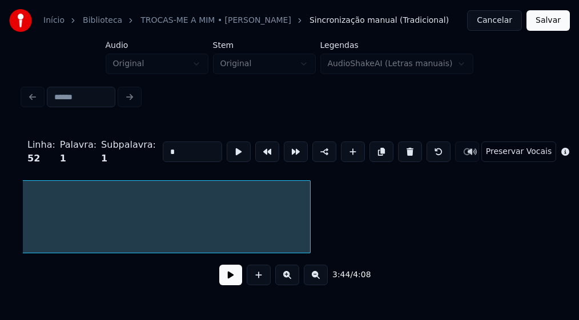
scroll to position [0, 26381]
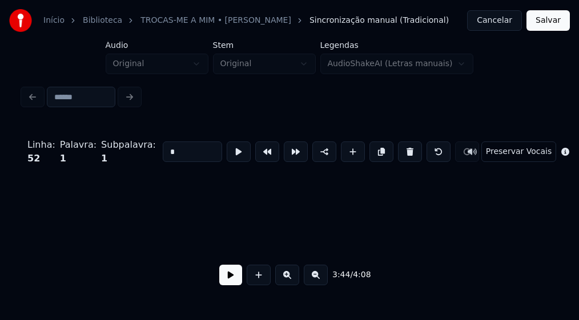
click at [8, 239] on div "Início Biblioteca TROCAS-ME A MIM • [PERSON_NAME] Sincronização manual (Tradici…" at bounding box center [289, 142] width 579 height 285
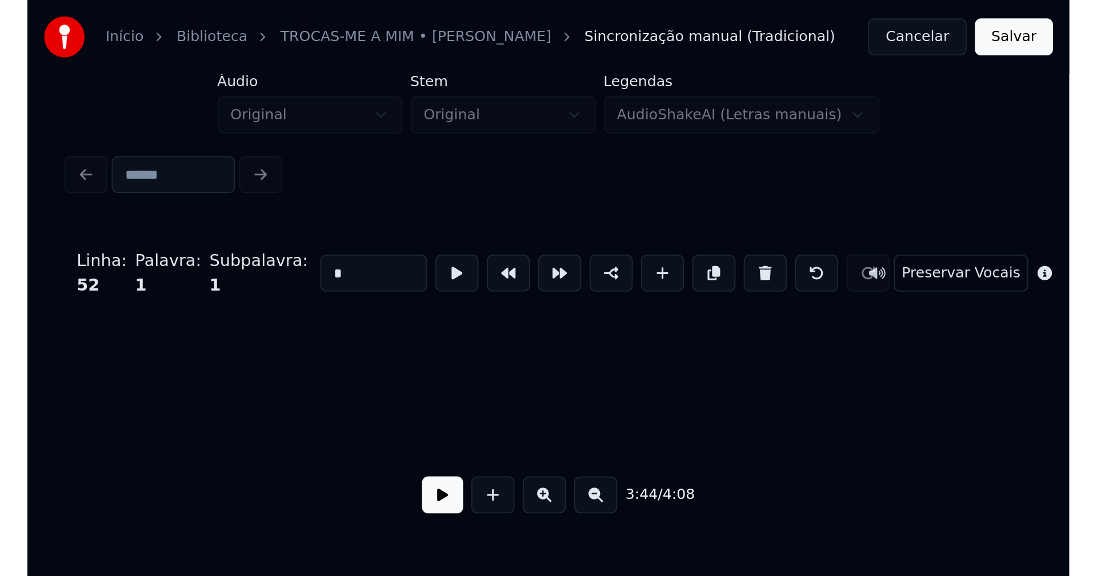
scroll to position [0, 25659]
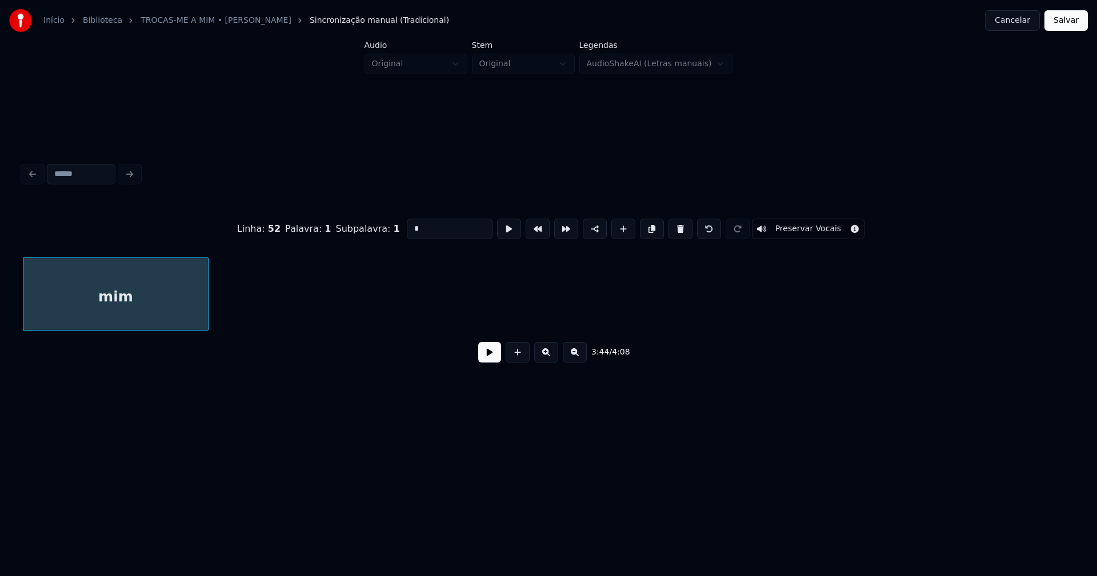
click at [202, 356] on div "Linha : 52 [GEOGRAPHIC_DATA] : 1 Subpalavra : 1 * Preservar Vocais 3:44 / 4:08" at bounding box center [548, 288] width 1051 height 174
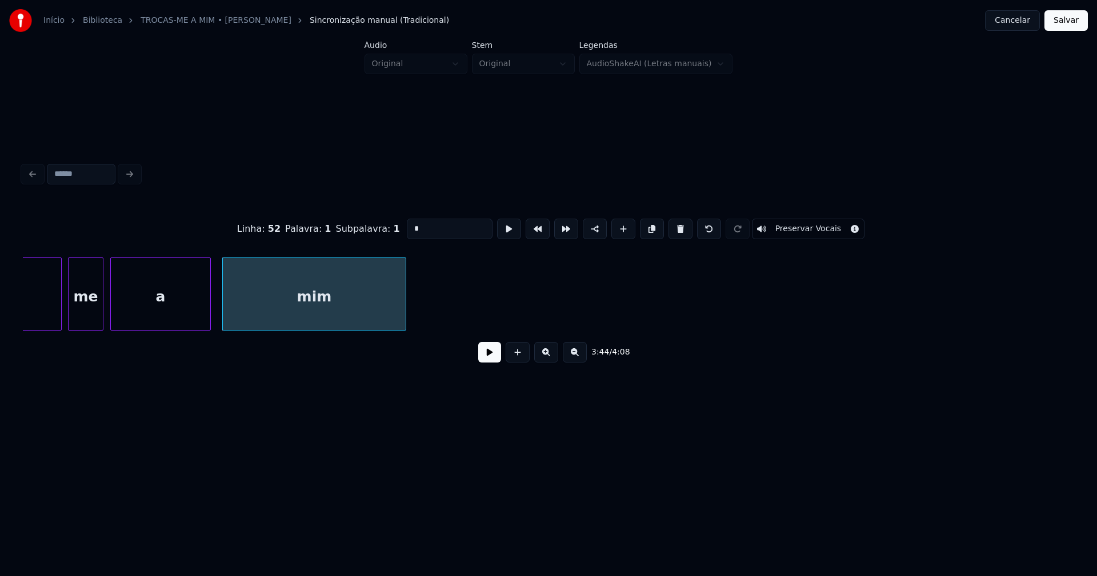
scroll to position [0, 25381]
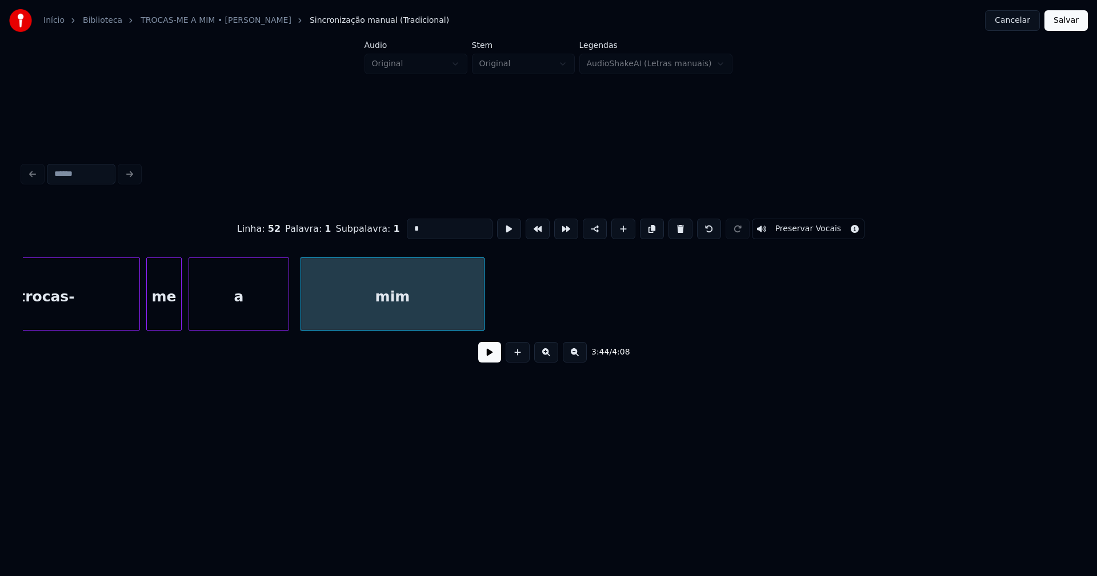
type input "*"
click at [489, 360] on button at bounding box center [489, 352] width 23 height 21
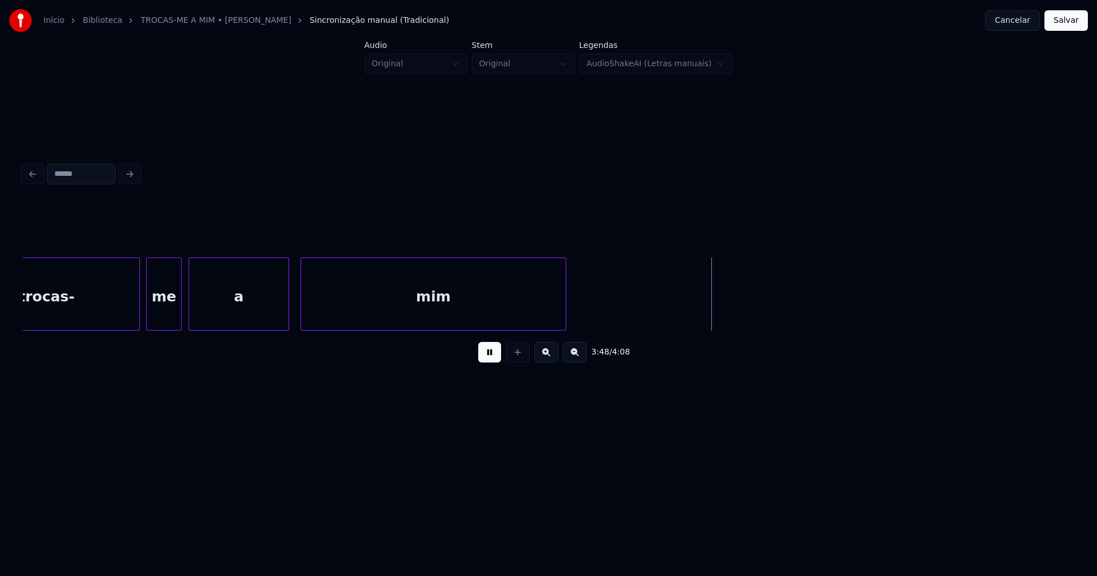
click at [564, 302] on div at bounding box center [563, 294] width 3 height 72
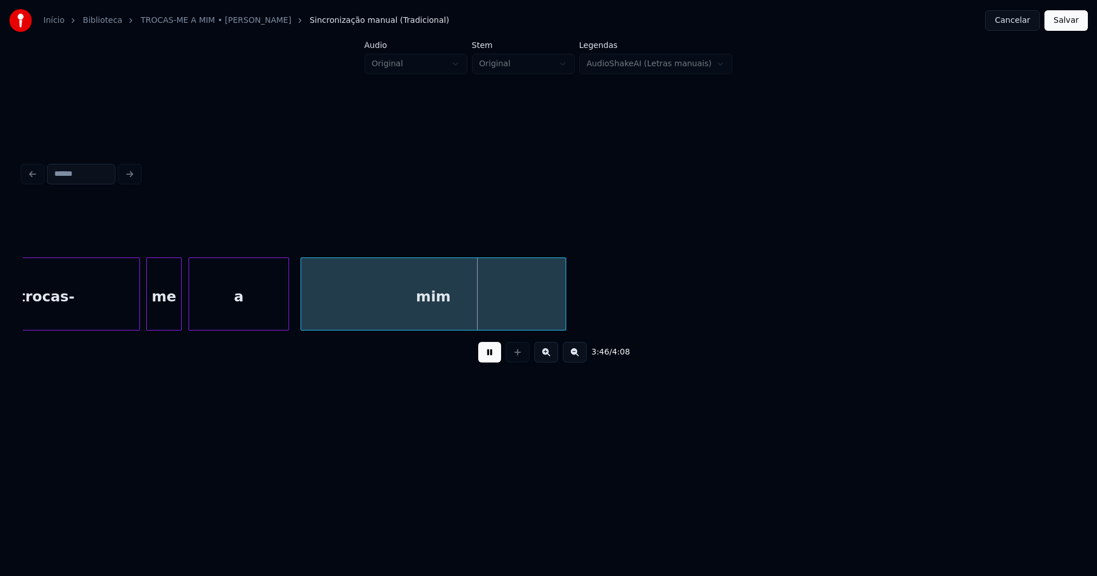
click at [1071, 20] on button "Salvar" at bounding box center [1065, 20] width 43 height 21
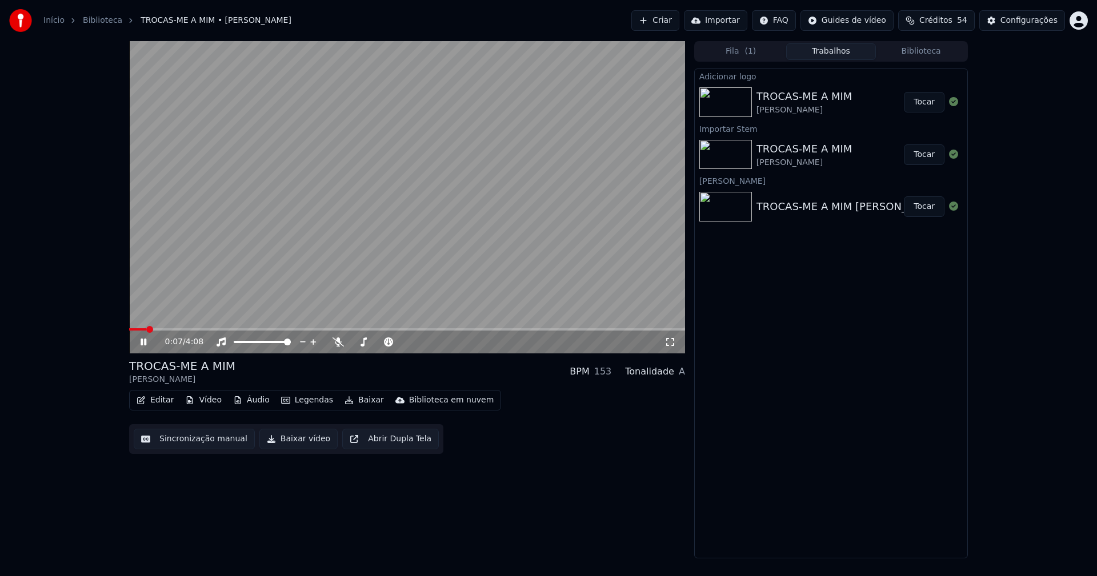
click at [671, 345] on icon at bounding box center [669, 342] width 11 height 9
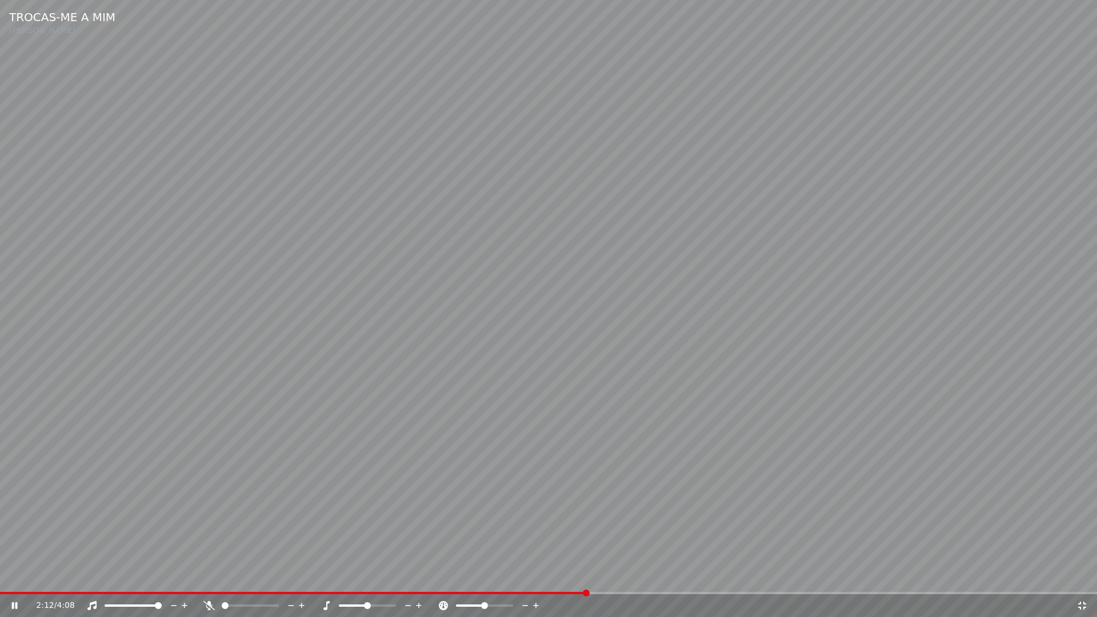
click at [1081, 576] on icon at bounding box center [1081, 605] width 11 height 9
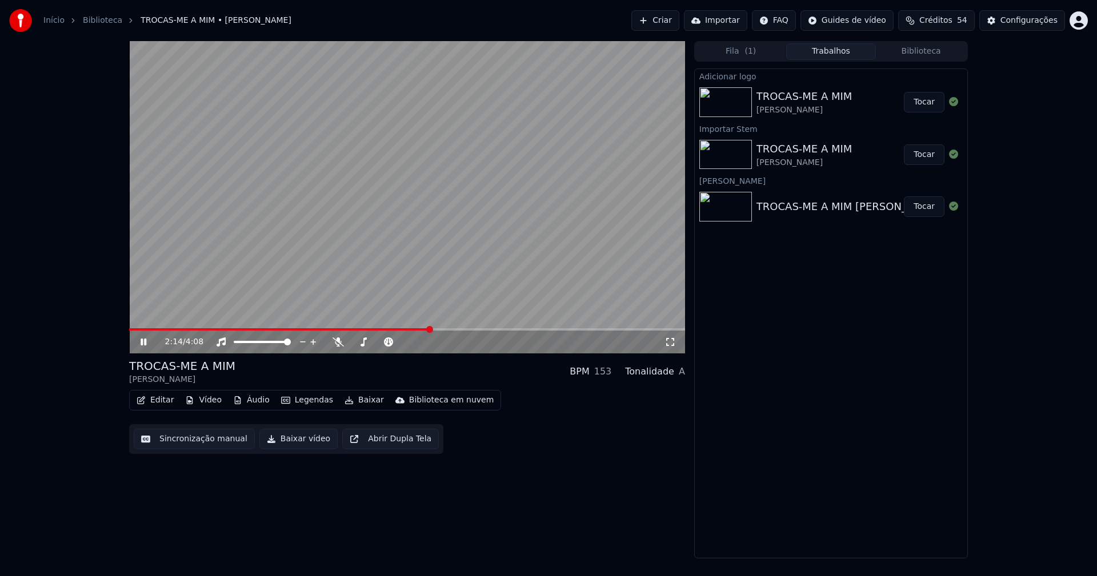
click at [141, 339] on icon at bounding box center [144, 342] width 6 height 7
click at [294, 445] on button "Baixar vídeo" at bounding box center [298, 439] width 78 height 21
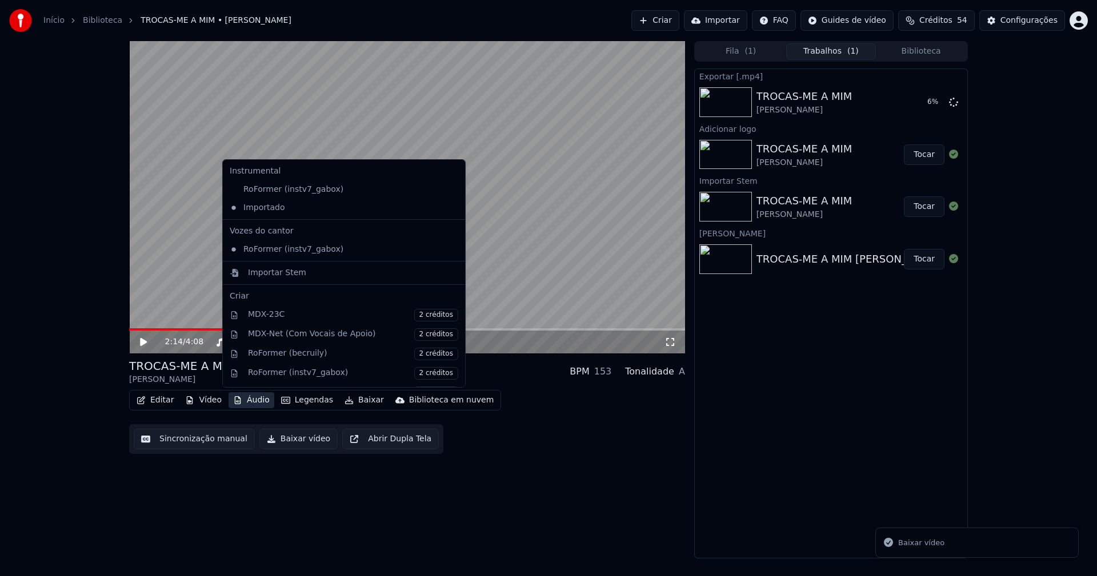
click at [250, 404] on button "Áudio" at bounding box center [252, 400] width 46 height 16
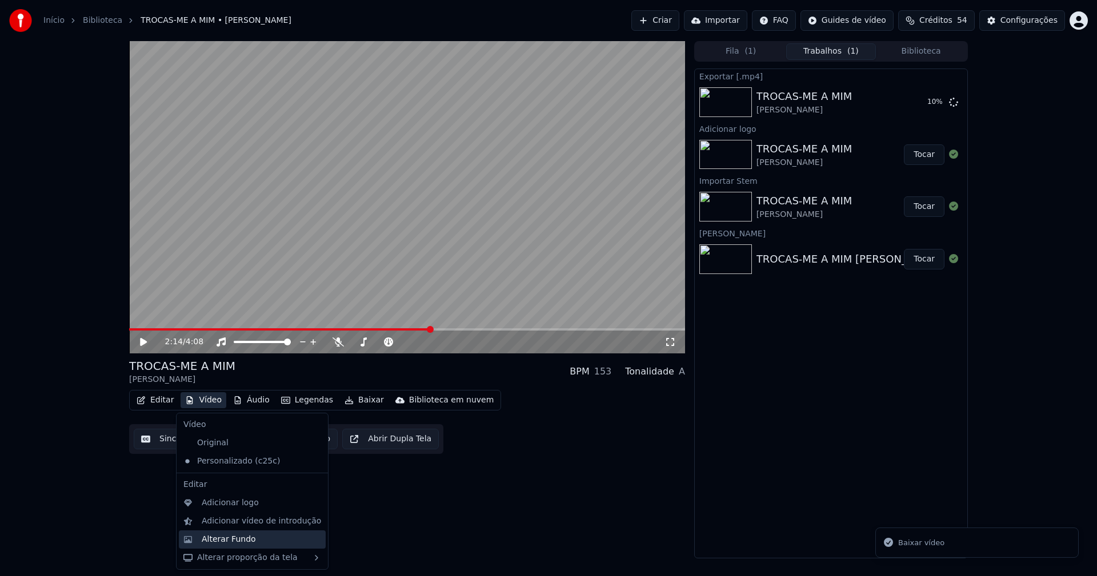
click at [229, 540] on div "Alterar Fundo" at bounding box center [229, 539] width 54 height 11
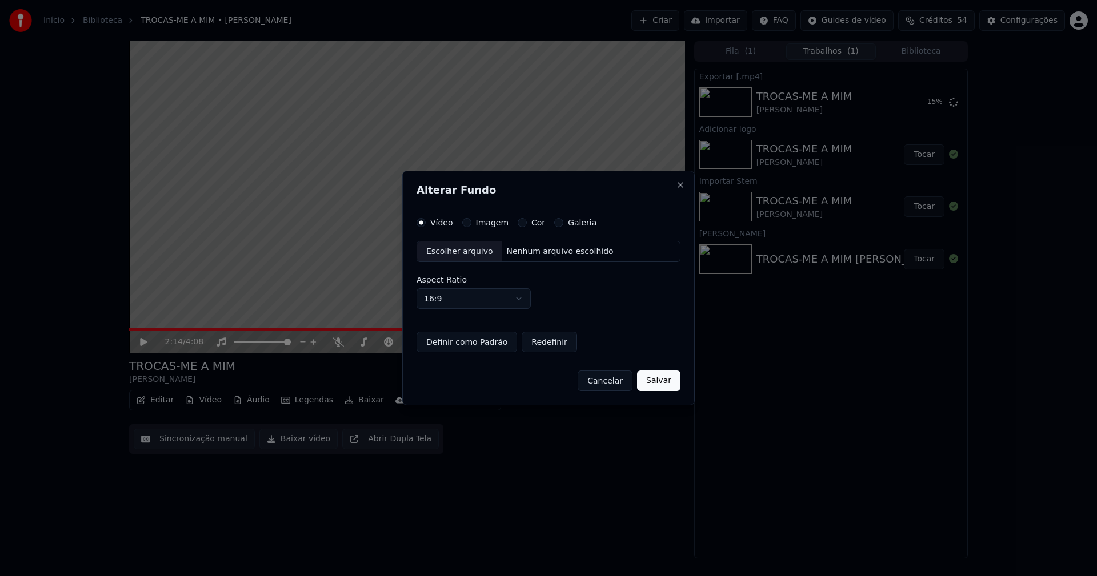
click at [446, 254] on div "Escolher arquivo" at bounding box center [459, 252] width 85 height 21
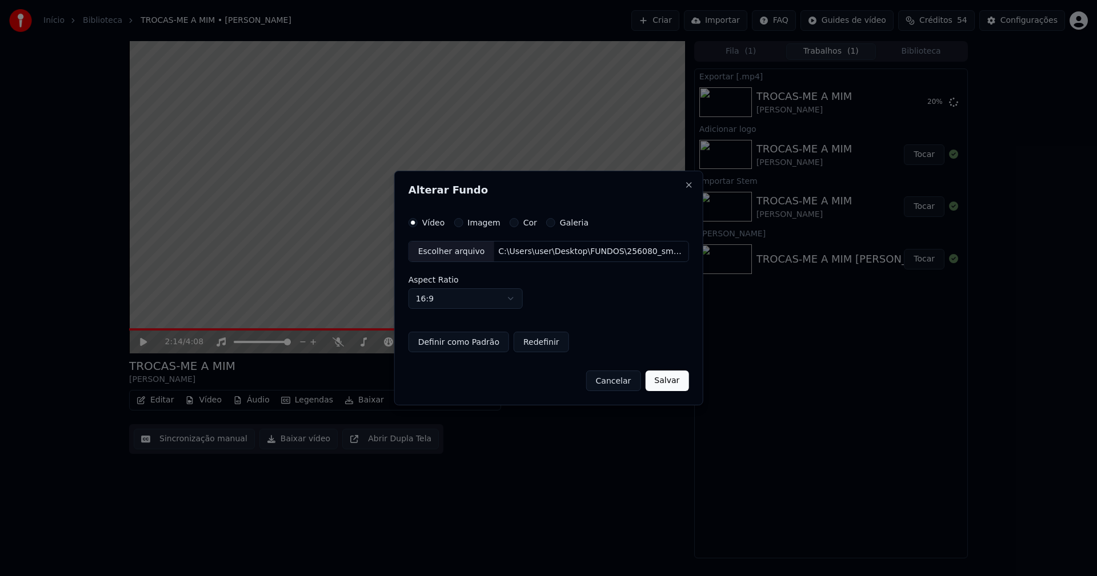
click at [667, 383] on button "Salvar" at bounding box center [666, 381] width 43 height 21
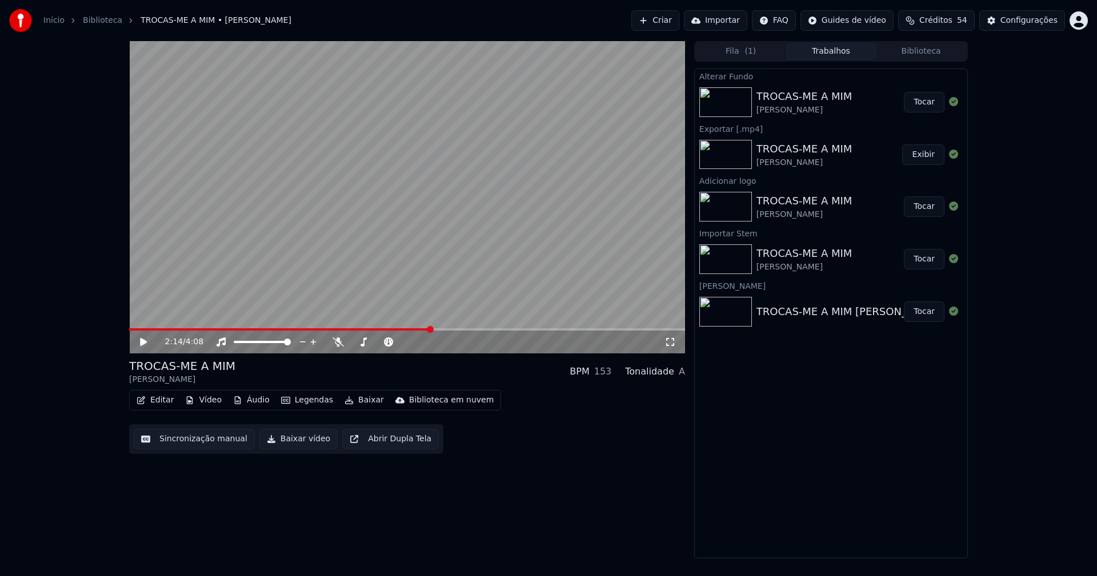
click at [935, 107] on button "Tocar" at bounding box center [924, 102] width 41 height 21
click at [146, 342] on icon at bounding box center [144, 342] width 6 height 7
click at [294, 443] on button "Baixar vídeo" at bounding box center [298, 439] width 78 height 21
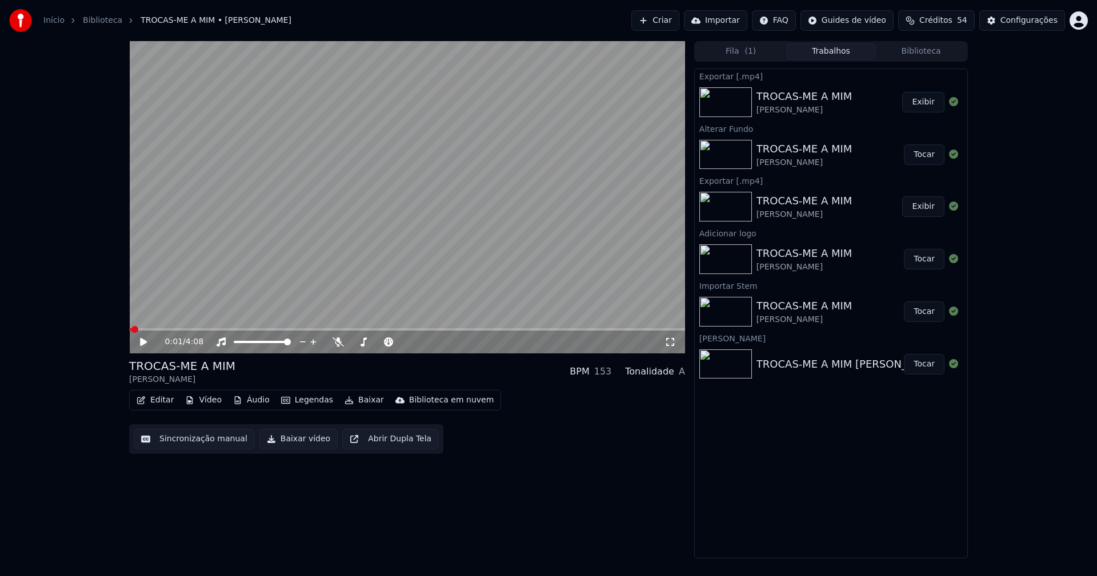
click at [203, 405] on button "Vídeo" at bounding box center [204, 400] width 46 height 16
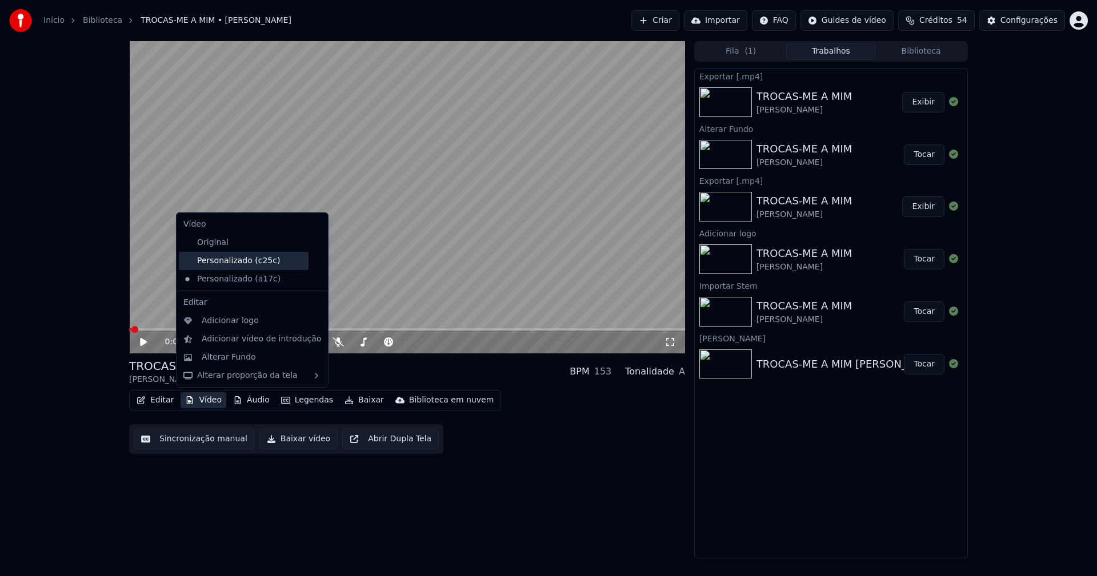
click at [235, 261] on div "Personalizado (c25c)" at bounding box center [244, 261] width 130 height 18
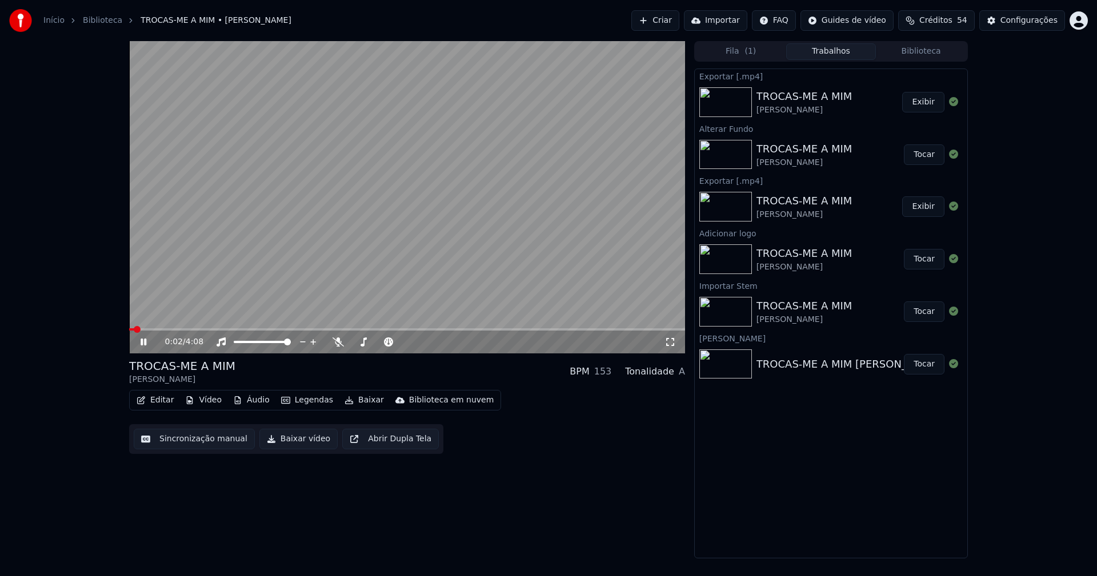
drag, startPoint x: 140, startPoint y: 346, endPoint x: 306, endPoint y: 246, distance: 193.2
click at [143, 344] on icon at bounding box center [151, 342] width 27 height 9
click at [1020, 22] on div "Configurações" at bounding box center [1028, 20] width 57 height 11
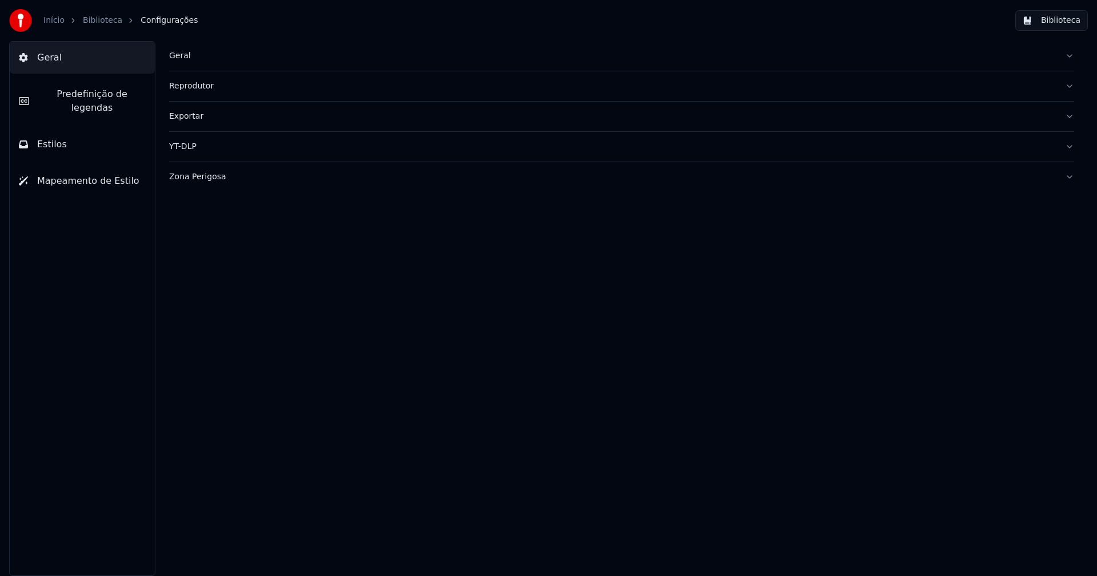
click at [97, 99] on span "Predefinição de legendas" at bounding box center [91, 100] width 107 height 27
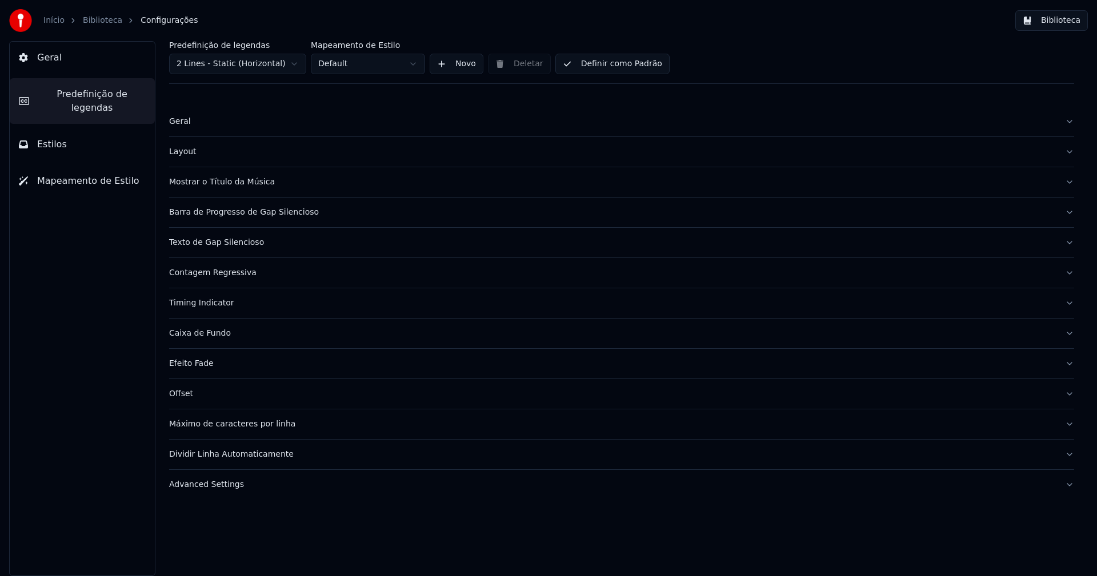
click at [219, 491] on button "Advanced Settings" at bounding box center [621, 485] width 905 height 30
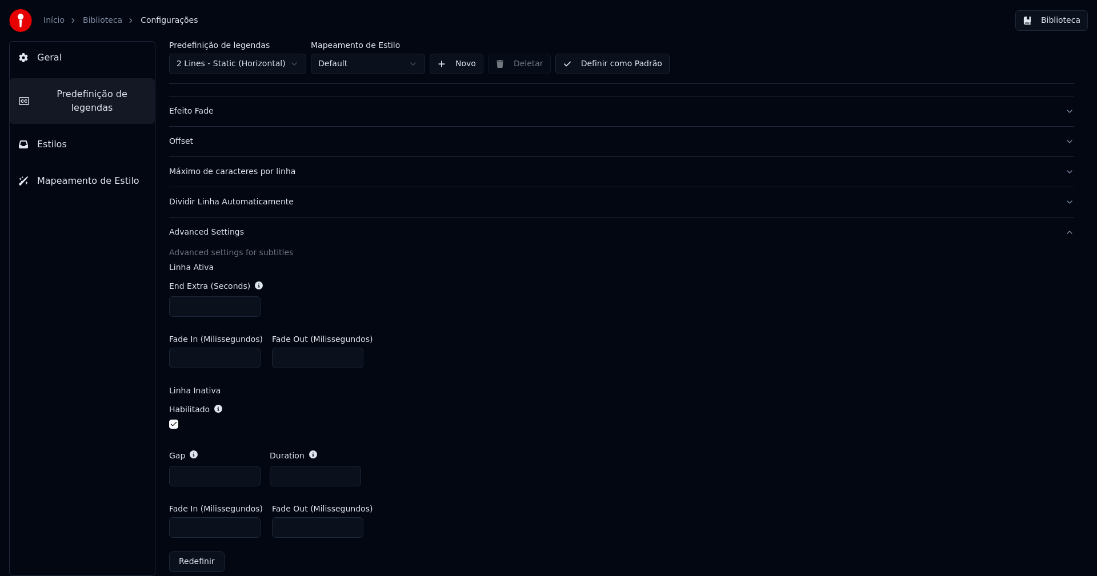
scroll to position [266, 0]
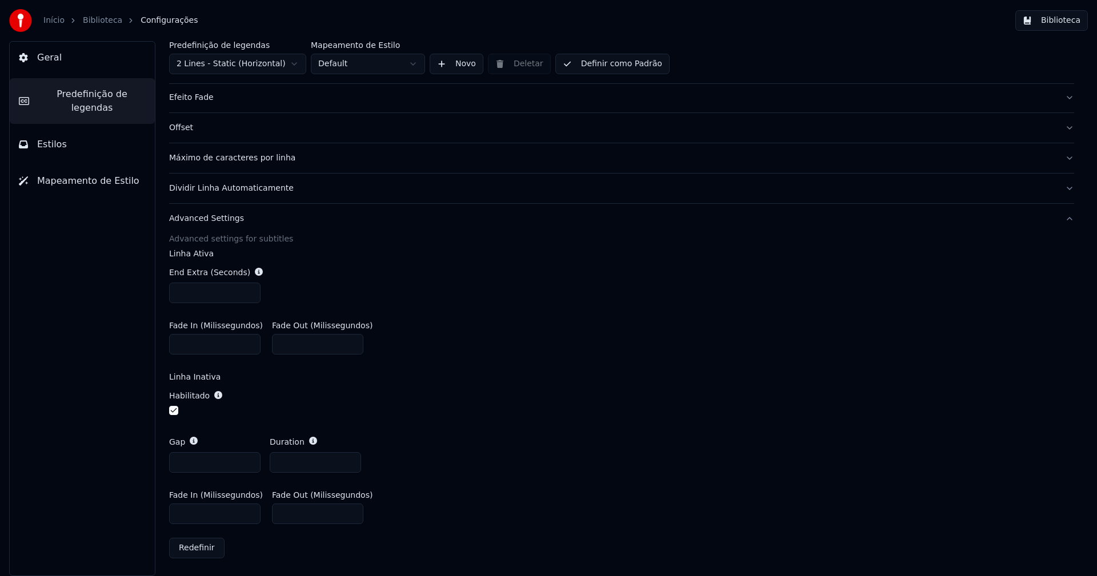
drag, startPoint x: 185, startPoint y: 515, endPoint x: 190, endPoint y: 514, distance: 6.0
click at [185, 514] on input "***" at bounding box center [214, 514] width 91 height 21
type input "***"
drag, startPoint x: 583, startPoint y: 434, endPoint x: 585, endPoint y: 440, distance: 7.1
click at [583, 435] on div "Gap *** Duration ***" at bounding box center [621, 454] width 905 height 55
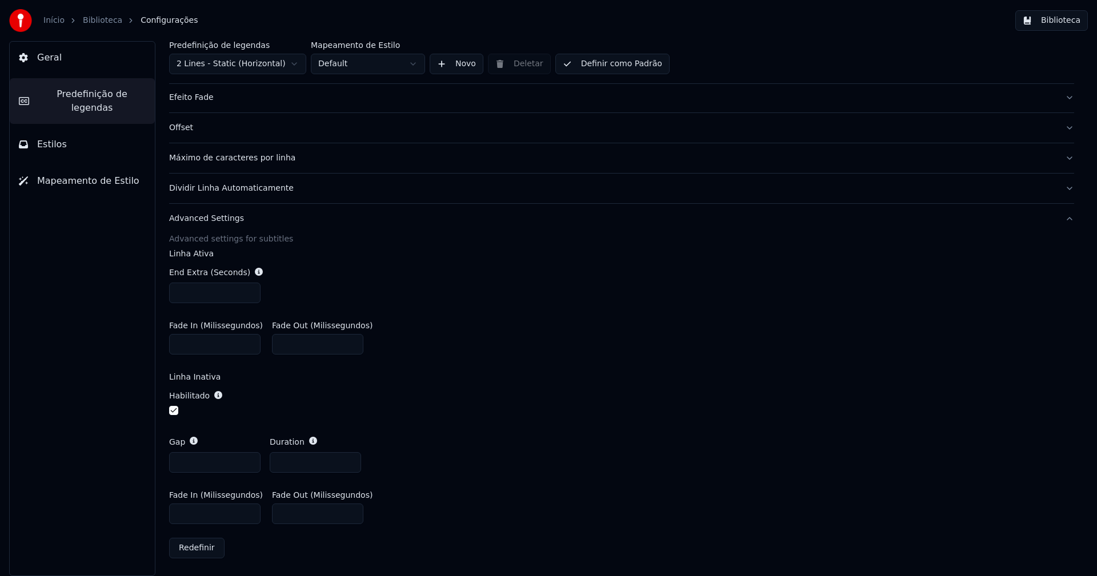
click at [1061, 19] on button "Biblioteca" at bounding box center [1051, 20] width 73 height 21
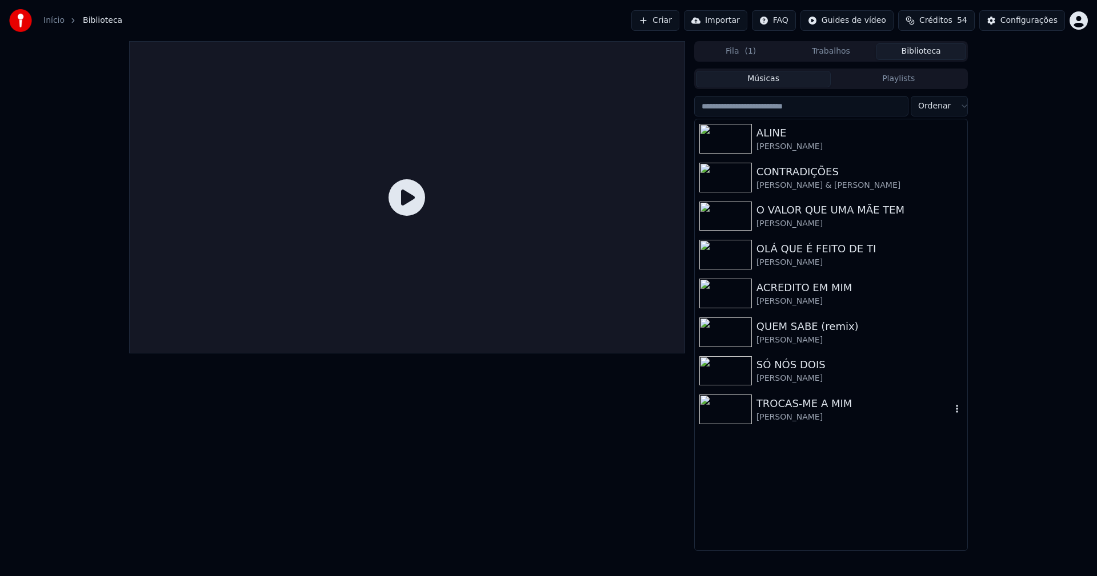
drag, startPoint x: 795, startPoint y: 408, endPoint x: 984, endPoint y: 442, distance: 191.5
click at [796, 408] on div "TROCAS-ME A MIM" at bounding box center [853, 404] width 195 height 16
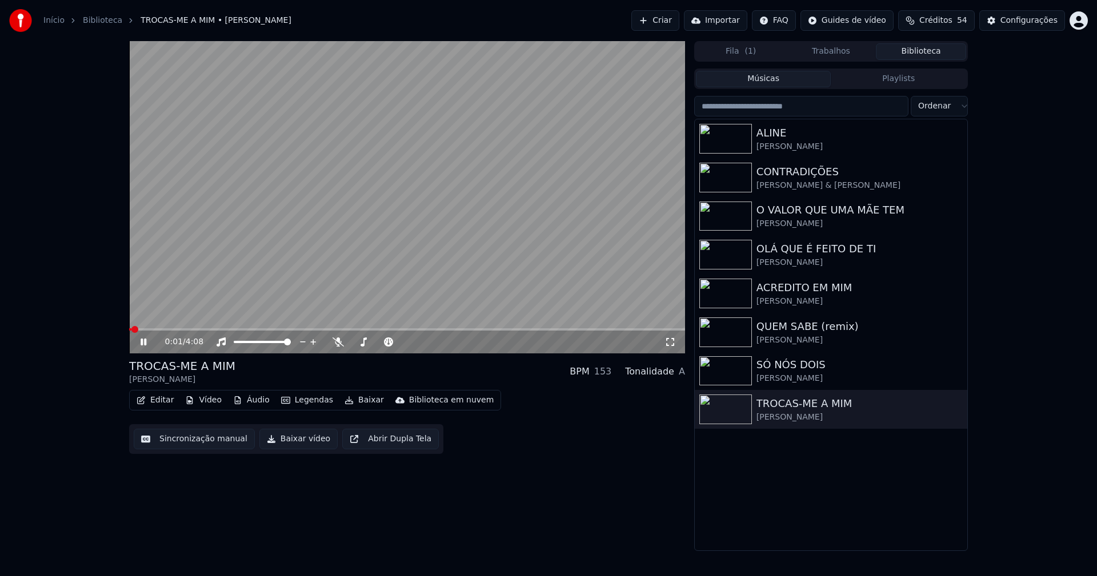
click at [214, 403] on button "Vídeo" at bounding box center [204, 400] width 46 height 16
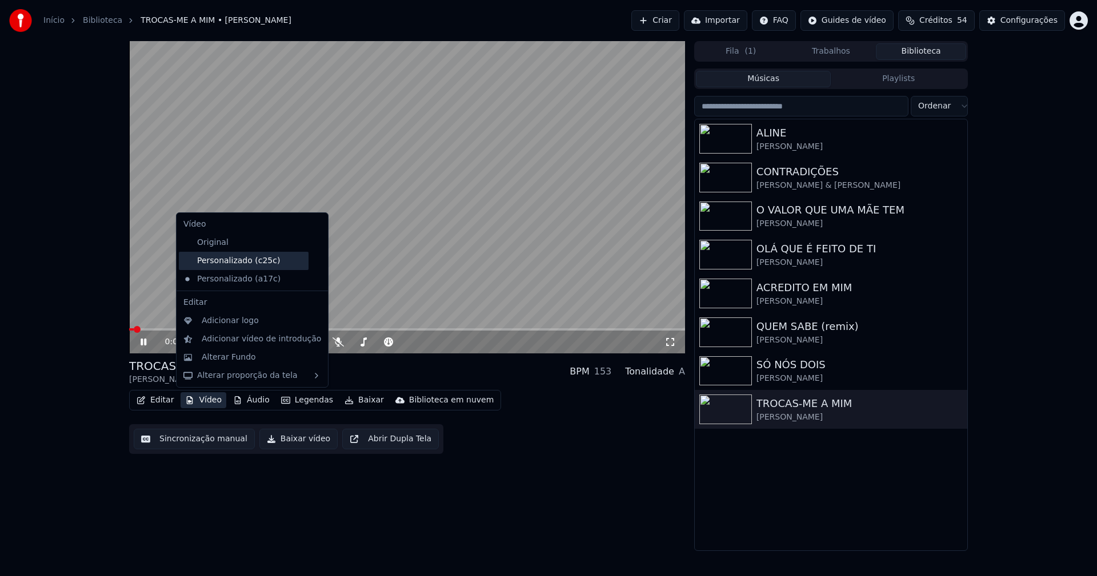
click at [231, 265] on div "Personalizado (c25c)" at bounding box center [244, 261] width 130 height 18
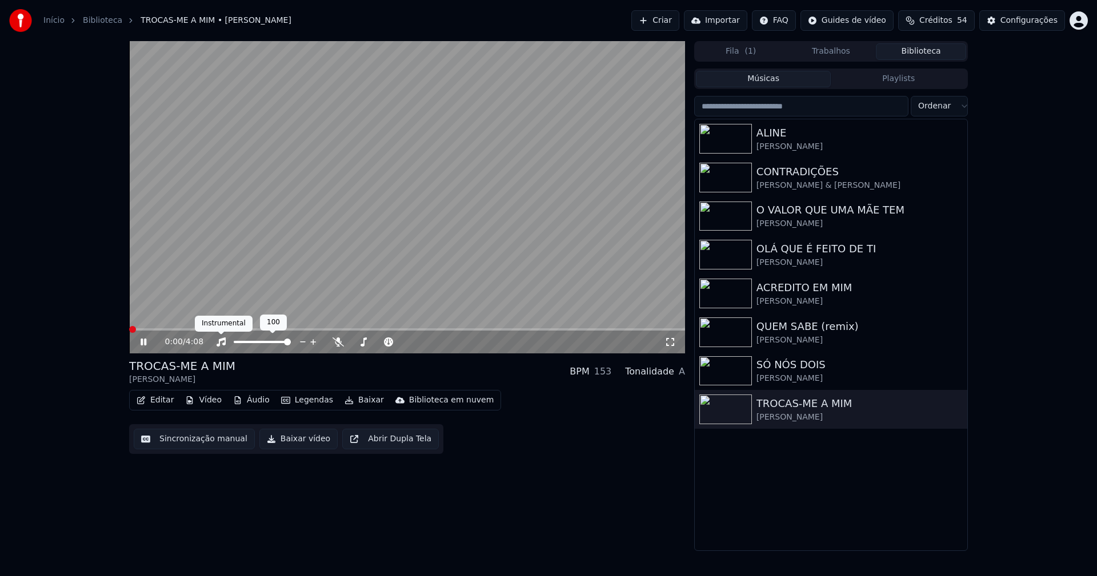
click at [224, 342] on icon at bounding box center [220, 342] width 11 height 9
click at [668, 343] on icon at bounding box center [669, 342] width 11 height 9
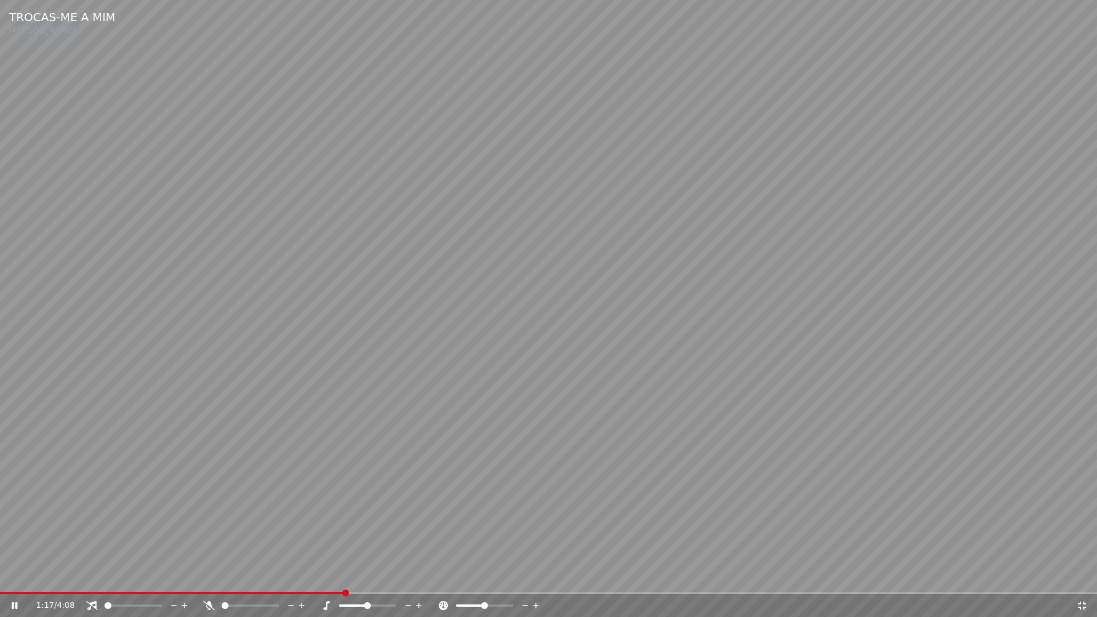
drag, startPoint x: 1079, startPoint y: 604, endPoint x: 1035, endPoint y: 209, distance: 397.7
click at [1081, 576] on icon at bounding box center [1081, 605] width 11 height 9
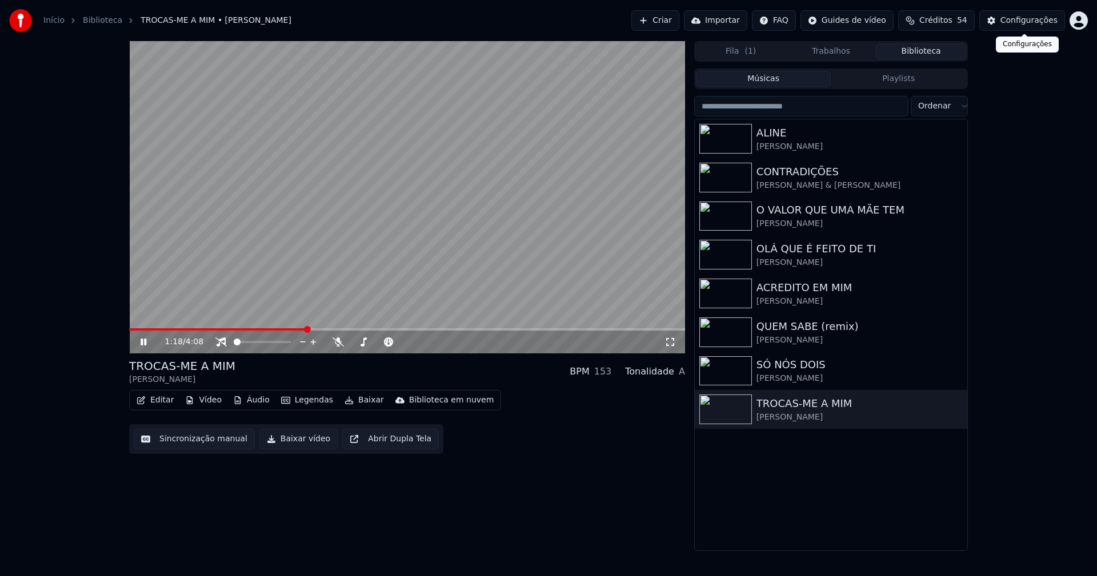
click at [1027, 22] on div "Configurações" at bounding box center [1028, 20] width 57 height 11
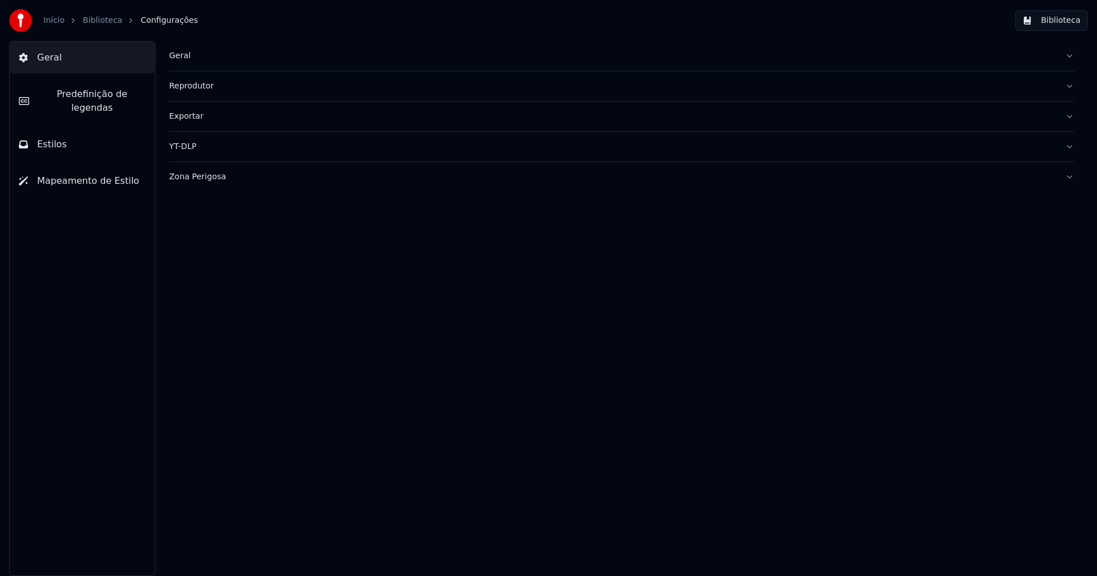
click at [108, 100] on span "Predefinição de legendas" at bounding box center [91, 100] width 107 height 27
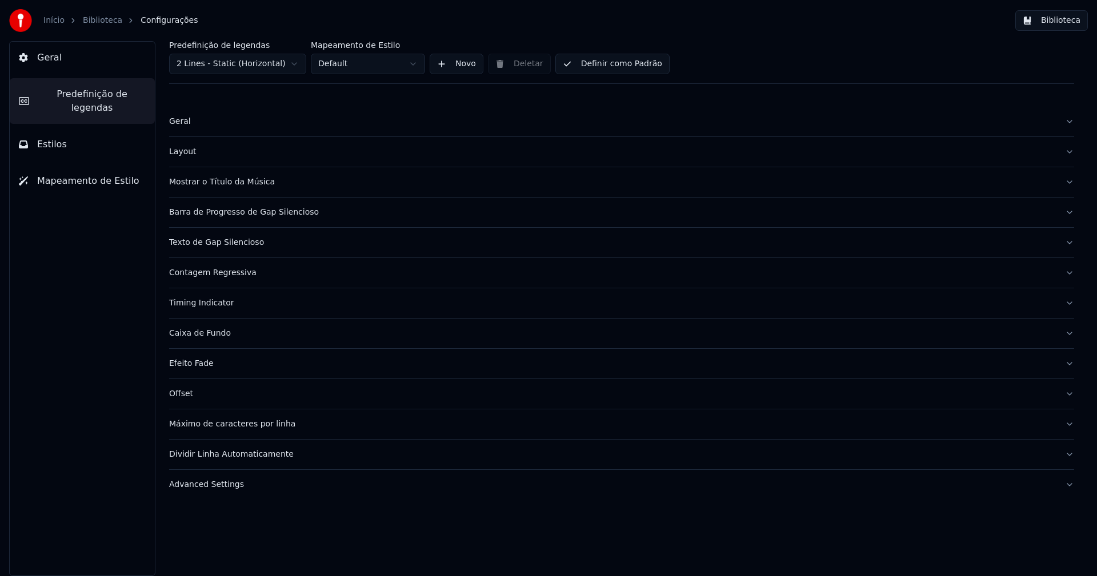
drag, startPoint x: 228, startPoint y: 486, endPoint x: 237, endPoint y: 481, distance: 10.2
click at [228, 485] on div "Advanced Settings" at bounding box center [612, 484] width 887 height 11
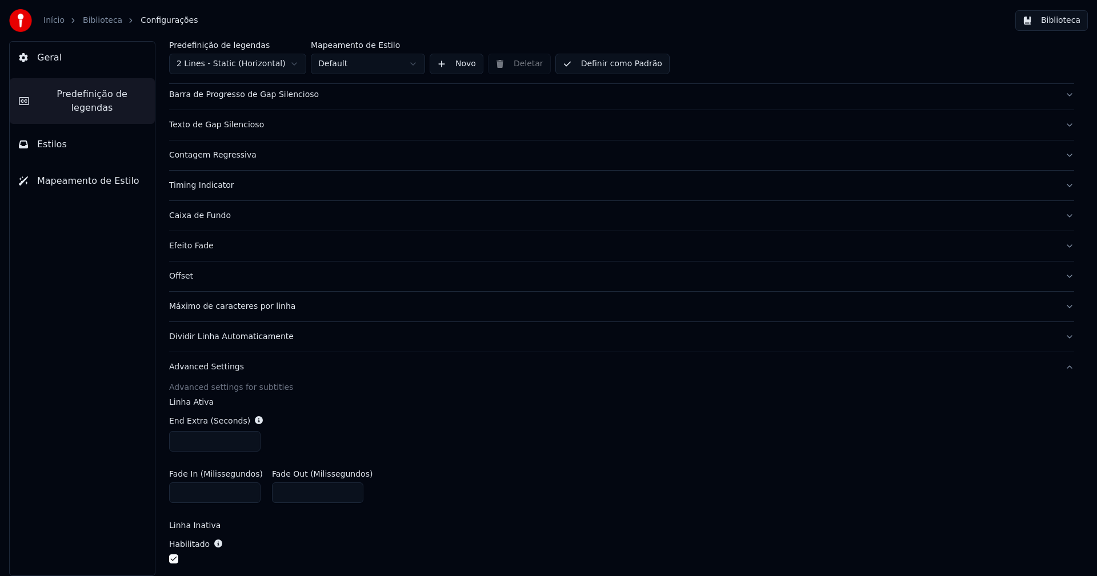
scroll to position [229, 0]
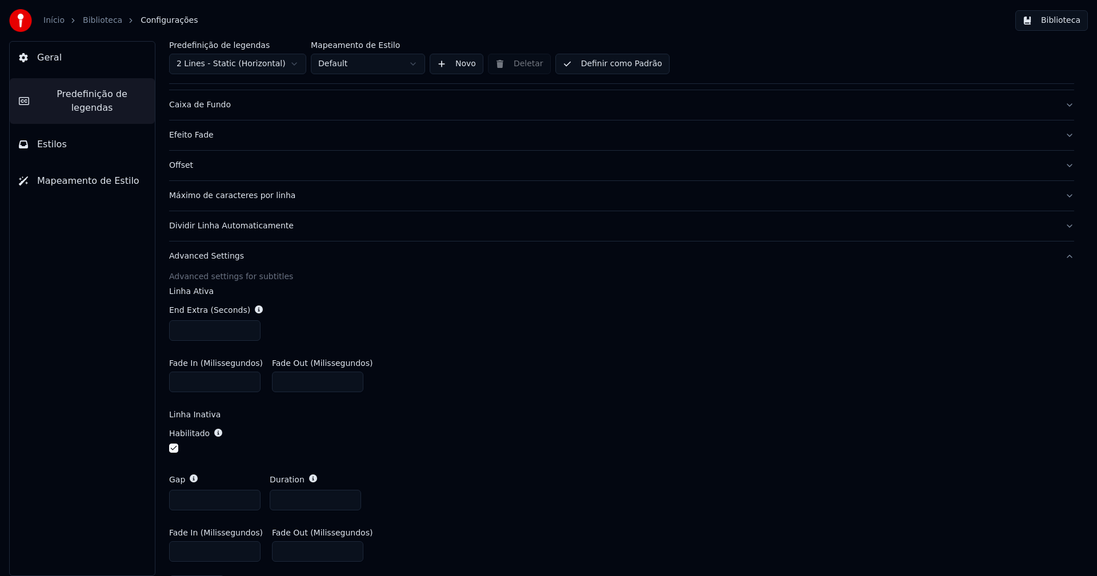
click at [186, 551] on input "***" at bounding box center [214, 552] width 91 height 21
type input "***"
drag, startPoint x: 607, startPoint y: 432, endPoint x: 852, endPoint y: 275, distance: 291.1
click at [607, 431] on div "Habilitado" at bounding box center [621, 442] width 905 height 46
click at [1067, 19] on button "Biblioteca" at bounding box center [1051, 20] width 73 height 21
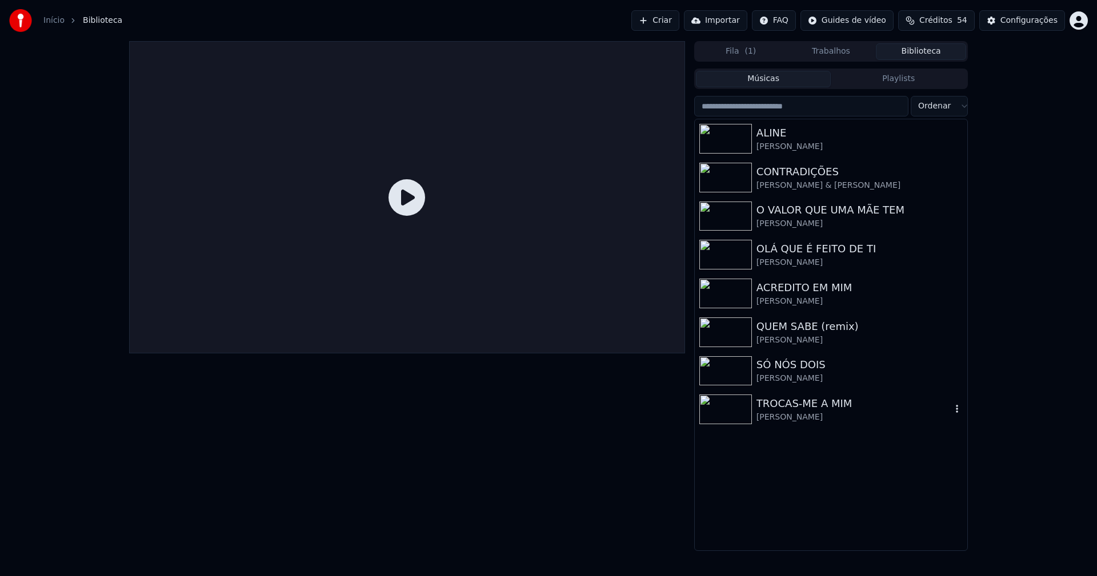
drag, startPoint x: 824, startPoint y: 414, endPoint x: 832, endPoint y: 410, distance: 9.2
click at [824, 414] on div "[PERSON_NAME]" at bounding box center [853, 417] width 195 height 11
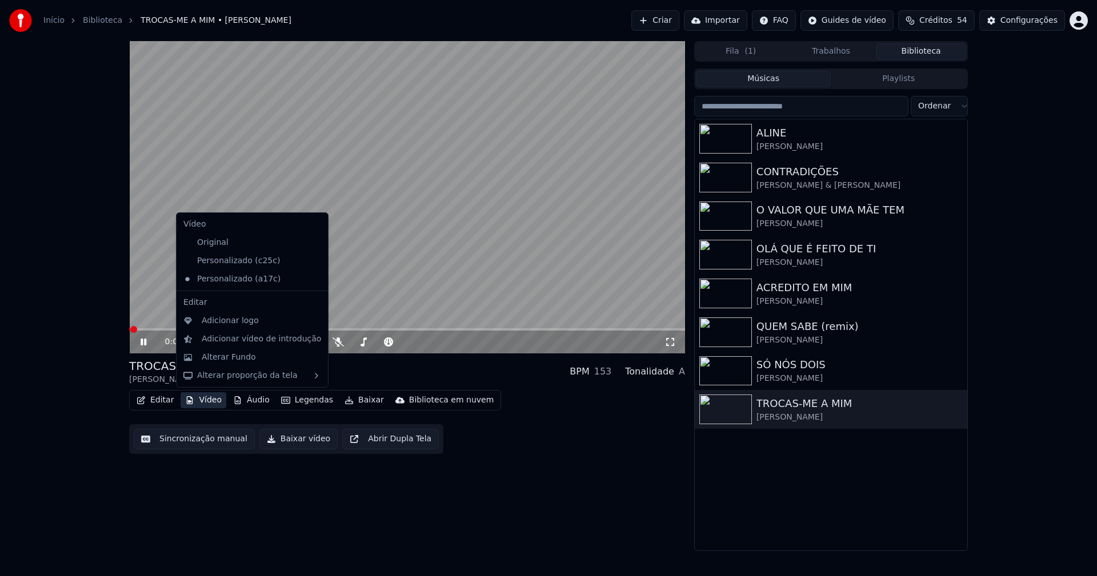
click at [214, 401] on button "Vídeo" at bounding box center [204, 400] width 46 height 16
click at [245, 263] on div "Personalizado (c25c)" at bounding box center [244, 261] width 130 height 18
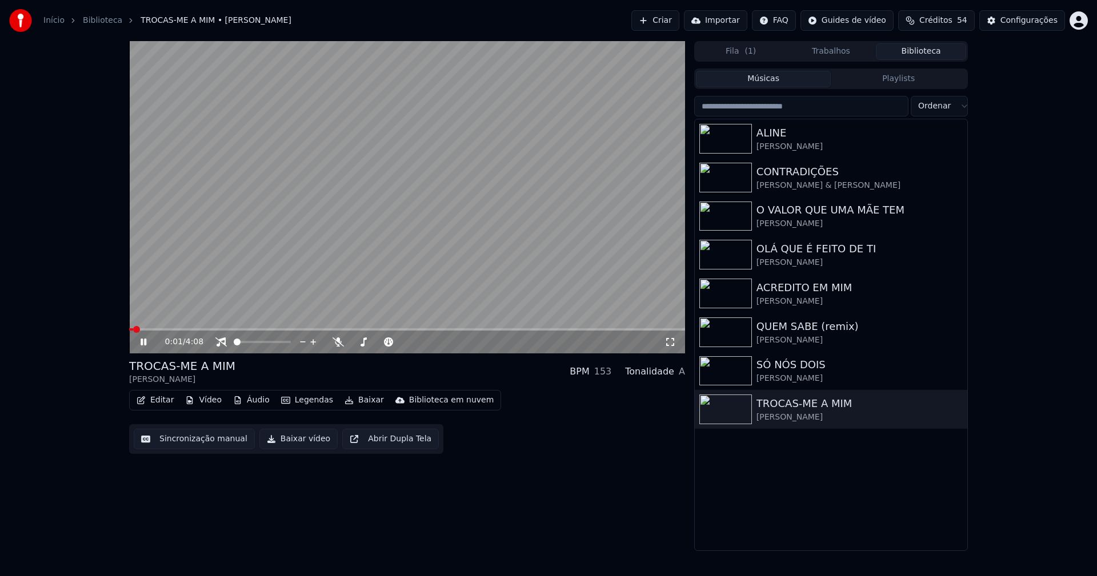
click at [673, 343] on icon at bounding box center [669, 342] width 11 height 9
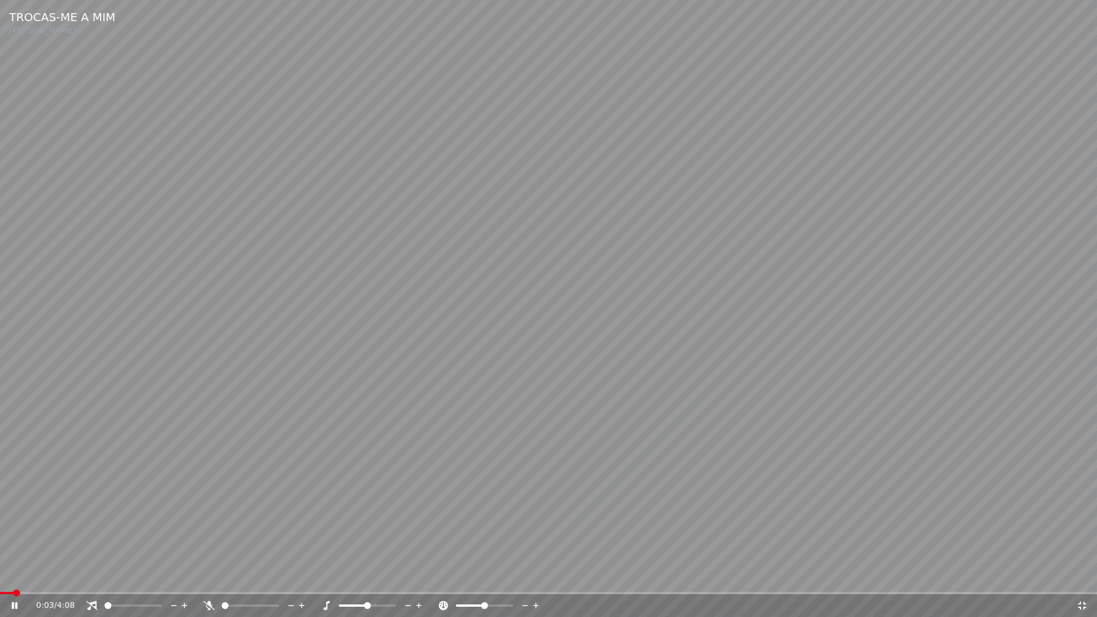
click at [238, 576] on span at bounding box center [548, 593] width 1097 height 2
drag, startPoint x: 1083, startPoint y: 607, endPoint x: 1080, endPoint y: 404, distance: 202.3
click at [1083, 576] on icon at bounding box center [1081, 605] width 11 height 9
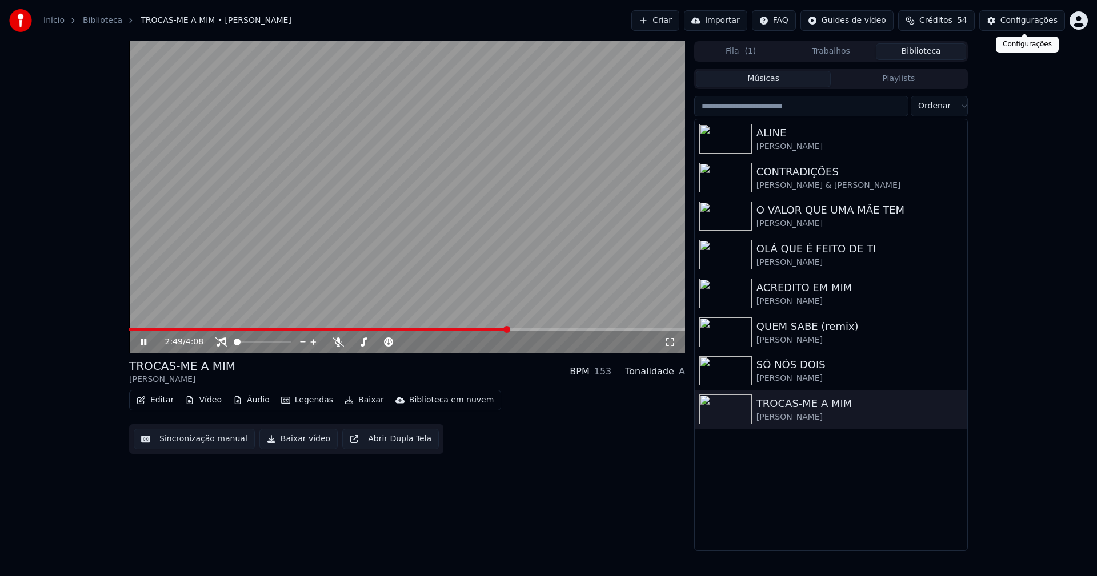
drag, startPoint x: 1037, startPoint y: 24, endPoint x: 1012, endPoint y: 21, distance: 24.7
click at [1012, 21] on div "Configurações" at bounding box center [1028, 20] width 57 height 11
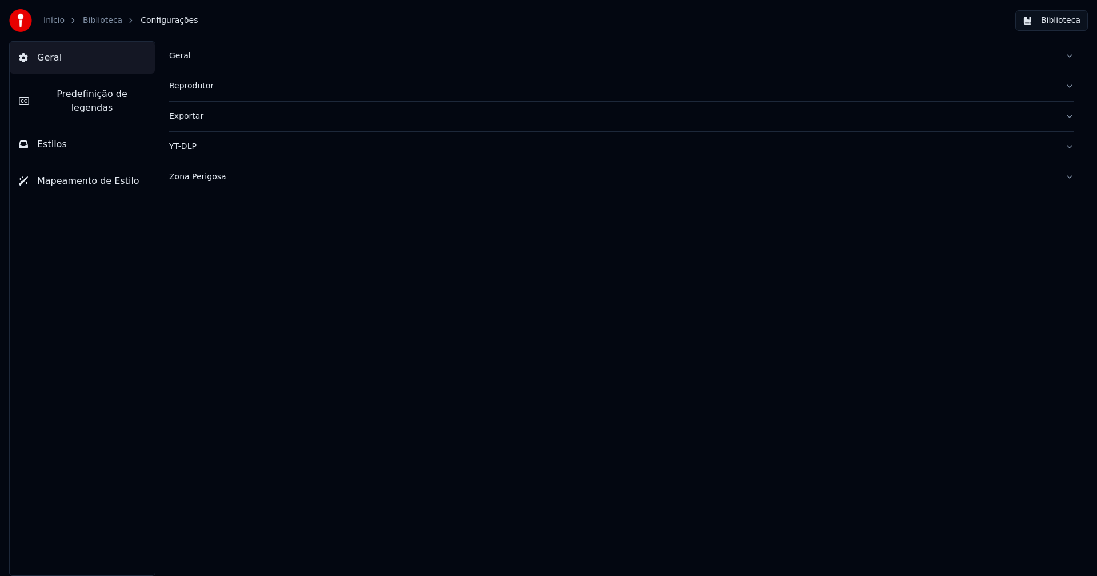
click at [106, 97] on span "Predefinição de legendas" at bounding box center [91, 100] width 107 height 27
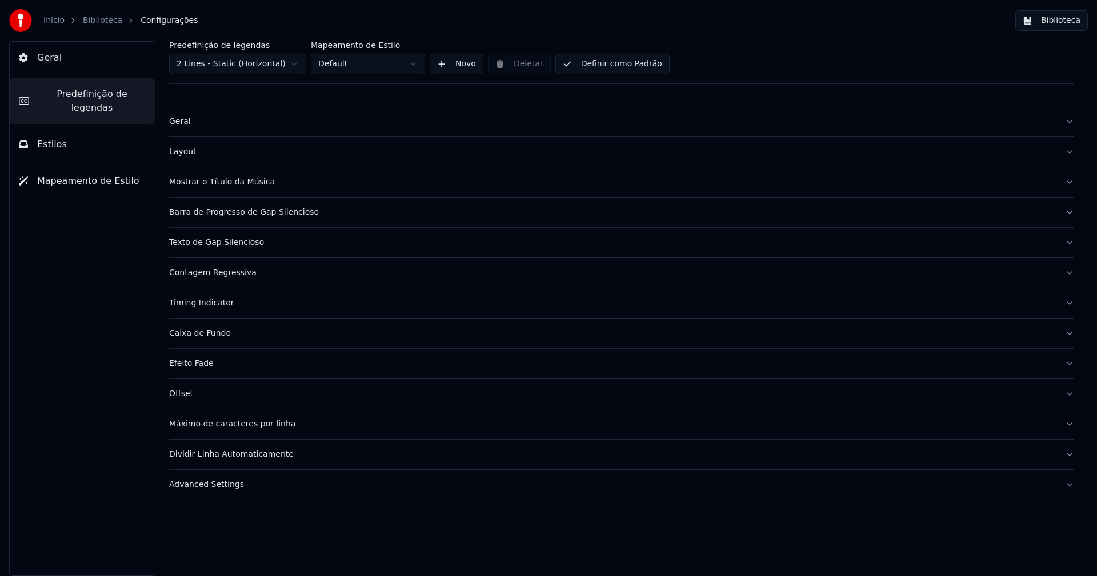
click at [221, 487] on div "Advanced Settings" at bounding box center [612, 484] width 887 height 11
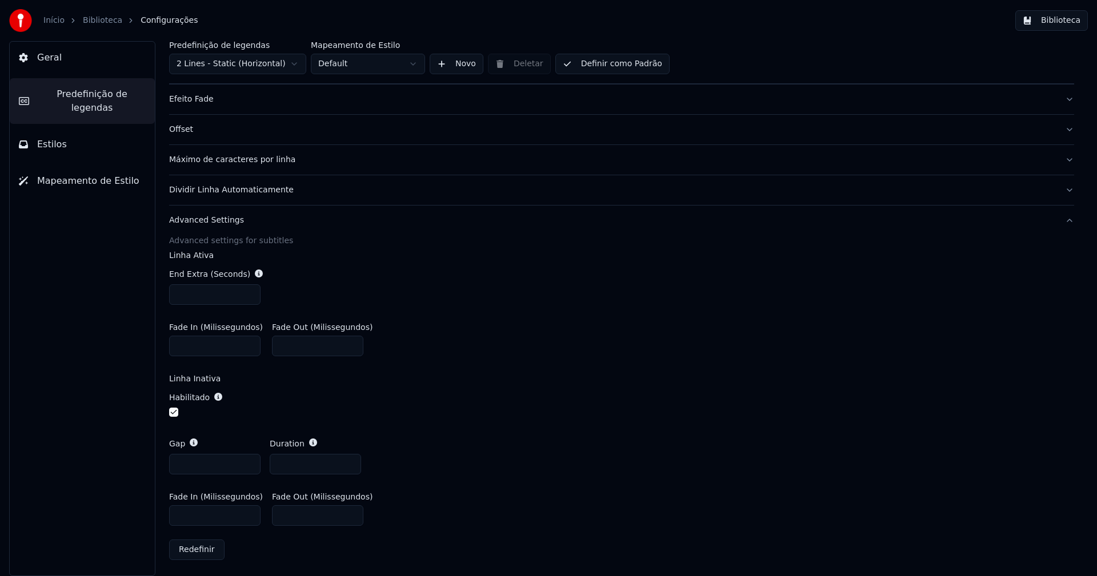
scroll to position [266, 0]
click at [181, 512] on input "***" at bounding box center [214, 514] width 91 height 21
type input "***"
click at [534, 424] on div "Habilitado" at bounding box center [621, 404] width 905 height 46
click at [1065, 15] on button "Biblioteca" at bounding box center [1051, 20] width 73 height 21
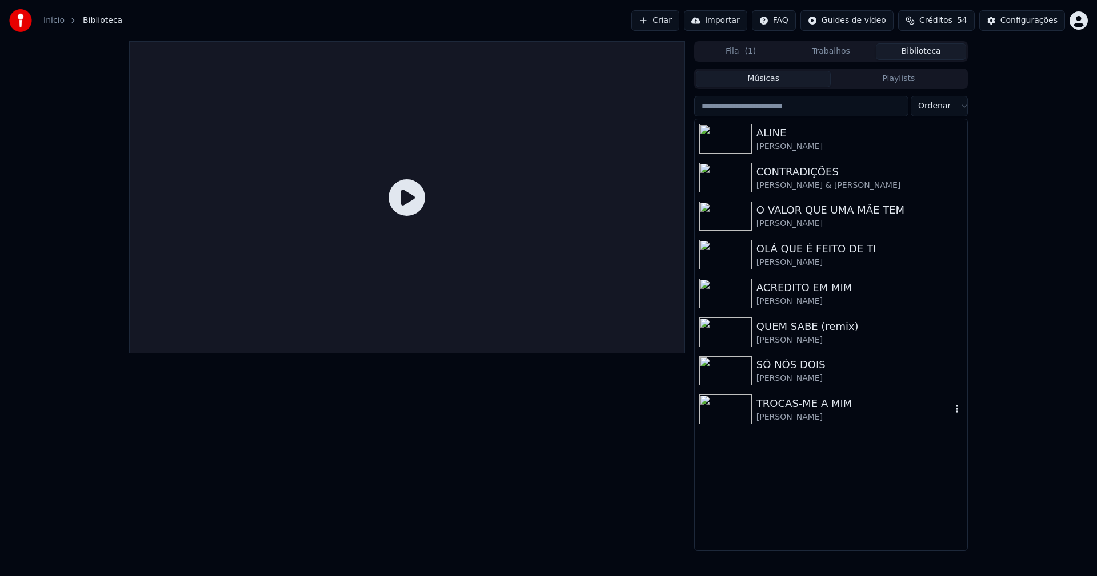
click at [800, 413] on div "[PERSON_NAME]" at bounding box center [853, 417] width 195 height 11
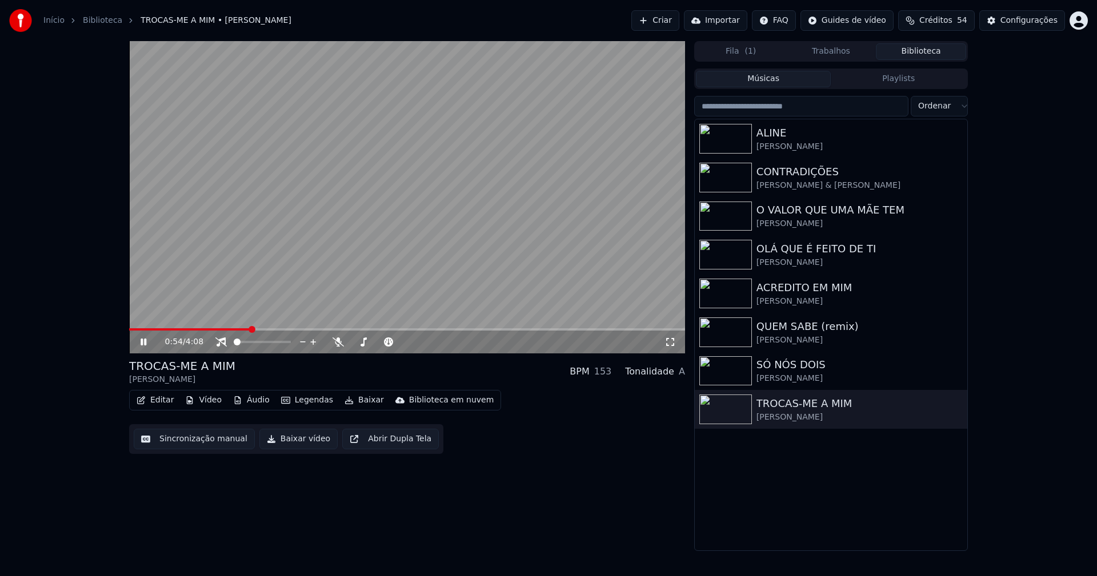
click at [250, 329] on span at bounding box center [407, 329] width 556 height 2
click at [210, 399] on button "Vídeo" at bounding box center [204, 400] width 46 height 16
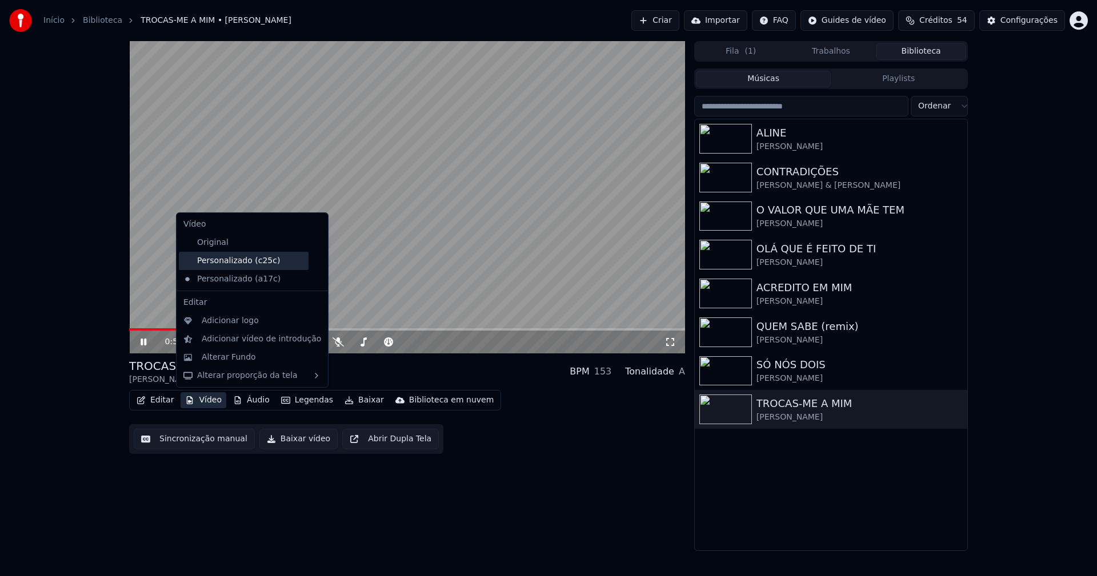
drag, startPoint x: 233, startPoint y: 262, endPoint x: 334, endPoint y: 269, distance: 100.8
click at [233, 261] on div "Personalizado (c25c)" at bounding box center [244, 261] width 130 height 18
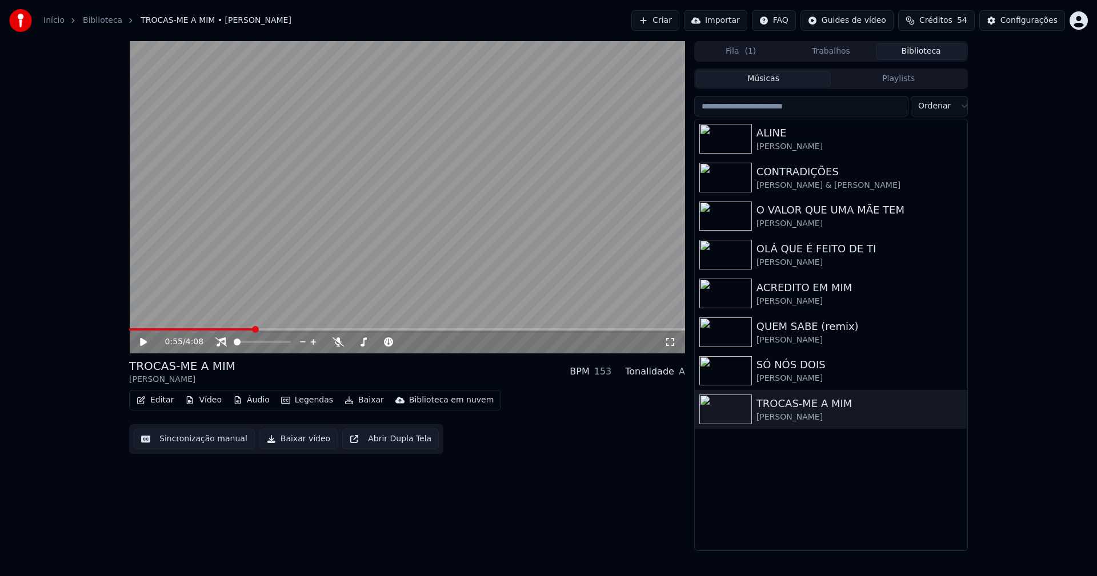
drag, startPoint x: 670, startPoint y: 339, endPoint x: 675, endPoint y: 362, distance: 23.3
click at [671, 340] on icon at bounding box center [669, 342] width 11 height 9
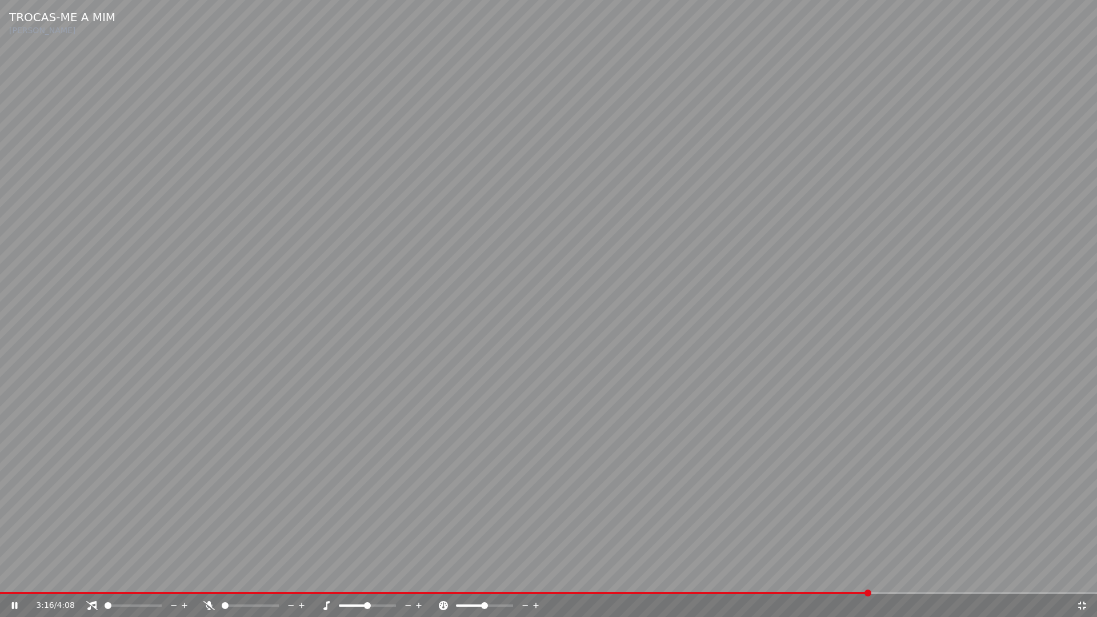
click at [1084, 576] on icon at bounding box center [1081, 605] width 11 height 9
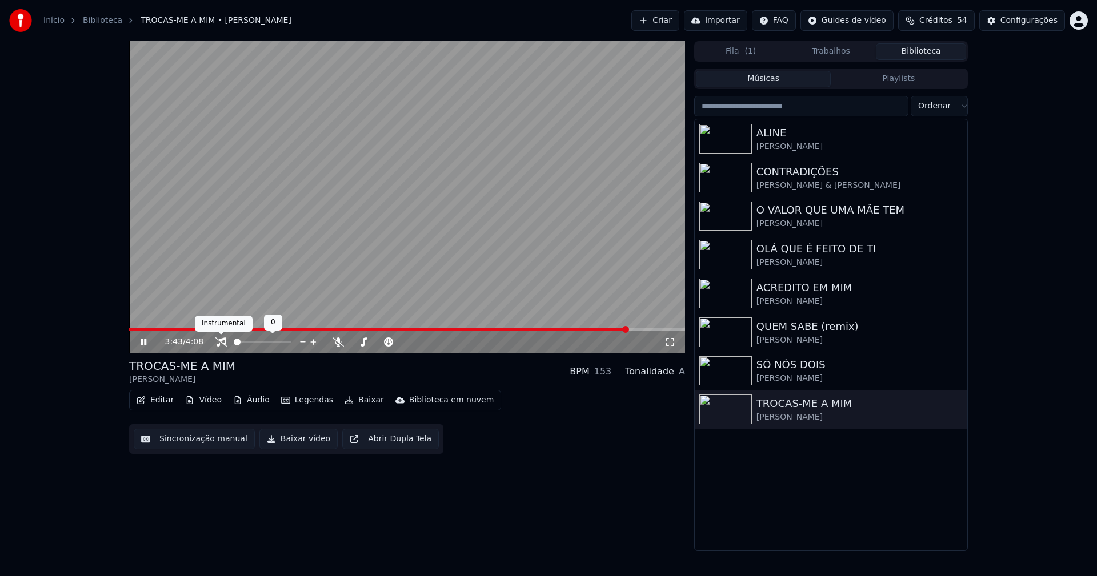
click at [221, 342] on icon at bounding box center [220, 342] width 11 height 9
click at [159, 398] on button "Editar" at bounding box center [155, 400] width 46 height 16
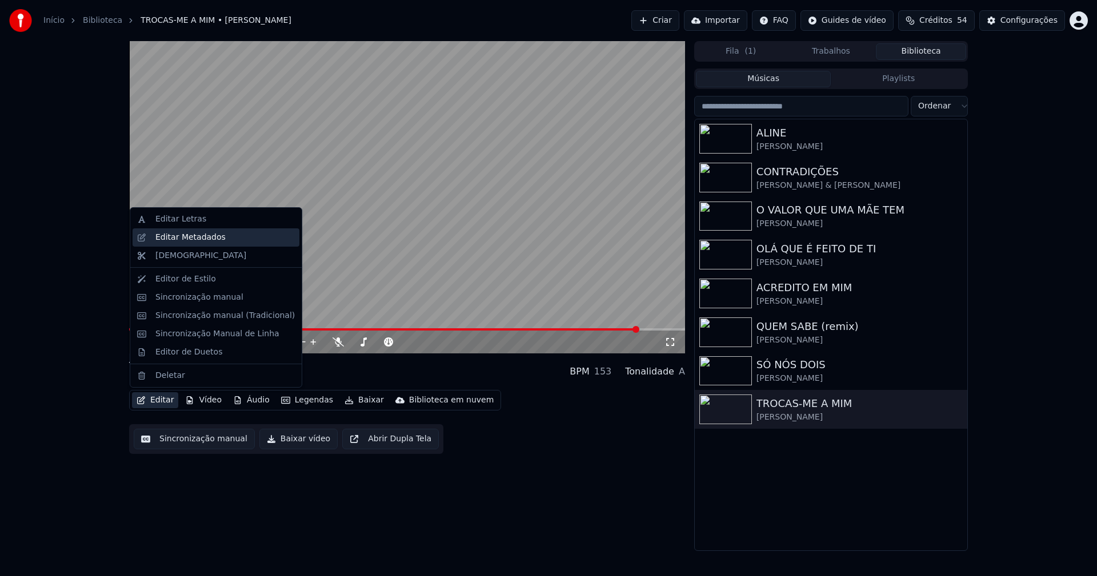
click at [176, 239] on div "Editar Metadados" at bounding box center [190, 237] width 70 height 11
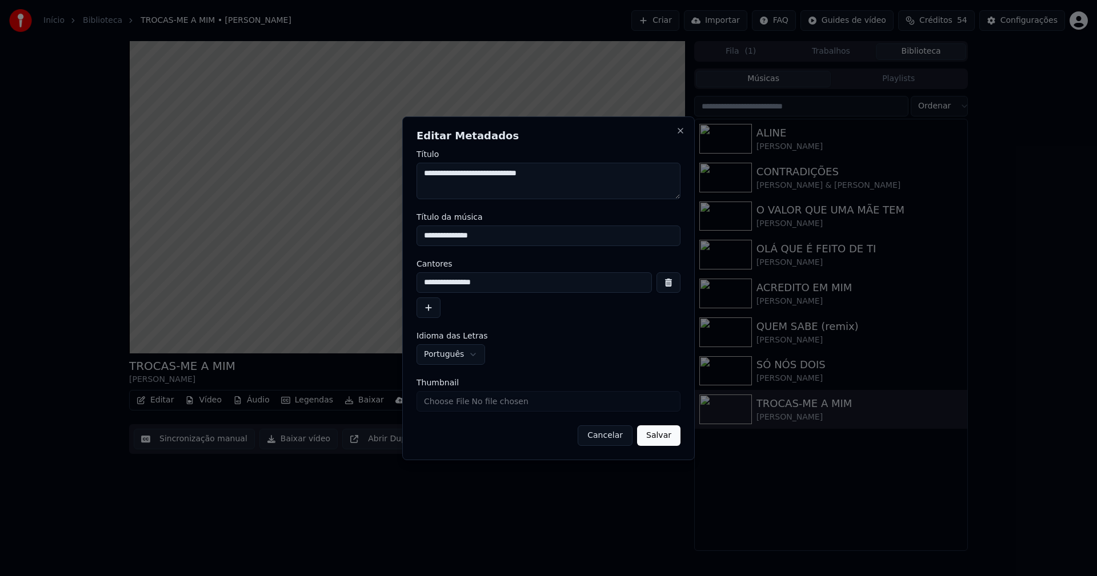
click at [464, 404] on input "Thumbnail" at bounding box center [548, 401] width 264 height 21
type input "**********"
click at [653, 429] on button "Salvar" at bounding box center [658, 436] width 43 height 21
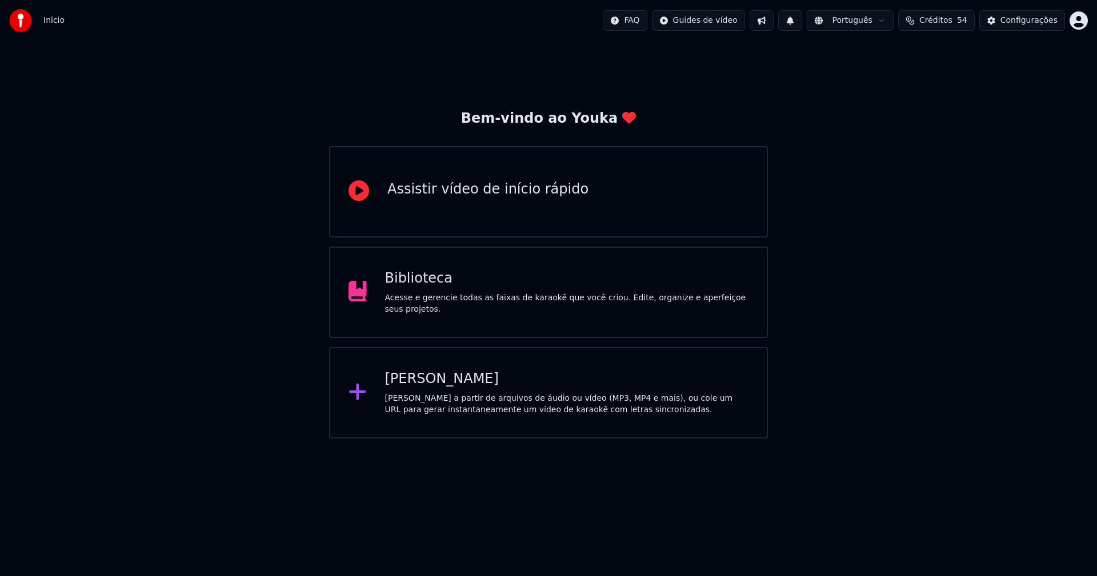
click at [431, 288] on div "Biblioteca" at bounding box center [567, 279] width 364 height 18
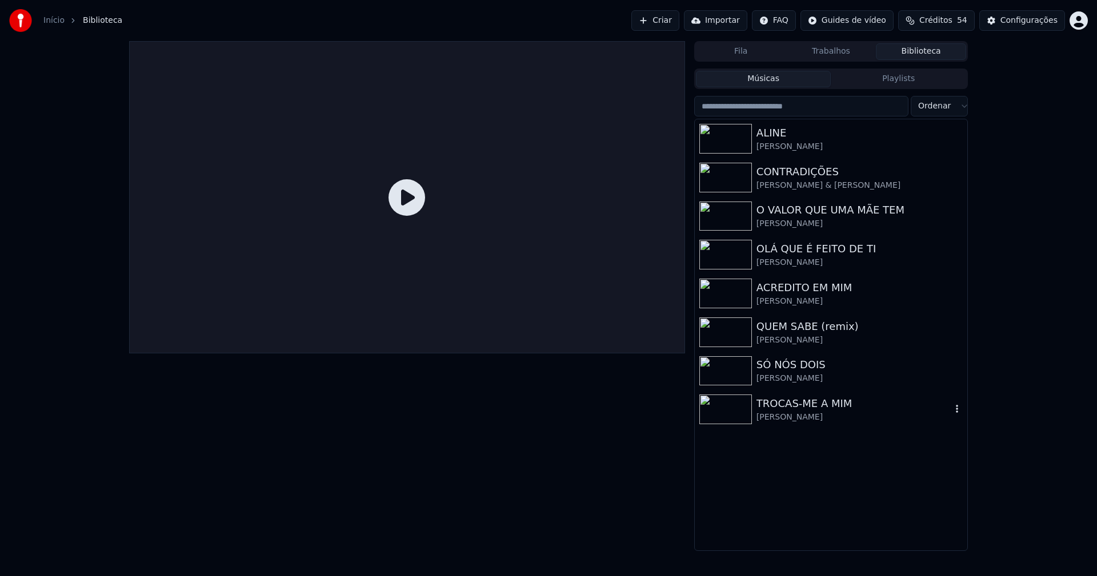
click at [810, 403] on div "TROCAS-ME A MIM" at bounding box center [853, 404] width 195 height 16
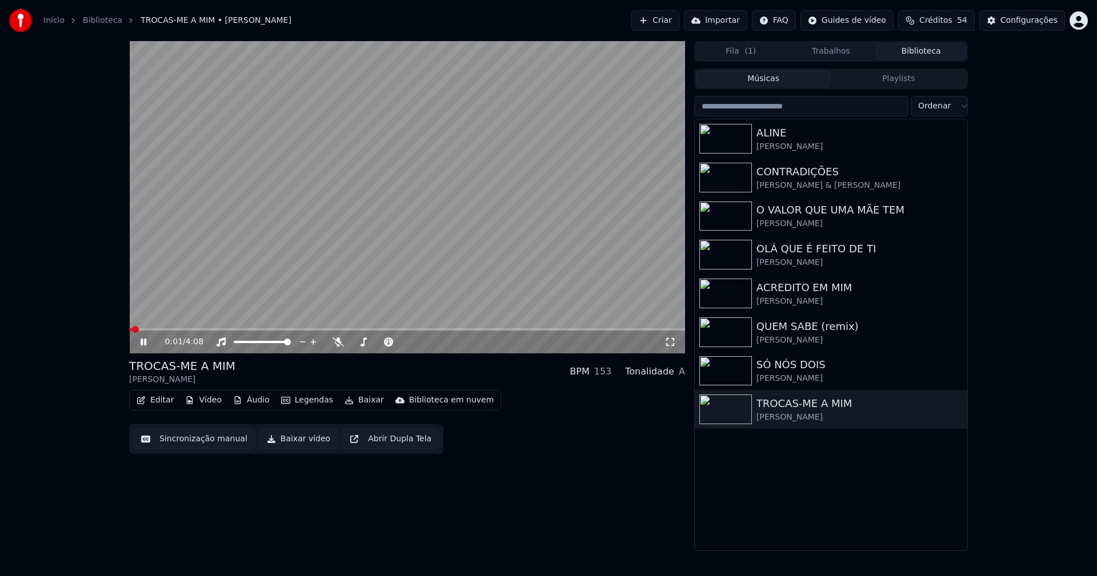
click at [165, 401] on button "Editar" at bounding box center [155, 400] width 46 height 16
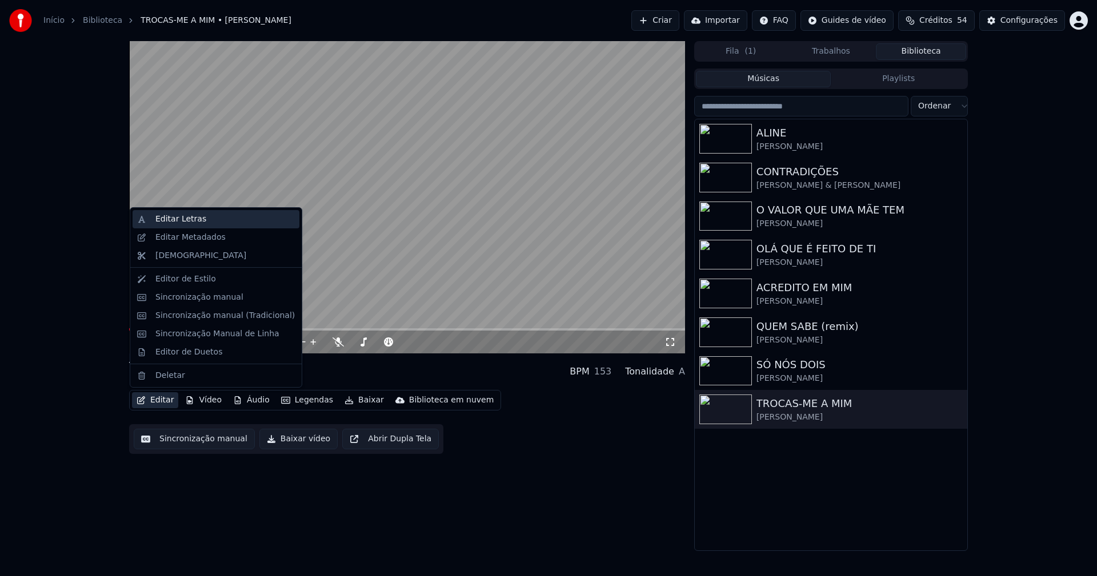
click at [186, 221] on div "Editar Letras" at bounding box center [180, 219] width 51 height 11
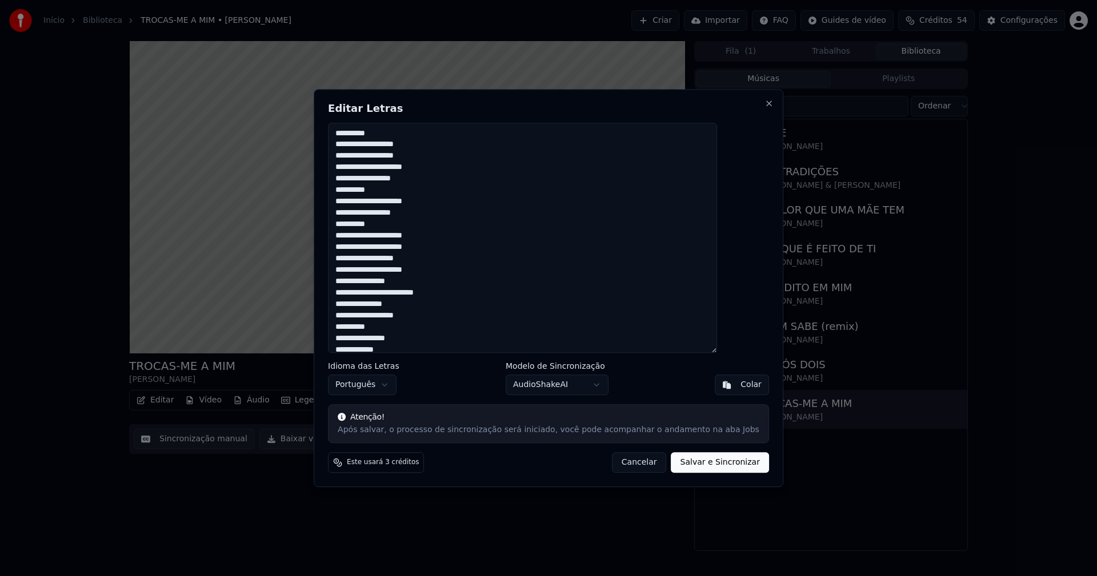
click at [633, 463] on button "Cancelar" at bounding box center [639, 462] width 55 height 21
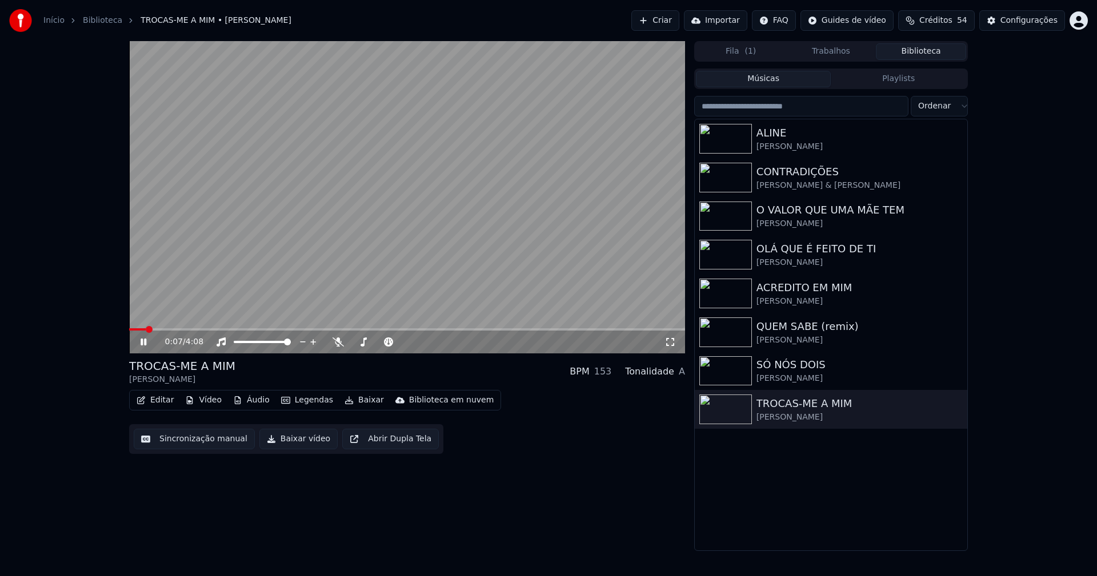
click at [666, 343] on icon at bounding box center [669, 342] width 11 height 9
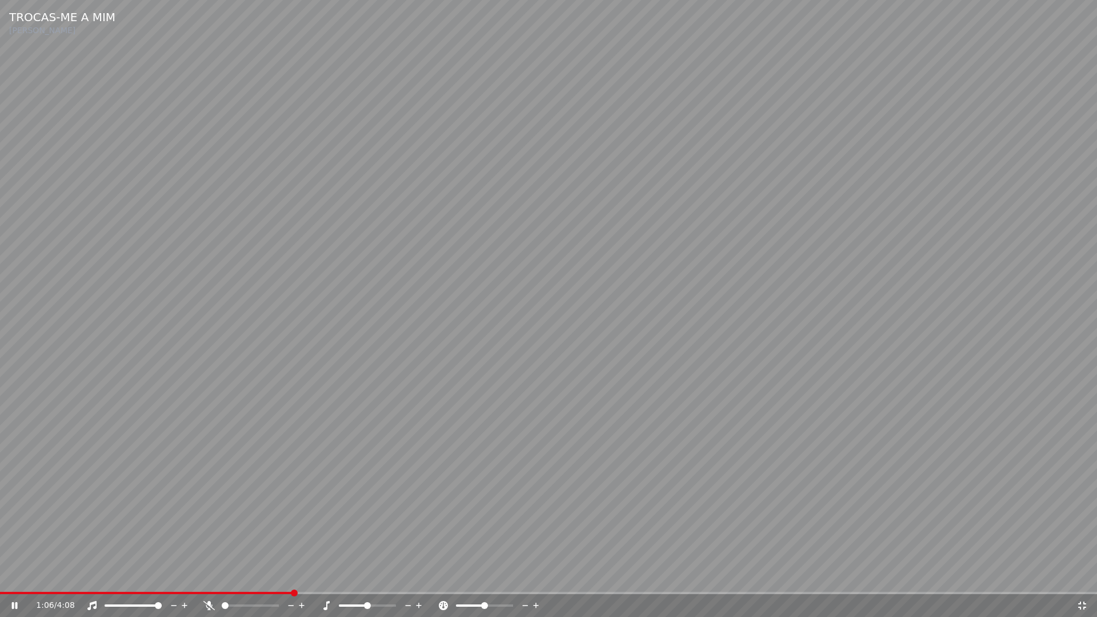
drag, startPoint x: 1085, startPoint y: 607, endPoint x: 836, endPoint y: 482, distance: 279.3
click at [1085, 576] on icon at bounding box center [1082, 606] width 8 height 8
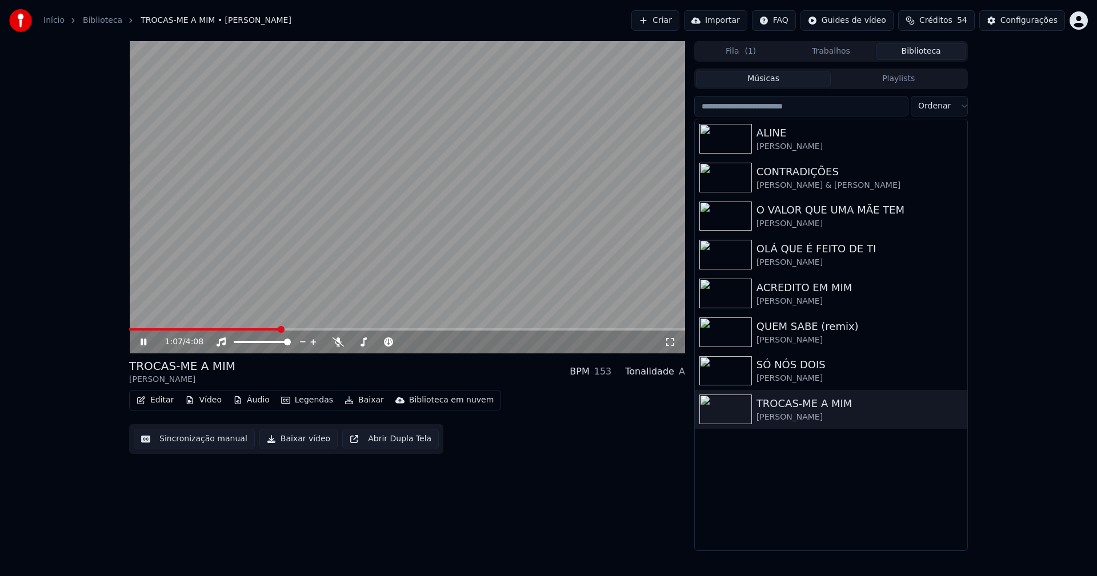
click at [142, 340] on icon at bounding box center [144, 342] width 6 height 7
click at [291, 438] on button "Baixar vídeo" at bounding box center [298, 439] width 78 height 21
